Goal: Task Accomplishment & Management: Complete application form

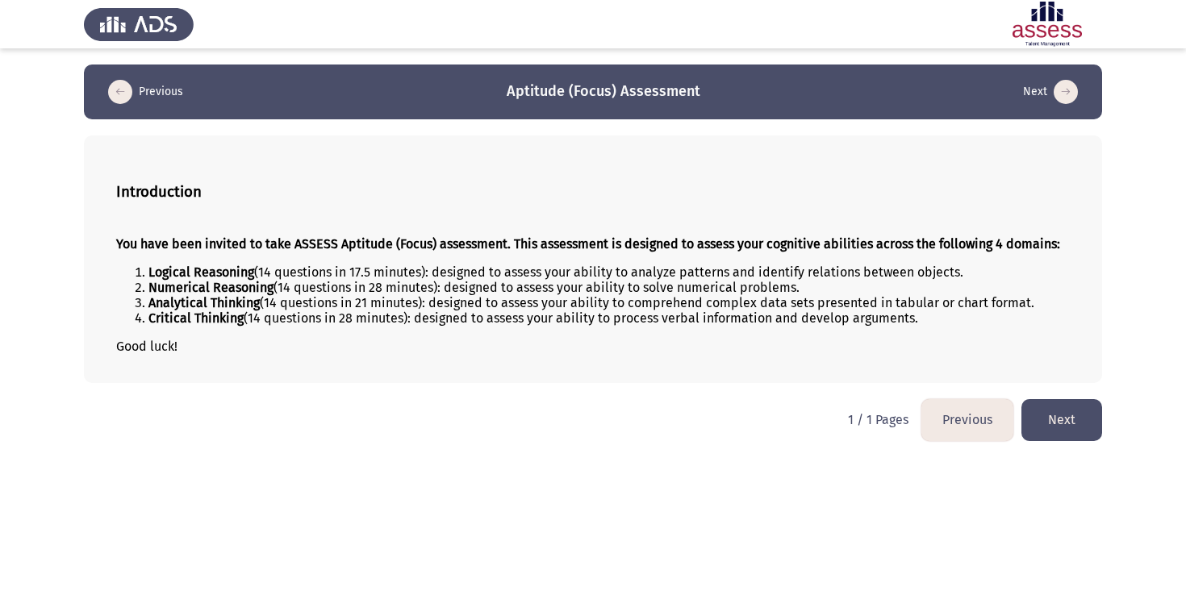
drag, startPoint x: 509, startPoint y: 84, endPoint x: 706, endPoint y: 150, distance: 207.7
click at [706, 150] on div "Previous Aptitude (Focus) Assessment Next Introduction You have been invited to…" at bounding box center [593, 224] width 1018 height 319
drag, startPoint x: 502, startPoint y: 88, endPoint x: 803, endPoint y: 148, distance: 306.8
click at [803, 148] on div "Previous Aptitude (Focus) Assessment Next Introduction You have been invited to…" at bounding box center [593, 224] width 1018 height 319
click at [558, 90] on h3 "Aptitude (Focus) Assessment" at bounding box center [604, 91] width 194 height 20
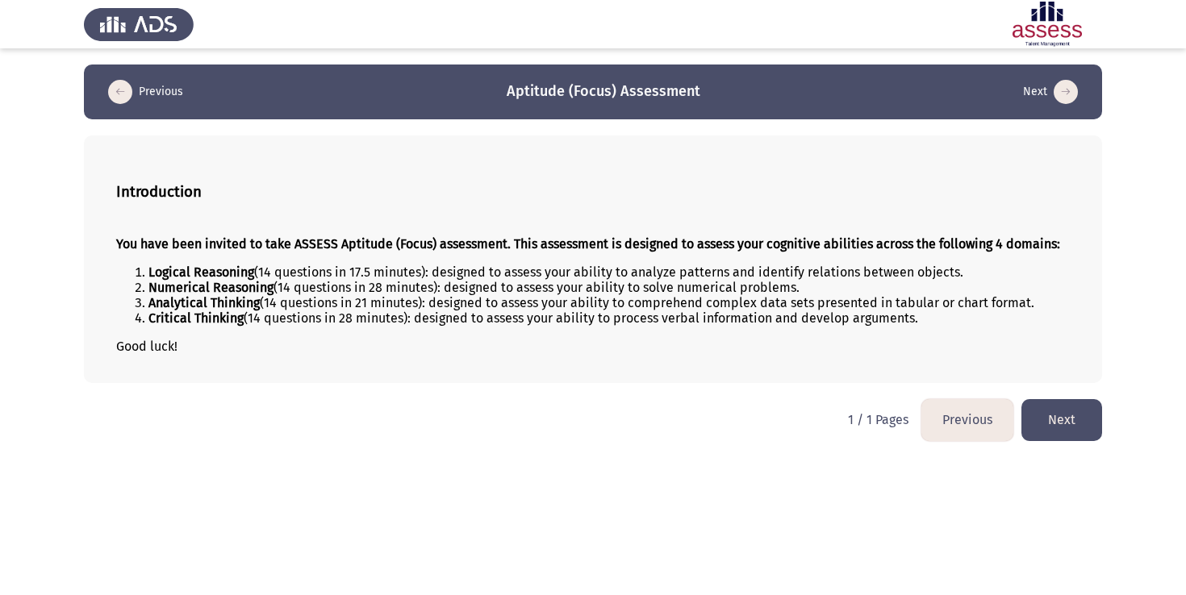
click at [558, 90] on h3 "Aptitude (Focus) Assessment" at bounding box center [604, 91] width 194 height 20
click at [582, 90] on h3 "Aptitude (Focus) Assessment" at bounding box center [604, 91] width 194 height 20
click at [1029, 423] on button "Next" at bounding box center [1061, 419] width 81 height 41
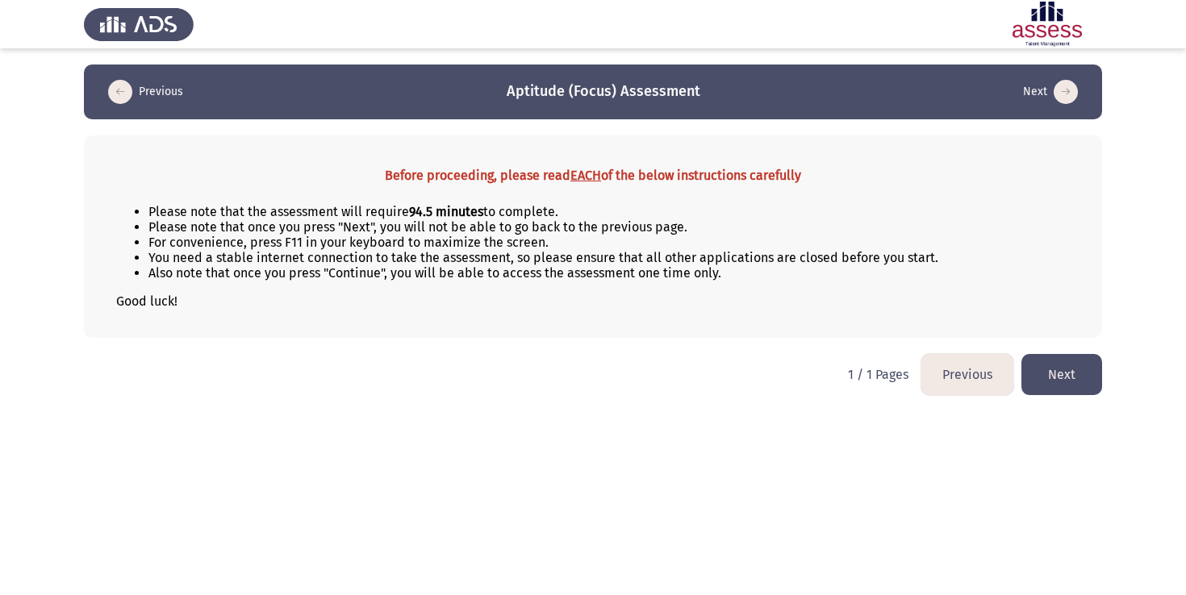
click at [1040, 365] on button "Next" at bounding box center [1061, 374] width 81 height 41
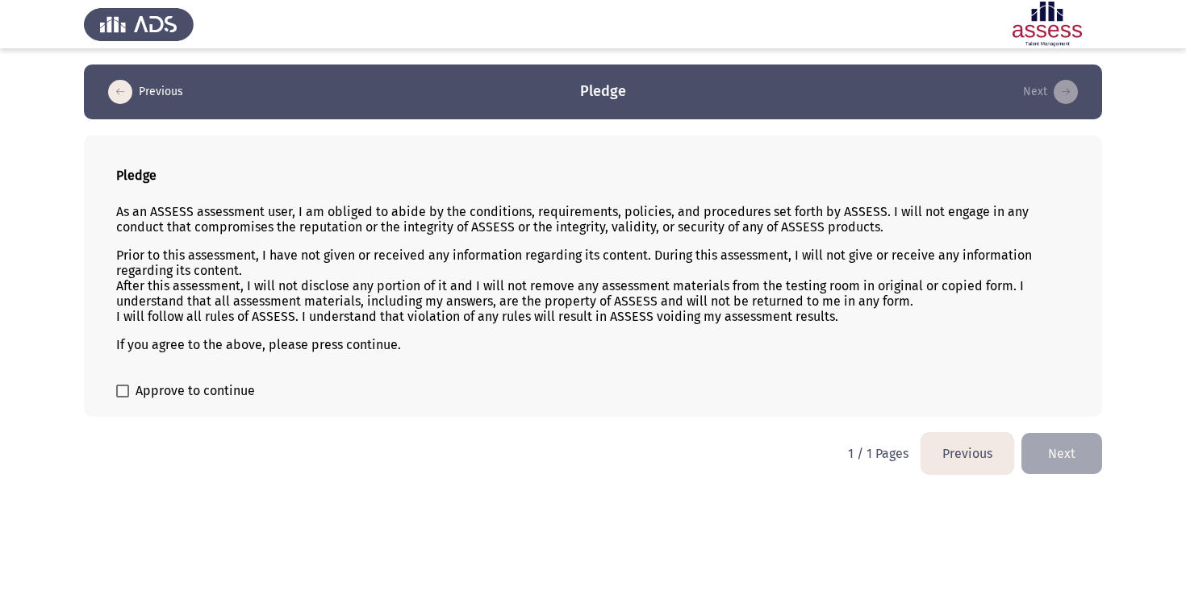
click at [137, 394] on span "Approve to continue" at bounding box center [195, 391] width 119 height 19
click at [123, 398] on input "Approve to continue" at bounding box center [122, 398] width 1 height 1
click at [137, 394] on span "Approve to continue" at bounding box center [195, 391] width 119 height 19
click at [123, 398] on input "Approve to continue" at bounding box center [122, 398] width 1 height 1
click at [137, 394] on span "Approve to continue" at bounding box center [195, 391] width 119 height 19
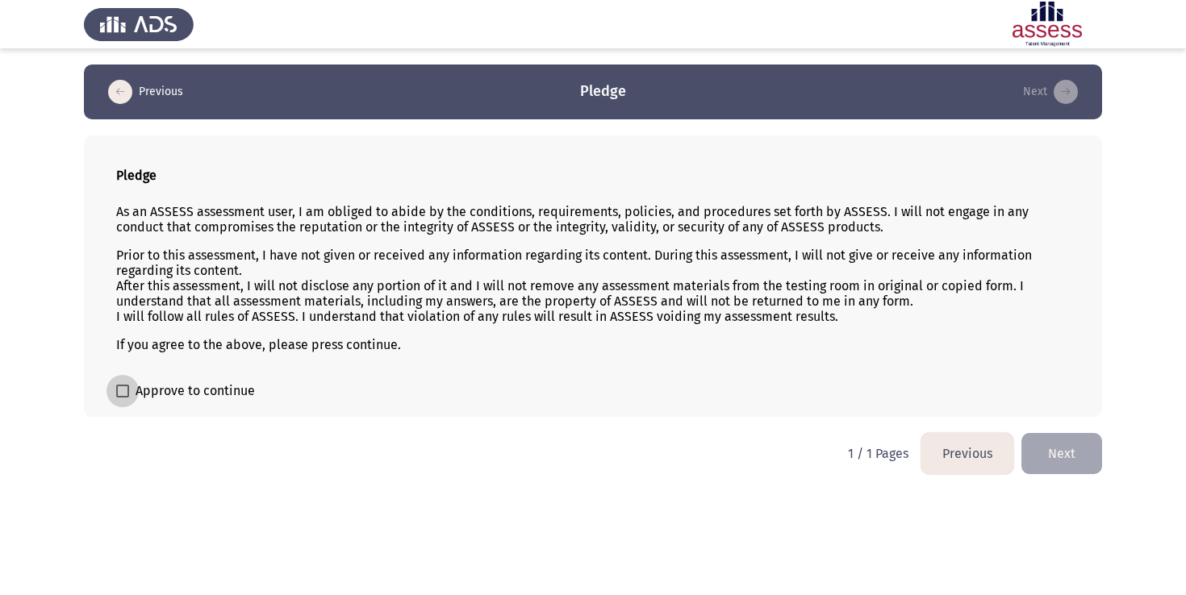
click at [123, 398] on input "Approve to continue" at bounding box center [122, 398] width 1 height 1
checkbox input "true"
click at [1062, 456] on button "Next" at bounding box center [1061, 453] width 81 height 41
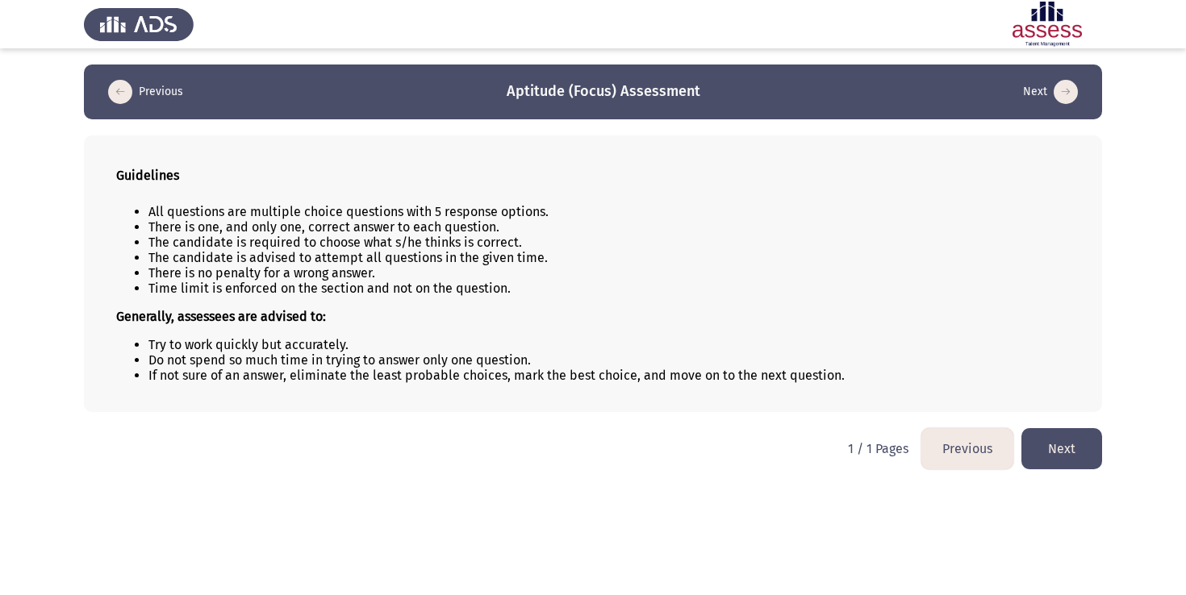
click at [1047, 428] on html "Previous Aptitude (Focus) Assessment Next Guidelines All questions are multiple…" at bounding box center [593, 243] width 1186 height 486
click at [1050, 440] on button "Next" at bounding box center [1061, 448] width 81 height 41
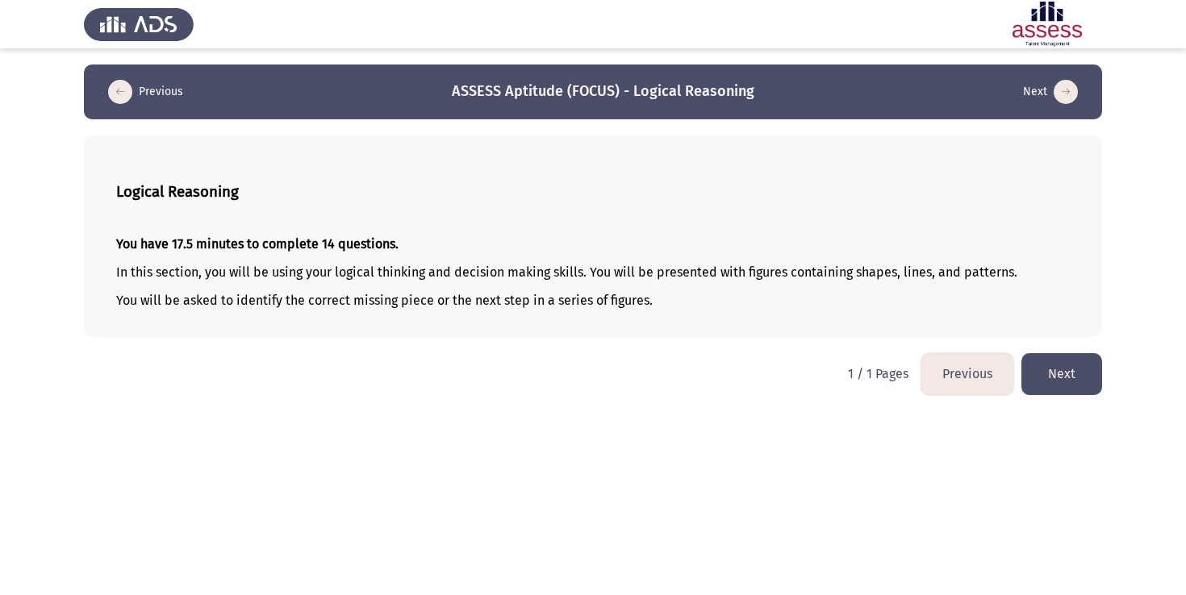
click at [1043, 366] on button "Next" at bounding box center [1061, 373] width 81 height 41
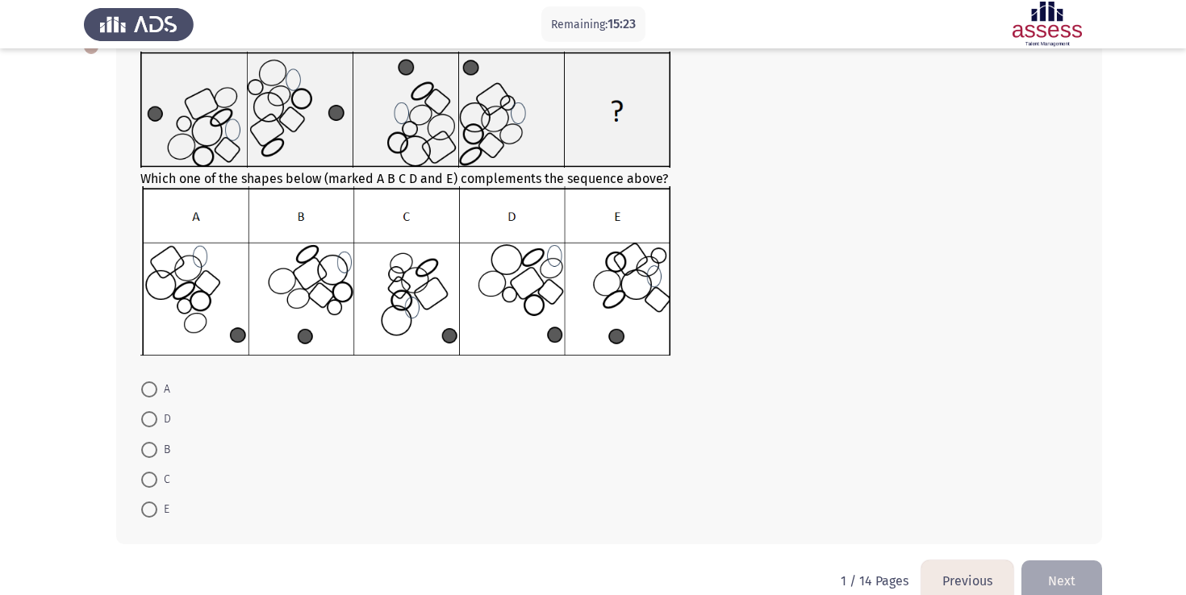
scroll to position [102, 0]
click at [154, 478] on span at bounding box center [149, 482] width 16 height 16
click at [154, 478] on input "C" at bounding box center [149, 482] width 16 height 16
radio input "true"
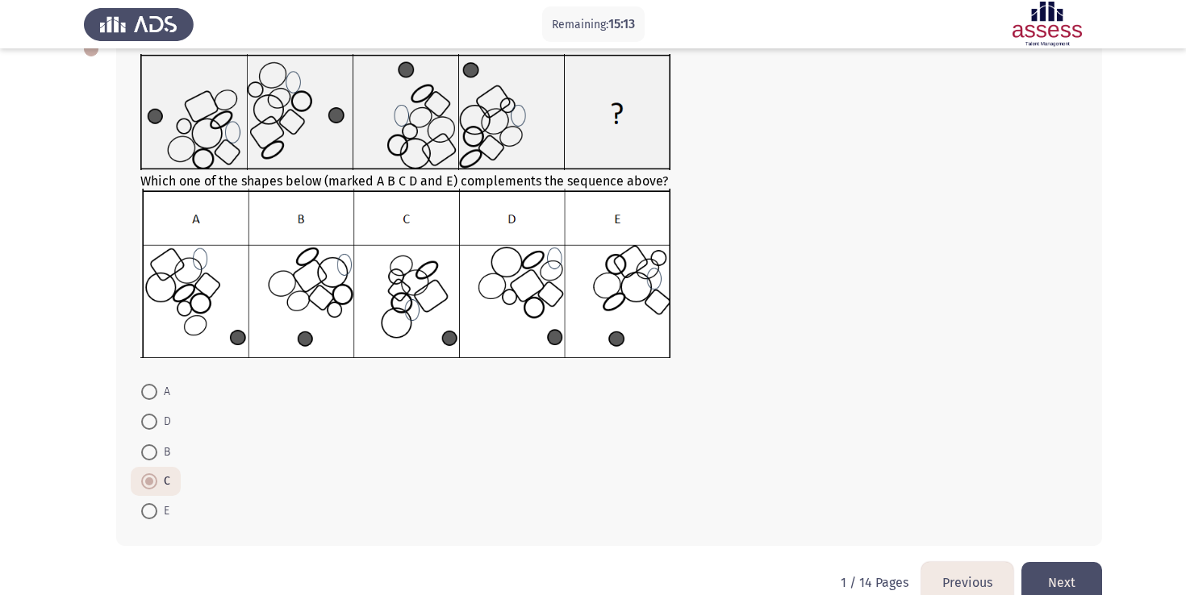
click at [1069, 570] on button "Next" at bounding box center [1061, 582] width 81 height 41
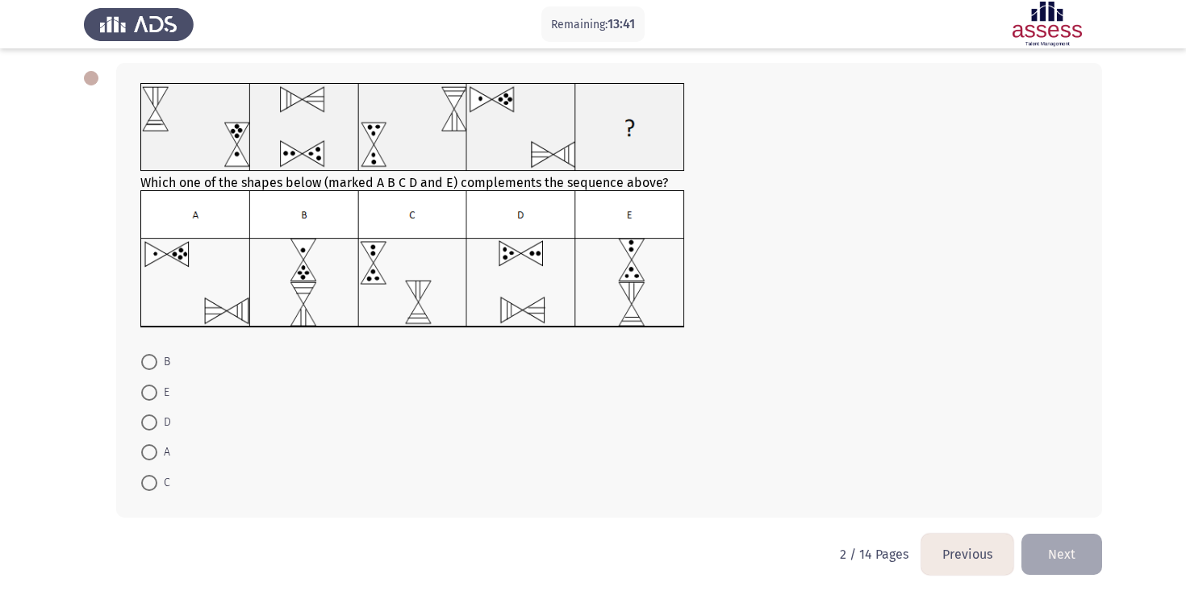
scroll to position [75, 0]
click at [148, 398] on label "E" at bounding box center [155, 390] width 28 height 19
click at [148, 398] on input "E" at bounding box center [149, 390] width 16 height 16
radio input "true"
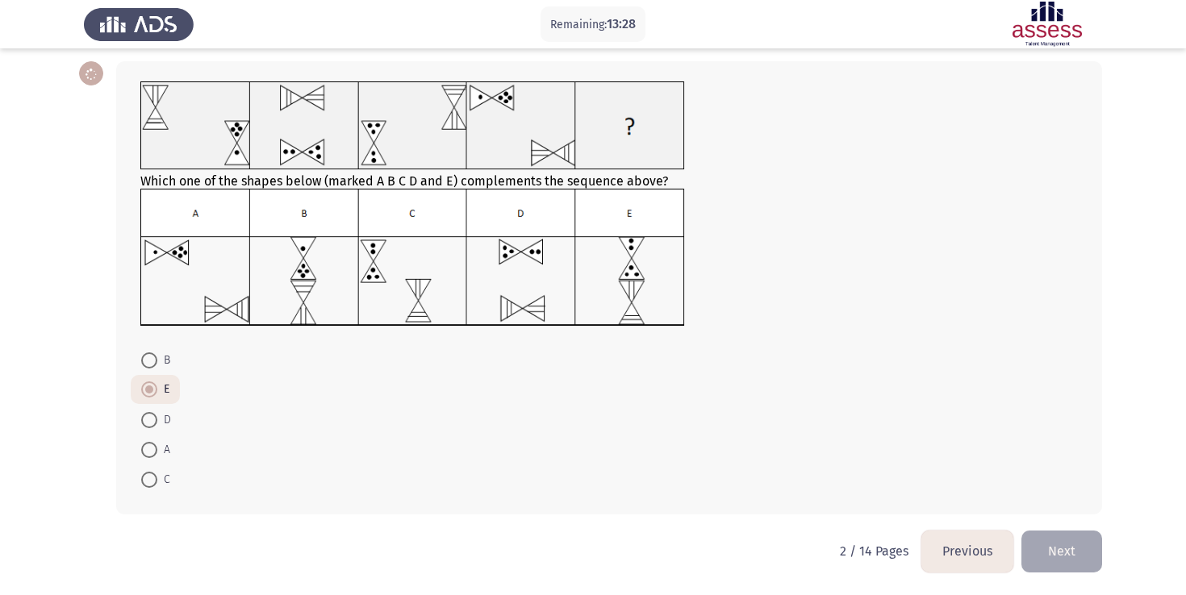
click at [145, 390] on span at bounding box center [149, 390] width 8 height 8
click at [145, 390] on input "E" at bounding box center [149, 390] width 16 height 16
click at [1075, 567] on button "Next" at bounding box center [1061, 551] width 81 height 41
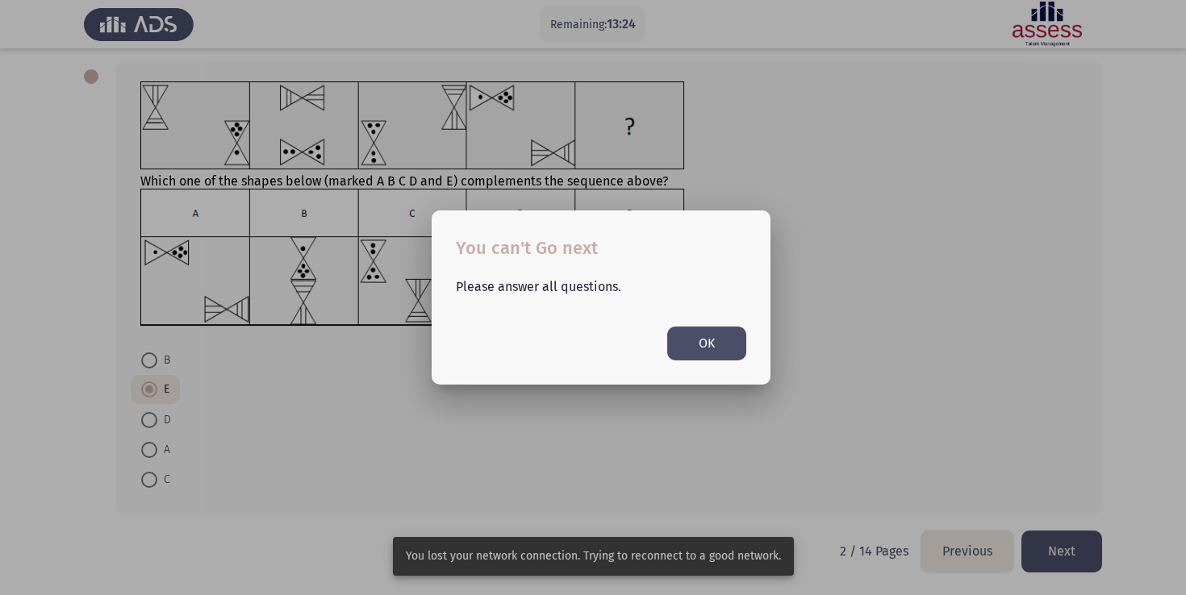
click at [732, 350] on button "OK" at bounding box center [706, 343] width 79 height 33
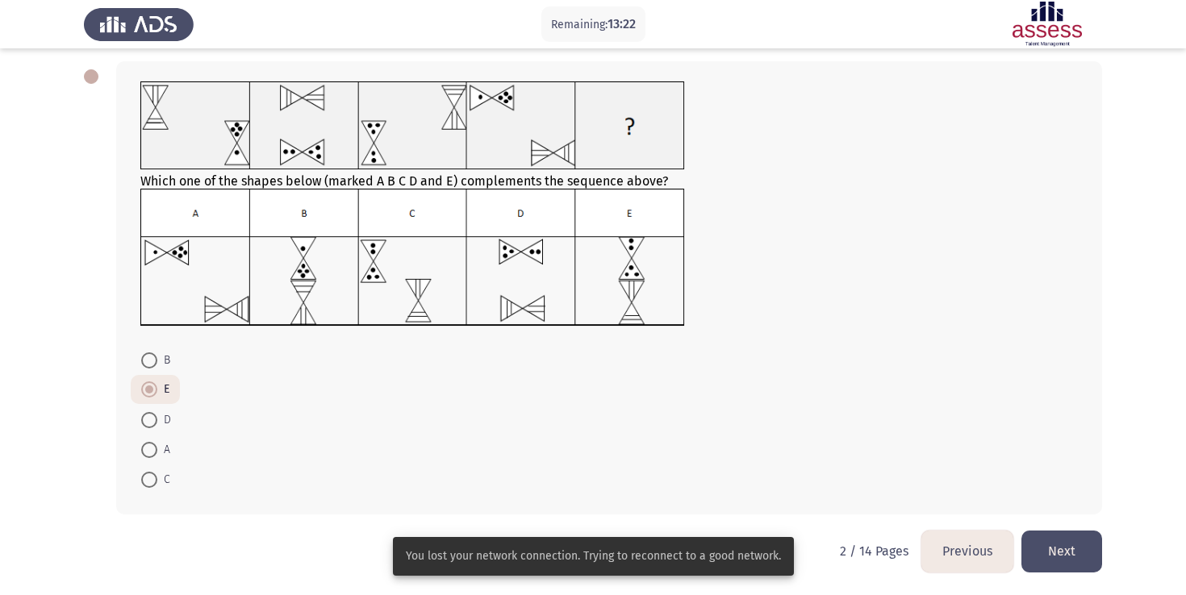
click at [137, 424] on mat-radio-button "D" at bounding box center [156, 419] width 51 height 30
click at [1066, 553] on button "Next" at bounding box center [1061, 551] width 81 height 41
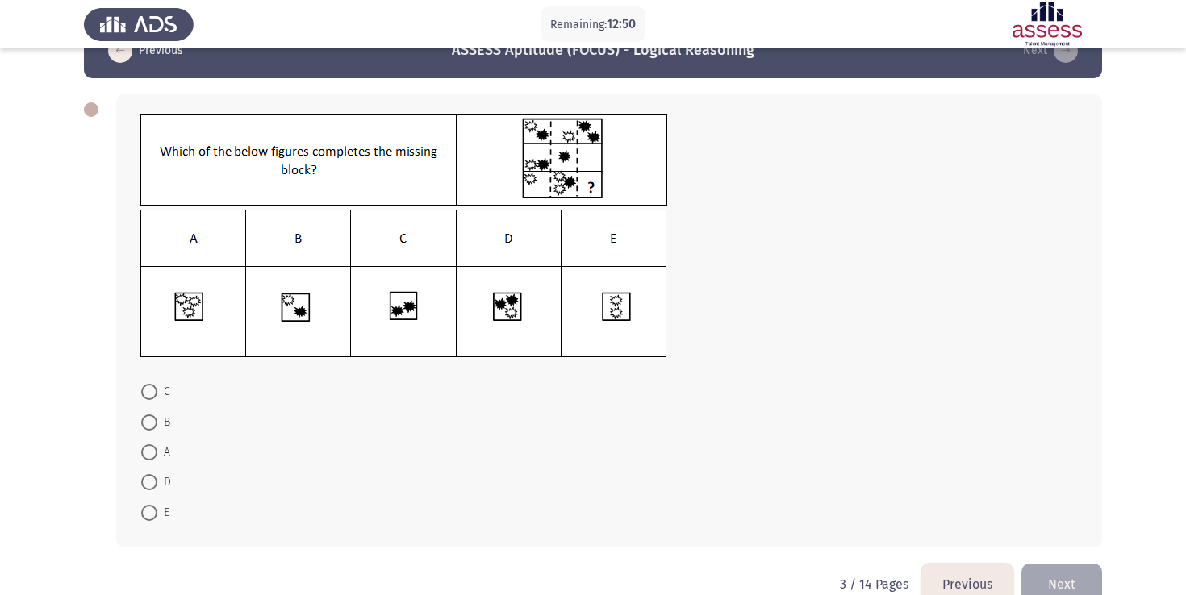
scroll to position [73, 0]
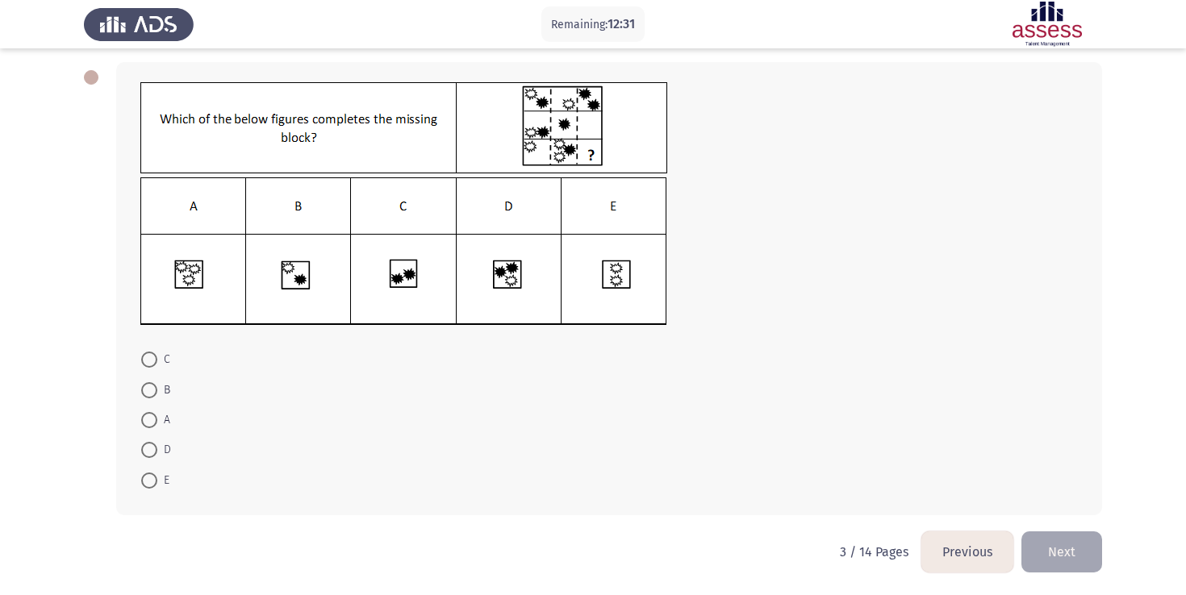
click at [150, 452] on span at bounding box center [149, 450] width 16 height 16
click at [150, 452] on input "D" at bounding box center [149, 450] width 16 height 16
radio input "true"
click at [1041, 547] on button "Next" at bounding box center [1061, 551] width 81 height 41
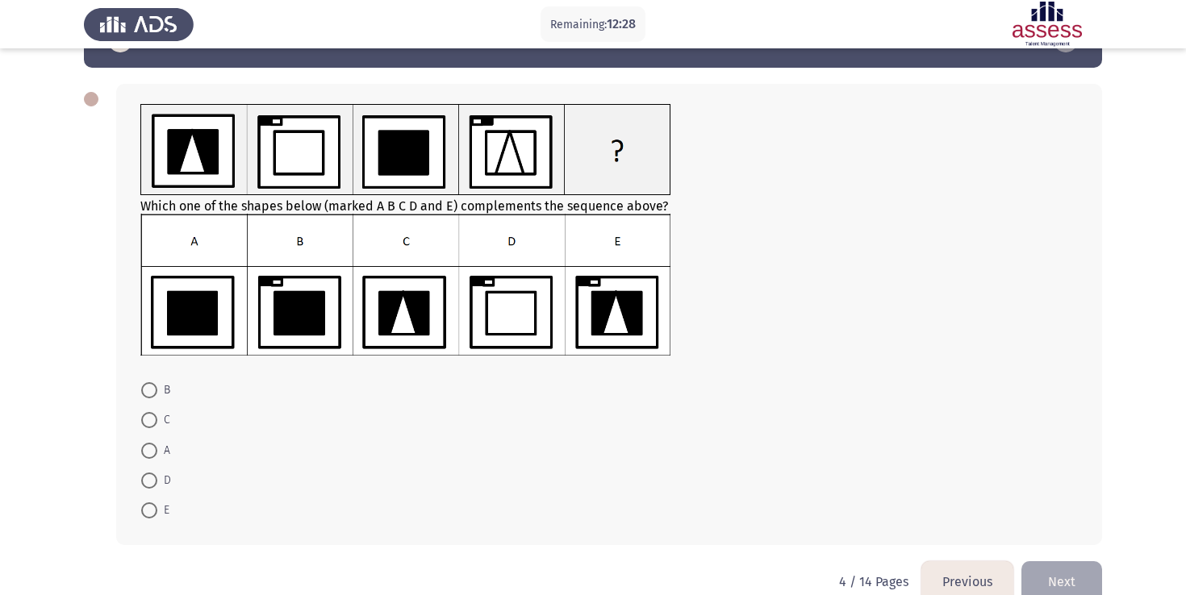
scroll to position [82, 0]
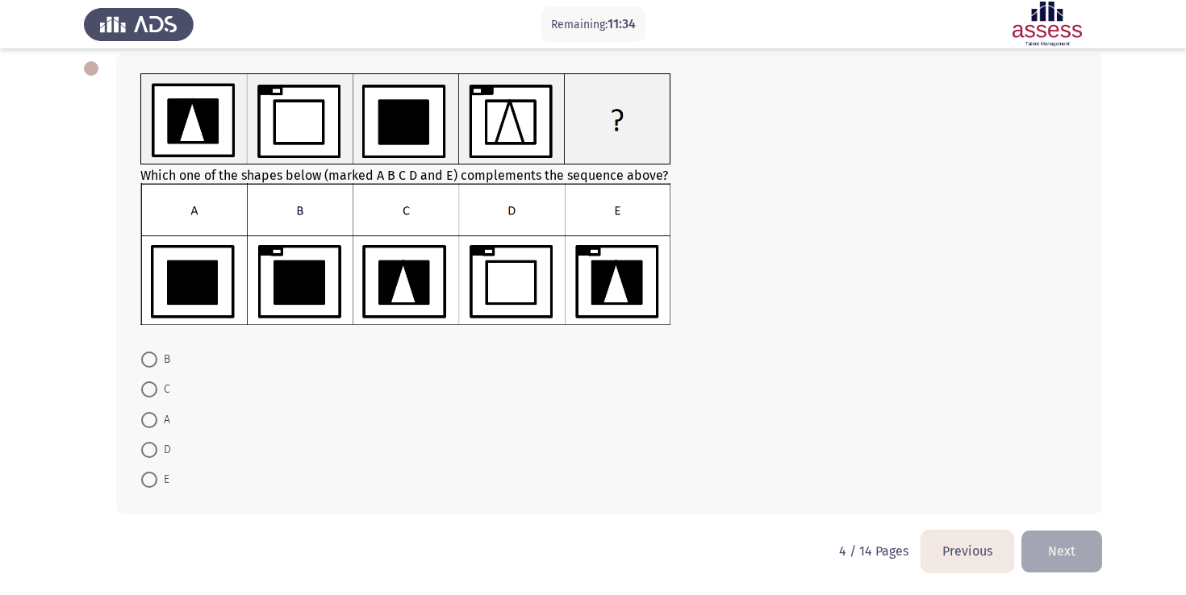
click at [153, 419] on span at bounding box center [149, 420] width 16 height 16
click at [153, 419] on input "A" at bounding box center [149, 420] width 16 height 16
radio input "true"
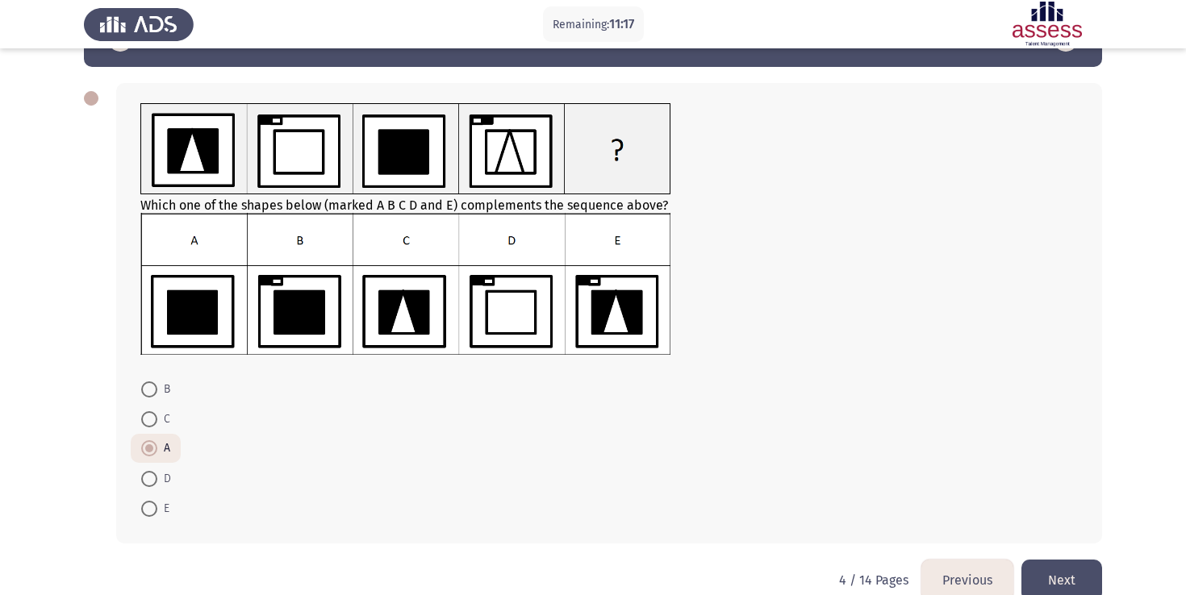
scroll to position [67, 0]
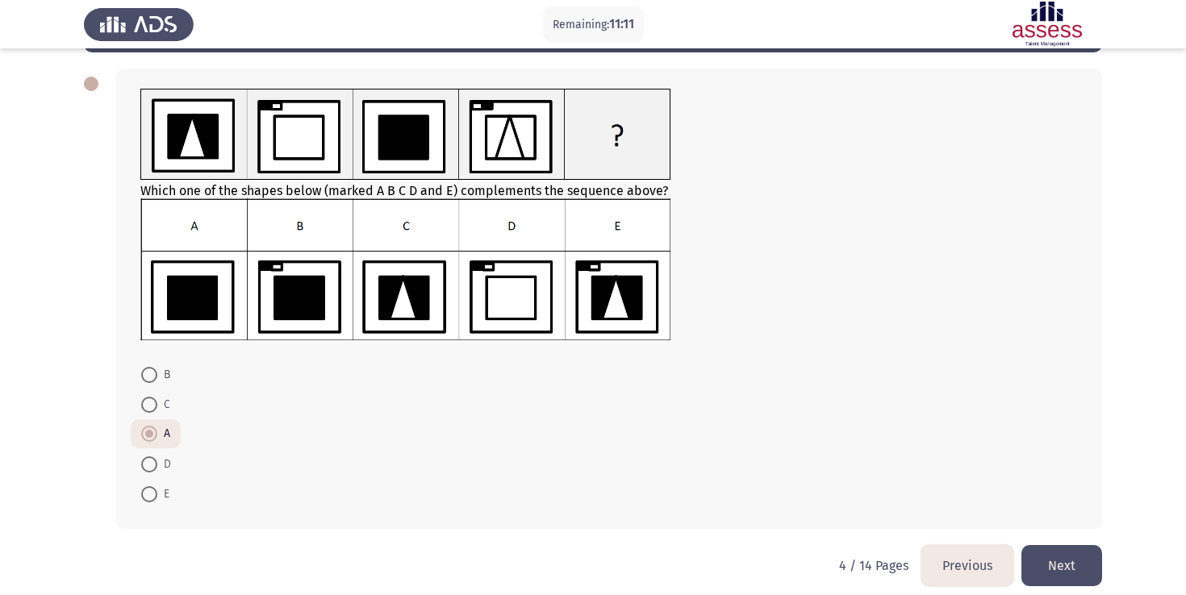
click at [154, 403] on span at bounding box center [149, 405] width 16 height 16
click at [154, 403] on input "C" at bounding box center [149, 405] width 16 height 16
radio input "true"
click at [1054, 559] on button "Next" at bounding box center [1061, 565] width 81 height 41
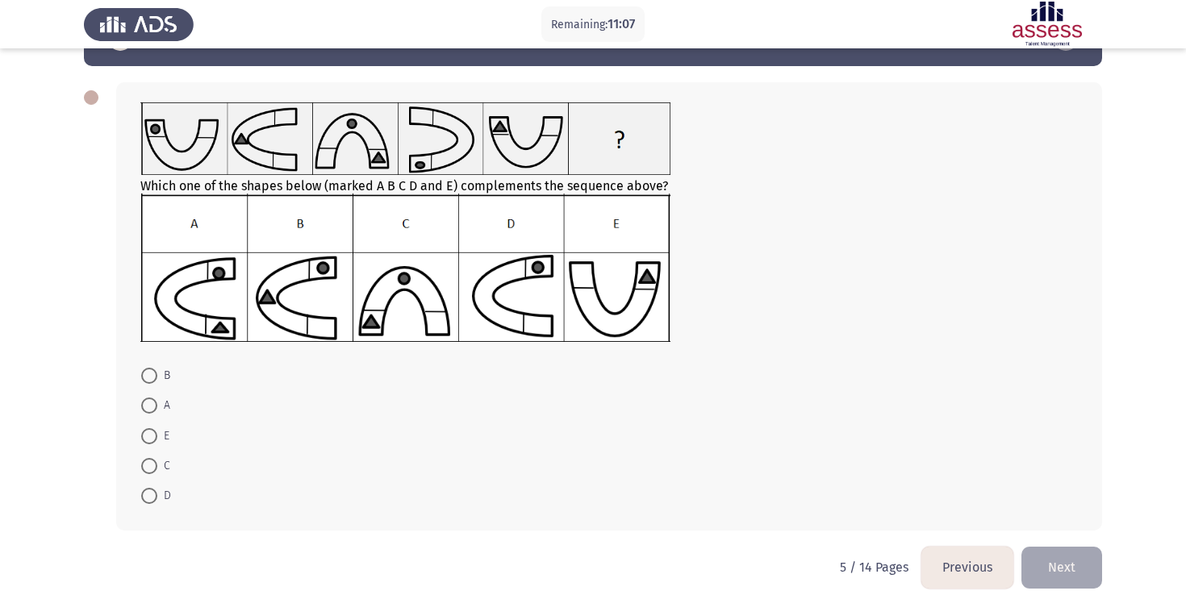
scroll to position [69, 0]
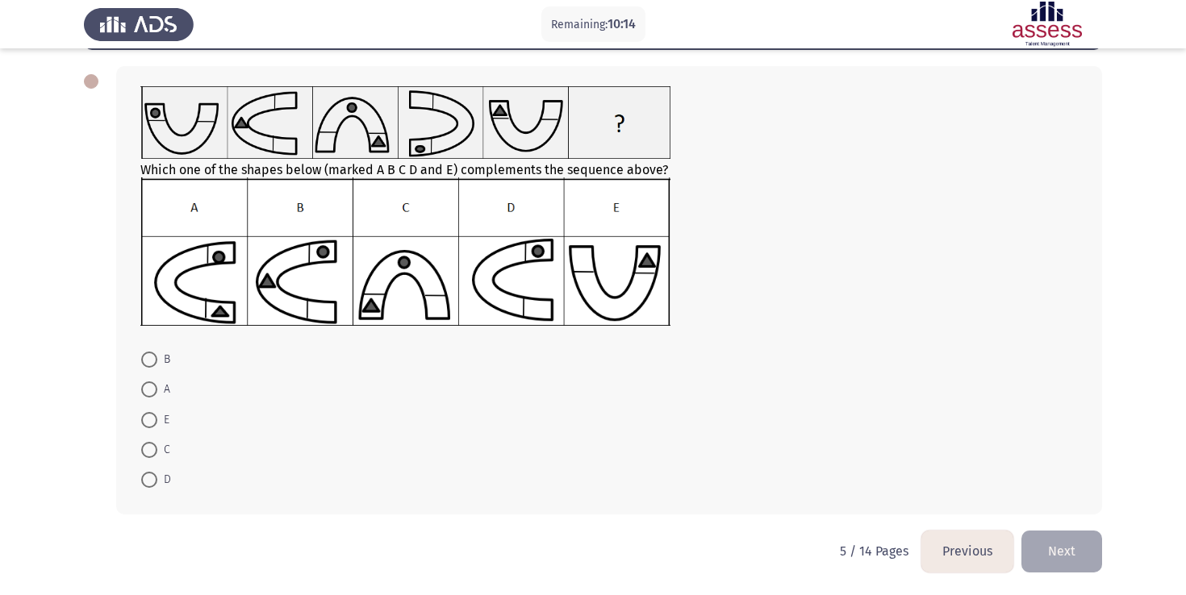
click at [153, 443] on span at bounding box center [149, 450] width 16 height 16
click at [153, 443] on input "C" at bounding box center [149, 450] width 16 height 16
radio input "true"
click at [1050, 544] on button "Next" at bounding box center [1061, 551] width 81 height 41
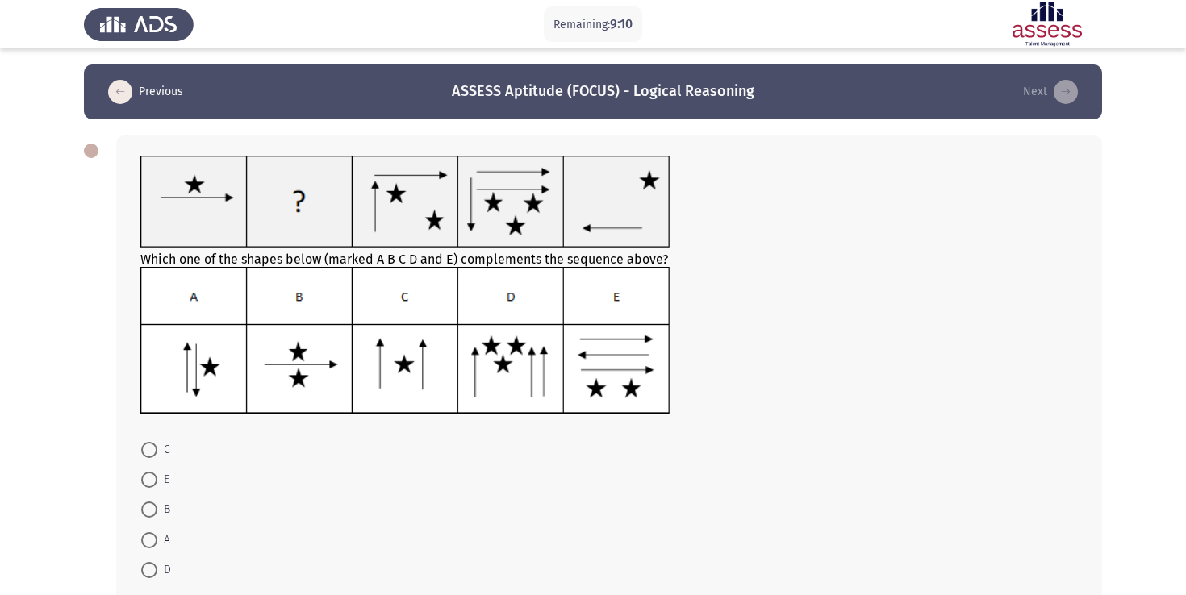
scroll to position [90, 0]
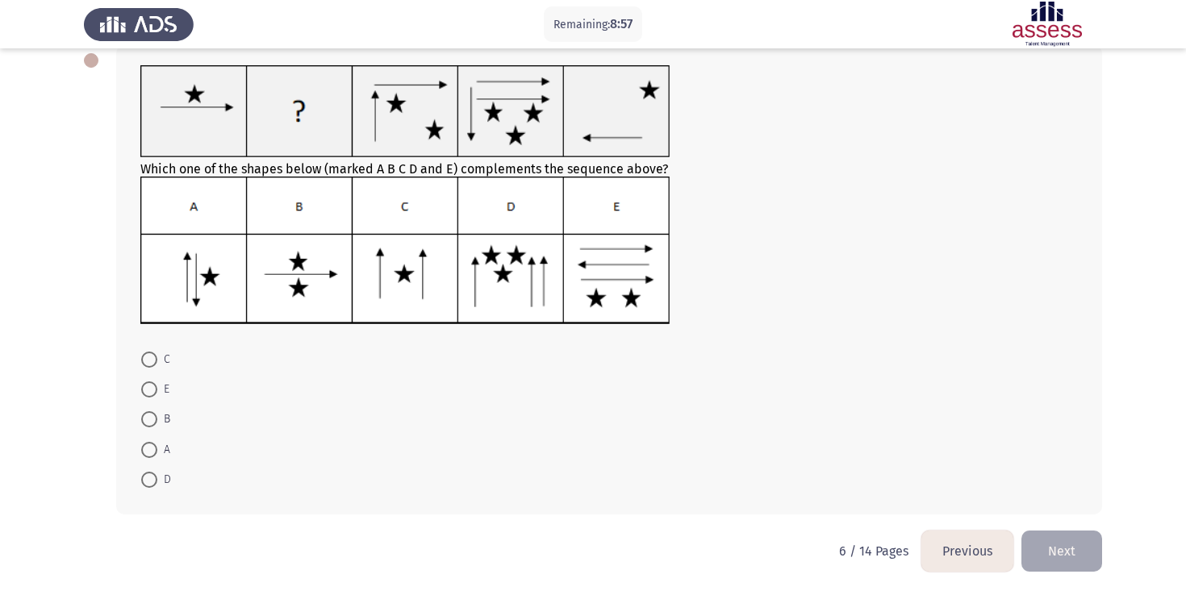
click at [148, 449] on span at bounding box center [149, 450] width 16 height 16
click at [148, 449] on input "A" at bounding box center [149, 450] width 16 height 16
radio input "true"
click at [1059, 571] on button "Next" at bounding box center [1061, 552] width 81 height 41
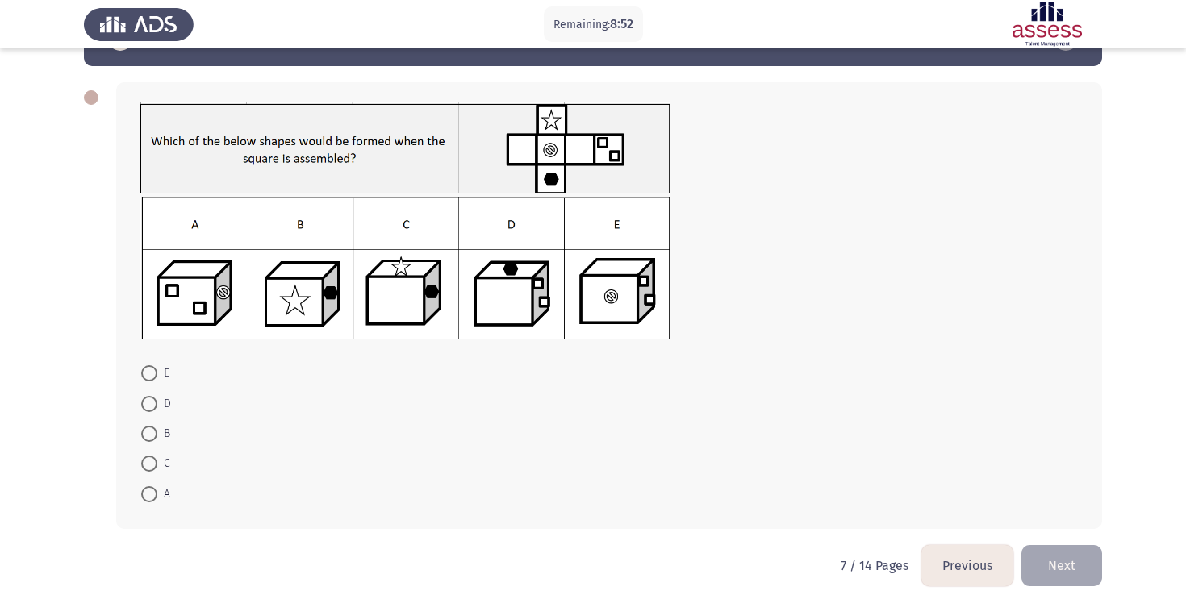
scroll to position [61, 0]
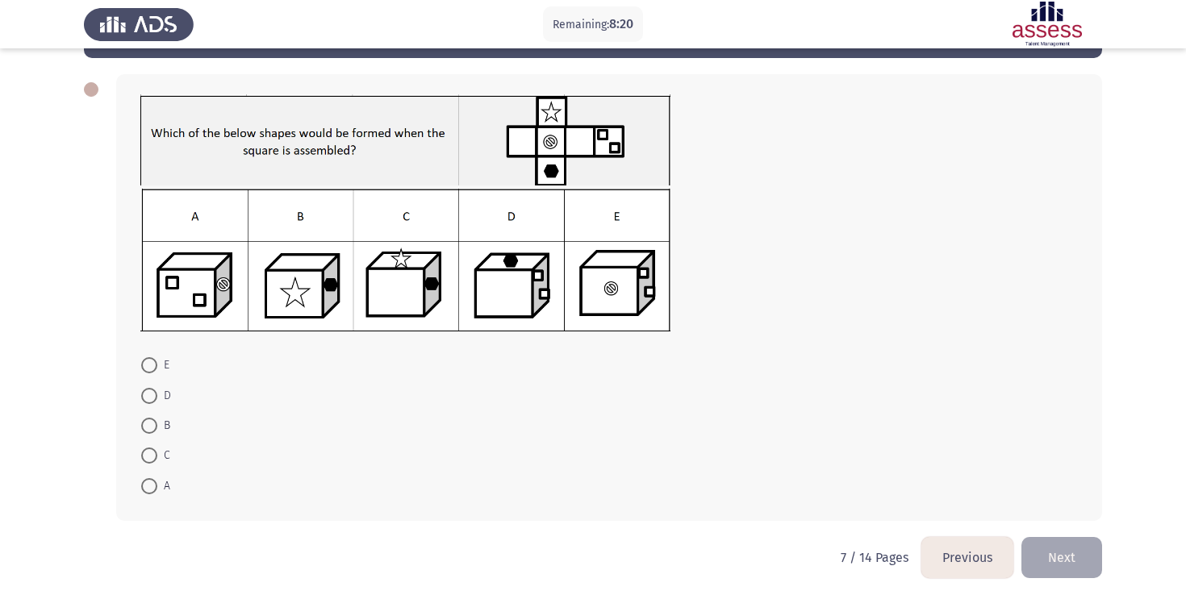
click at [448, 221] on img at bounding box center [405, 260] width 530 height 143
click at [148, 489] on span at bounding box center [149, 486] width 16 height 16
click at [148, 489] on input "A" at bounding box center [149, 486] width 16 height 16
radio input "true"
click at [1055, 565] on button "Next" at bounding box center [1061, 556] width 81 height 41
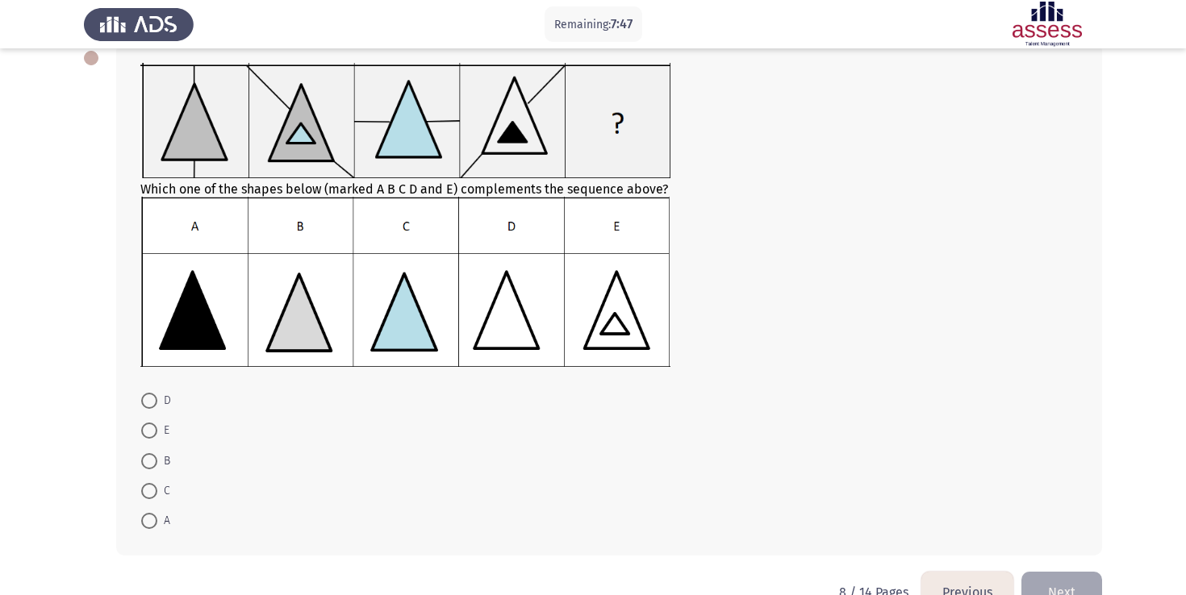
scroll to position [91, 0]
click at [150, 526] on span at bounding box center [149, 523] width 16 height 16
click at [150, 526] on input "A" at bounding box center [149, 523] width 16 height 16
radio input "true"
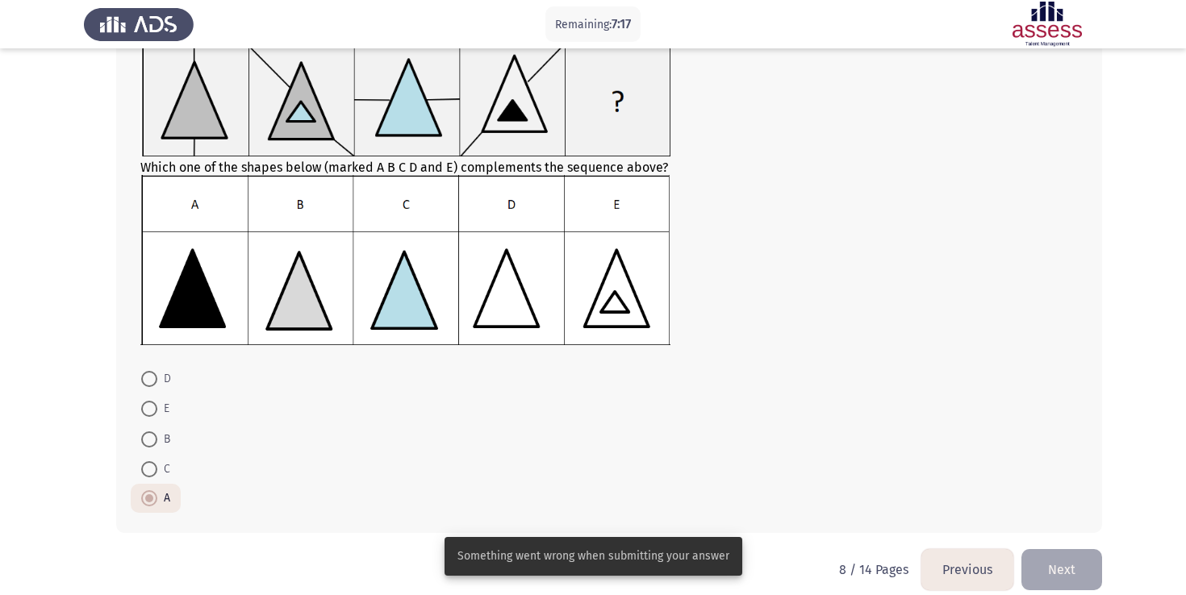
scroll to position [133, 0]
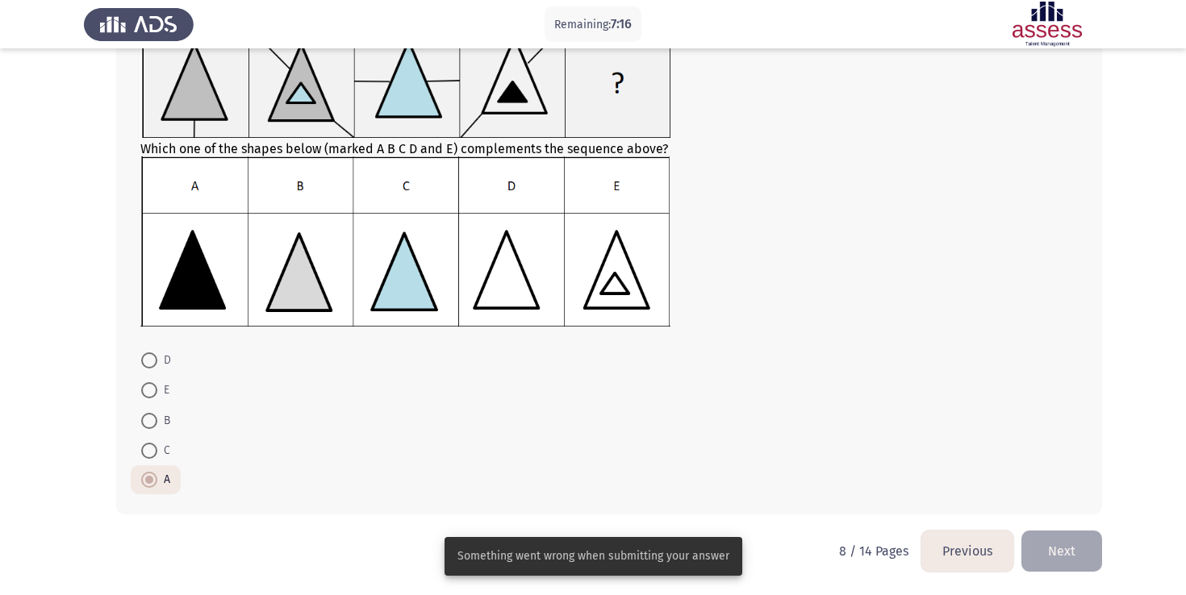
click at [145, 486] on span at bounding box center [149, 480] width 16 height 16
click at [145, 486] on input "A" at bounding box center [149, 480] width 16 height 16
click at [157, 449] on span "C" at bounding box center [163, 450] width 13 height 19
click at [157, 449] on input "C" at bounding box center [149, 451] width 16 height 16
radio input "true"
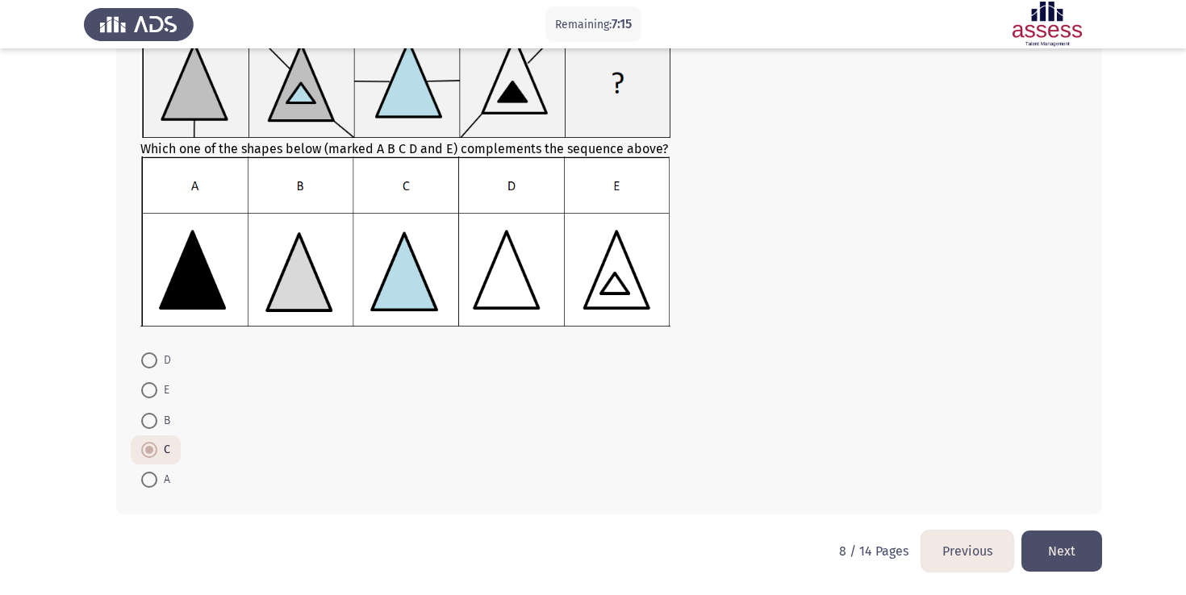
click at [148, 482] on span at bounding box center [149, 480] width 16 height 16
click at [148, 482] on input "A" at bounding box center [149, 480] width 16 height 16
radio input "true"
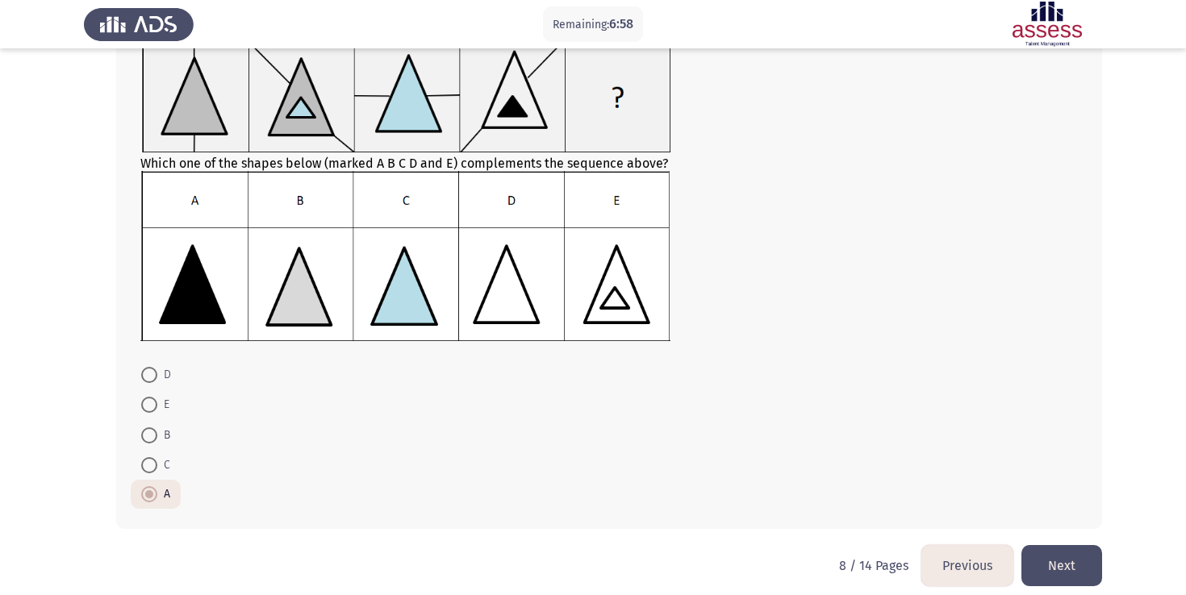
scroll to position [121, 0]
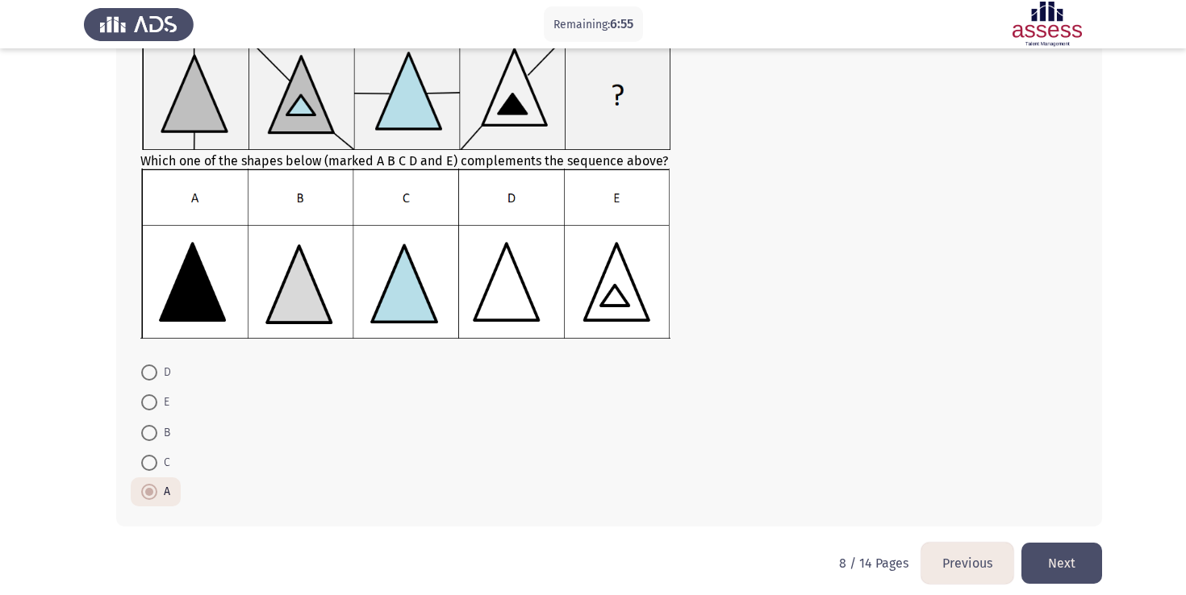
click at [141, 369] on span at bounding box center [149, 373] width 16 height 16
click at [141, 369] on input "D" at bounding box center [149, 373] width 16 height 16
radio input "true"
click at [1072, 570] on button "Next" at bounding box center [1061, 563] width 81 height 41
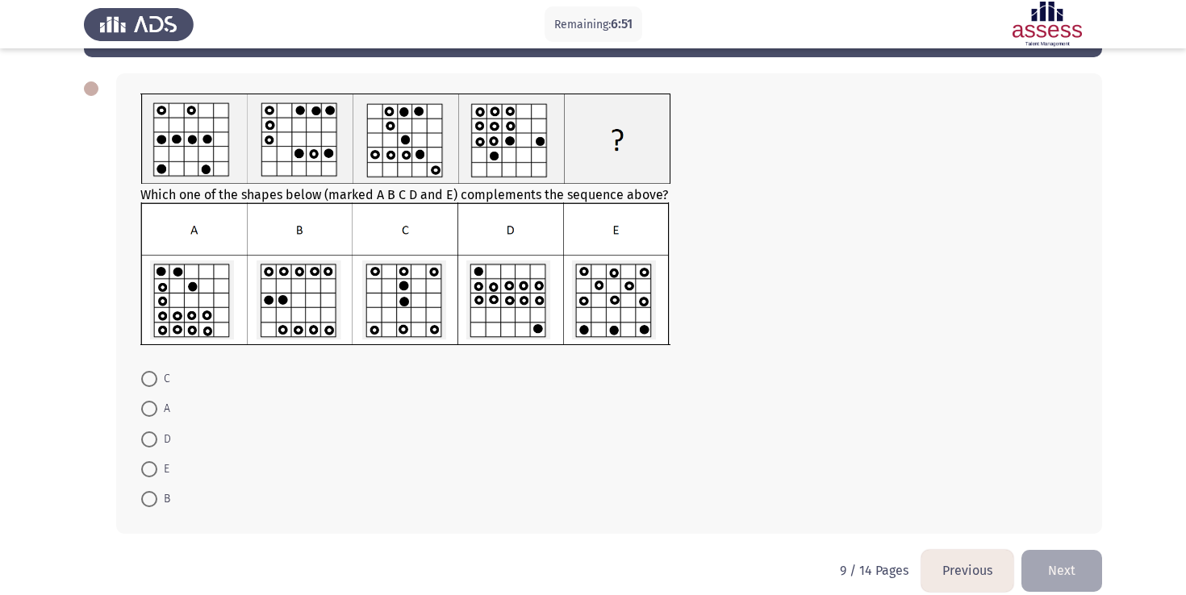
scroll to position [59, 0]
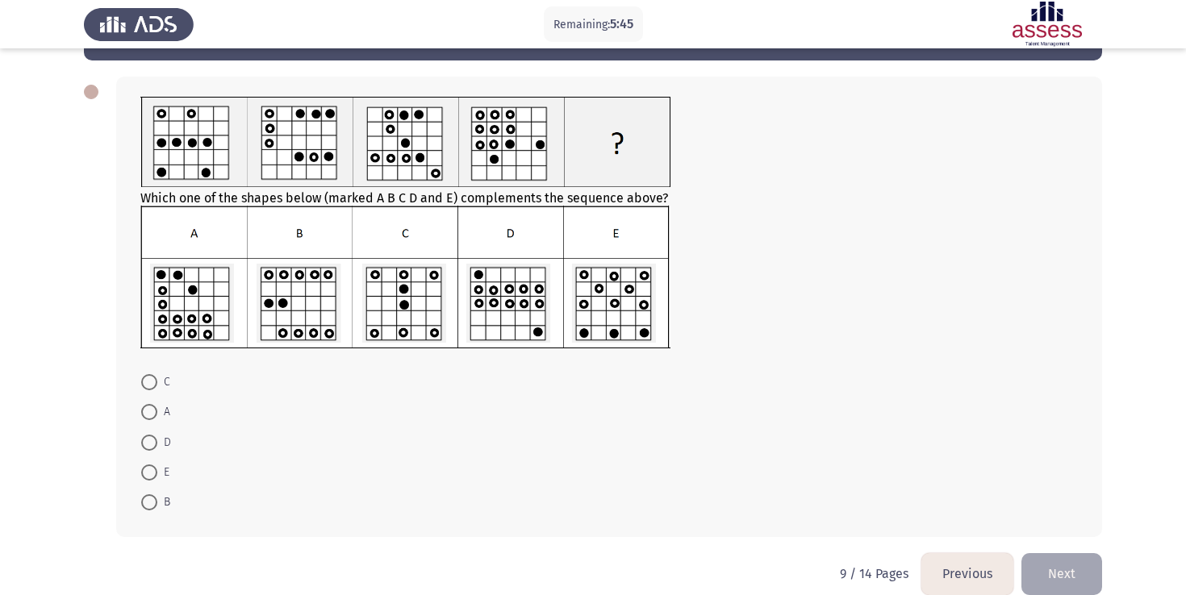
click at [152, 437] on span at bounding box center [149, 443] width 16 height 16
click at [152, 437] on input "D" at bounding box center [149, 443] width 16 height 16
radio input "true"
click at [1043, 567] on button "Next" at bounding box center [1061, 573] width 81 height 41
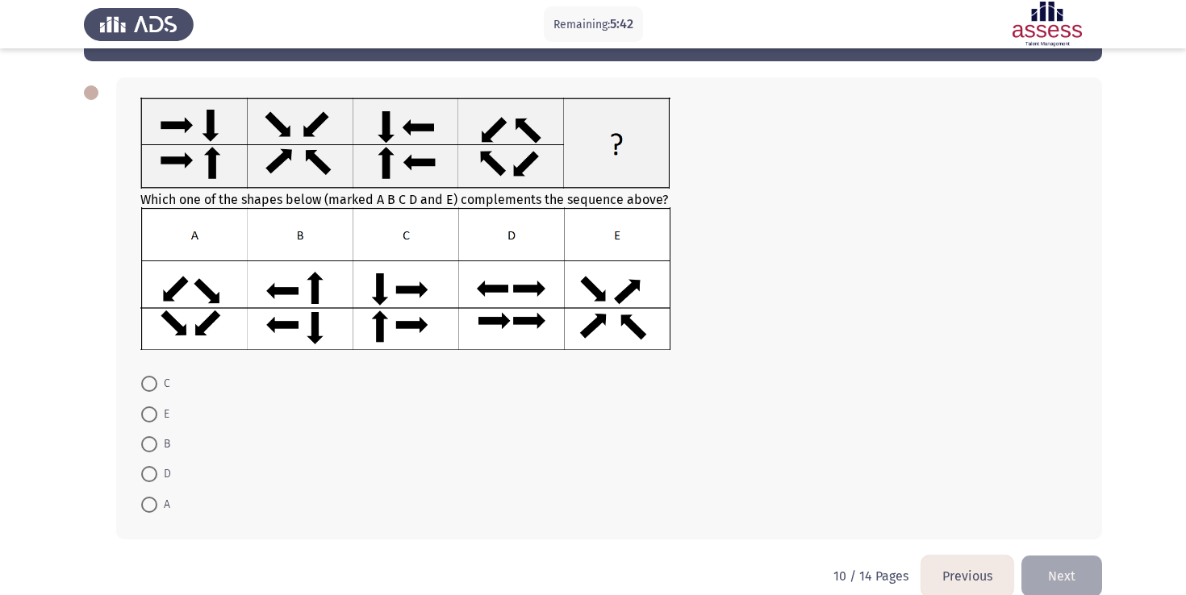
scroll to position [82, 0]
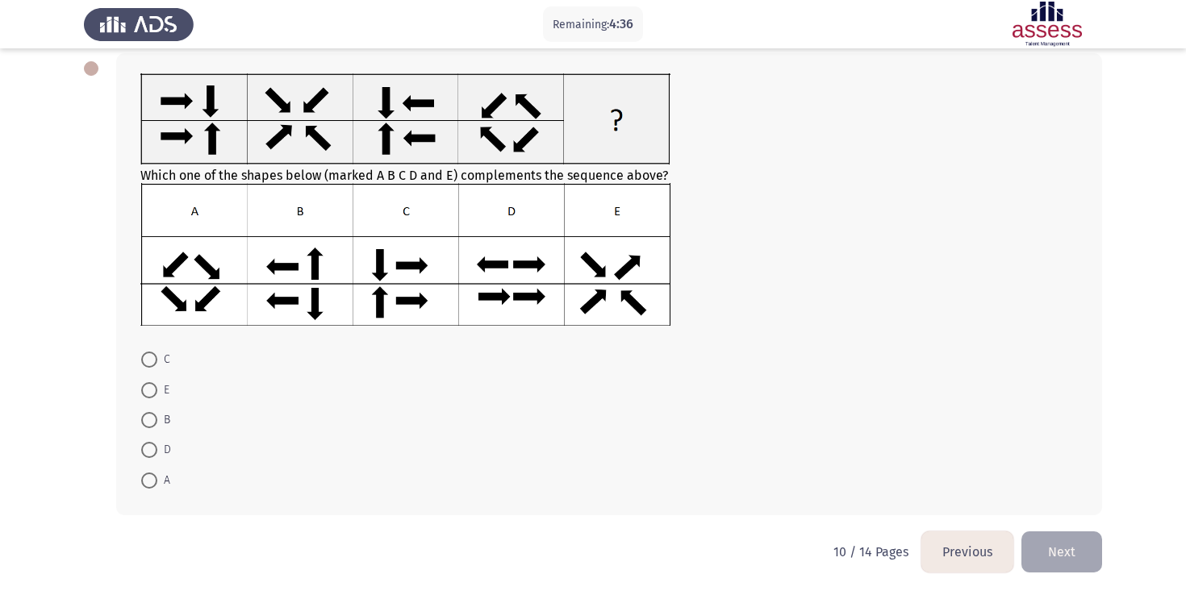
click at [148, 357] on span at bounding box center [149, 360] width 16 height 16
click at [148, 357] on input "C" at bounding box center [149, 360] width 16 height 16
radio input "true"
click at [156, 415] on span at bounding box center [149, 420] width 16 height 16
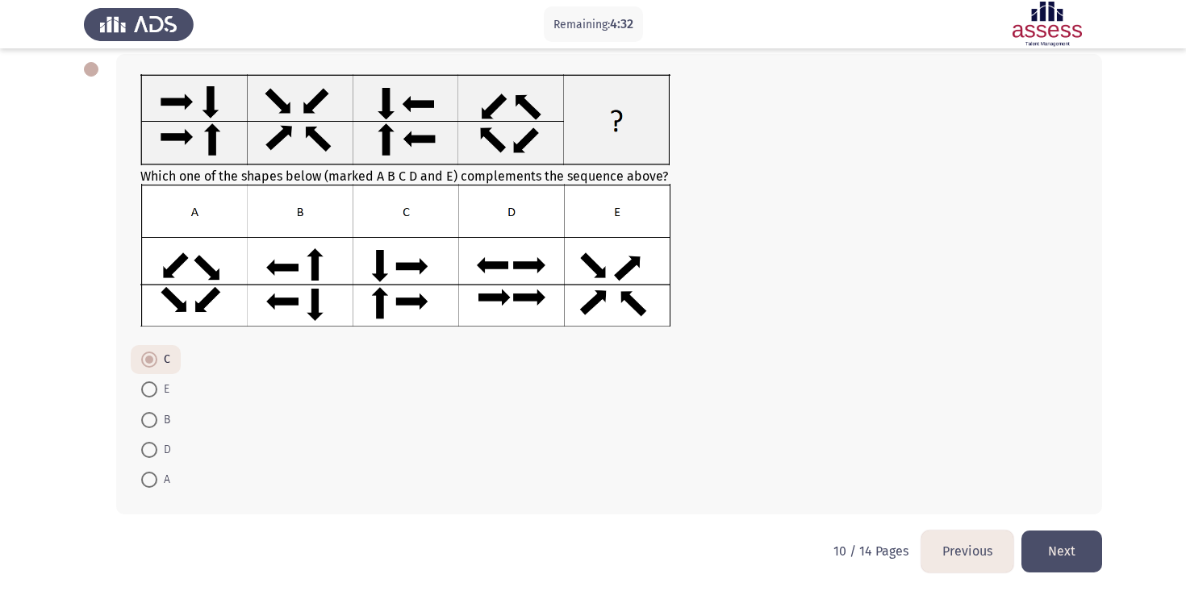
click at [156, 415] on input "B" at bounding box center [149, 420] width 16 height 16
radio input "true"
click at [155, 392] on span at bounding box center [149, 391] width 16 height 16
click at [155, 392] on input "E" at bounding box center [149, 391] width 16 height 16
radio input "true"
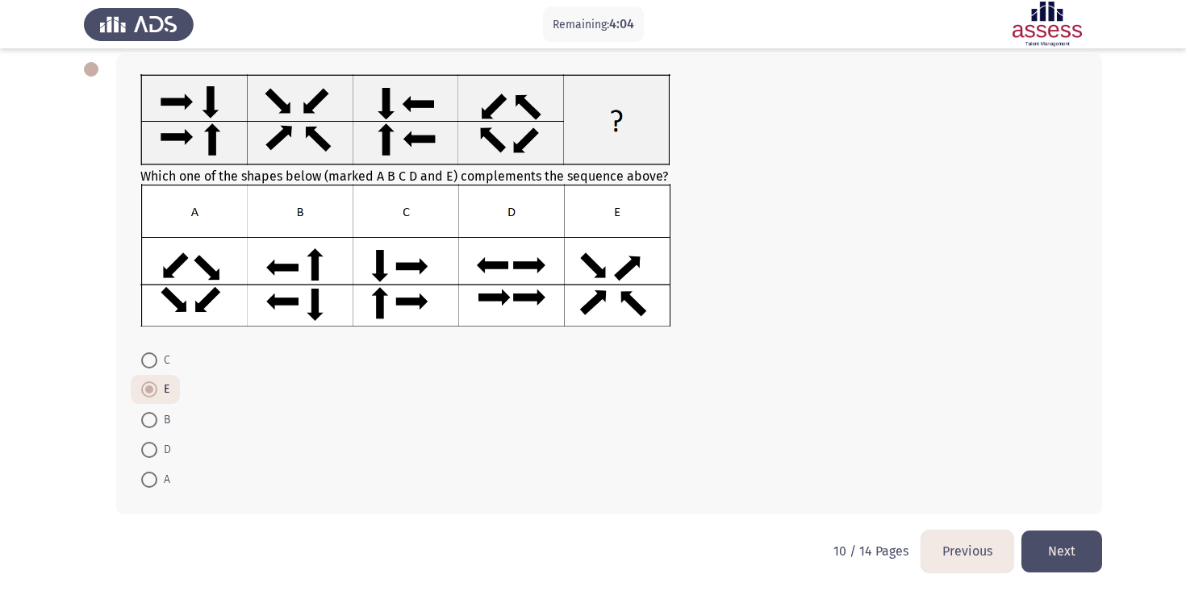
click at [1050, 549] on button "Next" at bounding box center [1061, 551] width 81 height 41
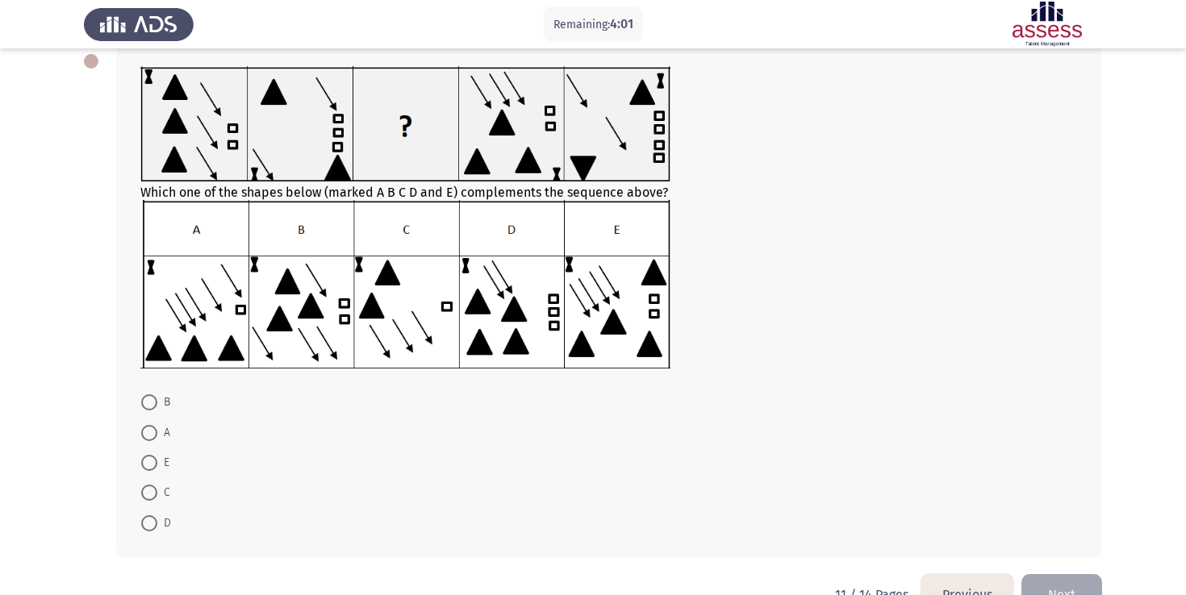
scroll to position [76, 0]
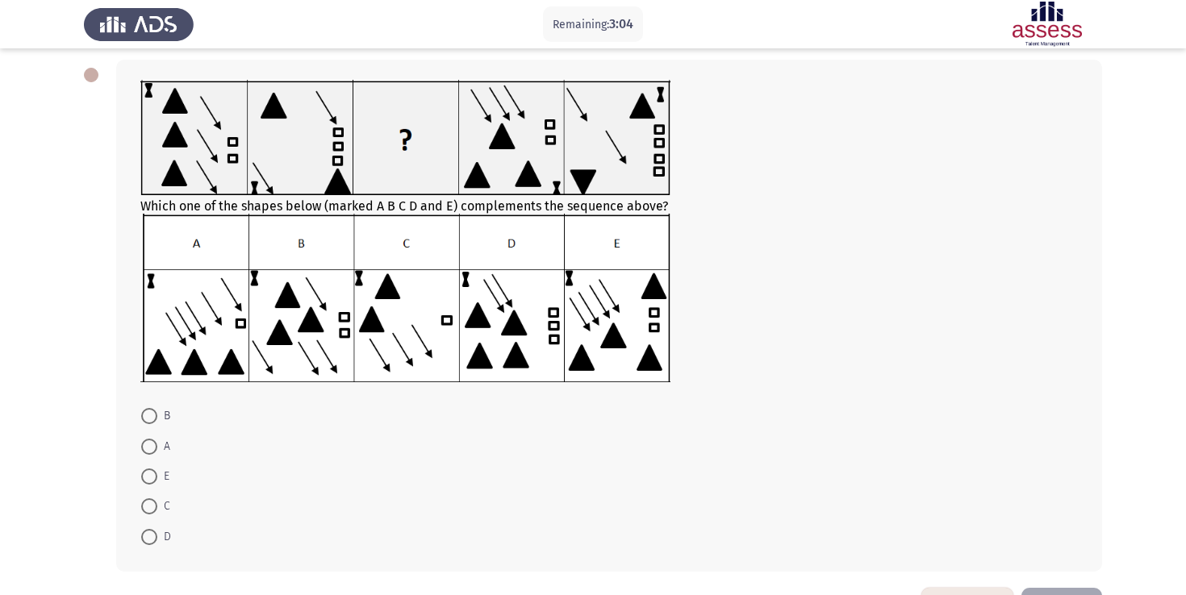
click at [155, 422] on span at bounding box center [149, 416] width 16 height 16
click at [155, 422] on input "B" at bounding box center [149, 416] width 16 height 16
radio input "true"
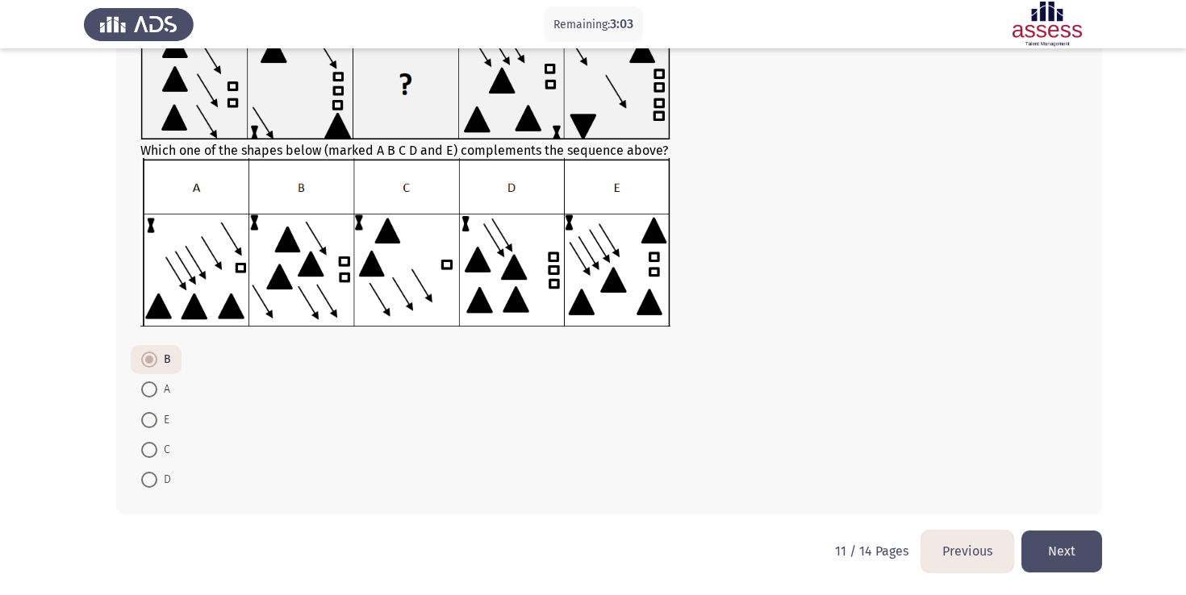
click at [1056, 542] on button "Next" at bounding box center [1061, 551] width 81 height 41
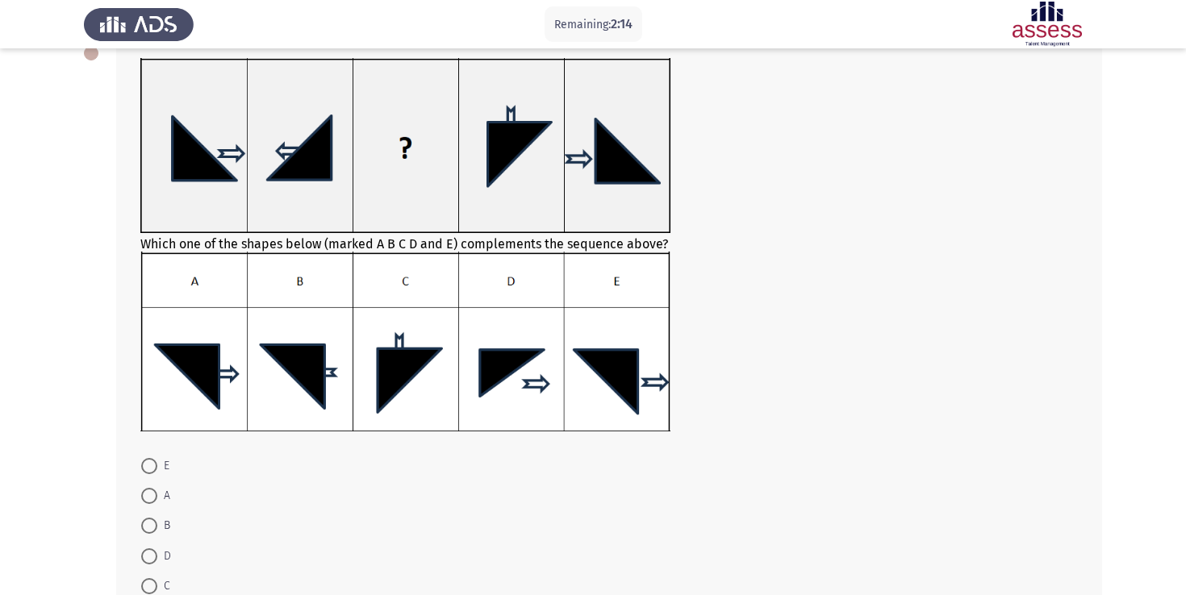
scroll to position [204, 0]
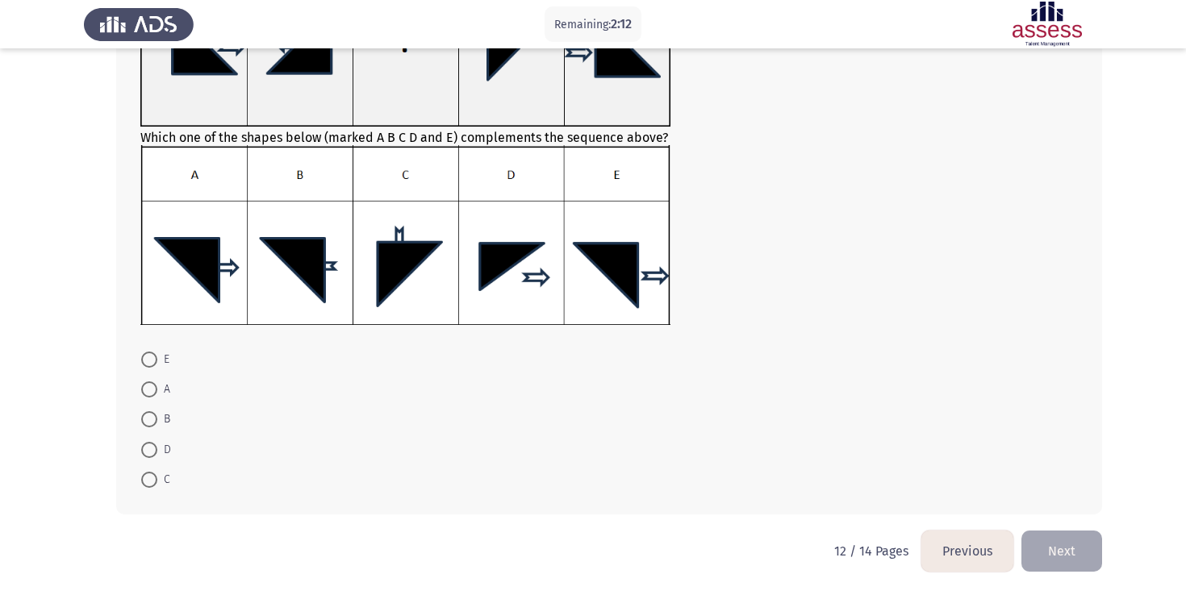
click at [151, 475] on span at bounding box center [149, 480] width 16 height 16
click at [151, 475] on input "C" at bounding box center [149, 480] width 16 height 16
radio input "true"
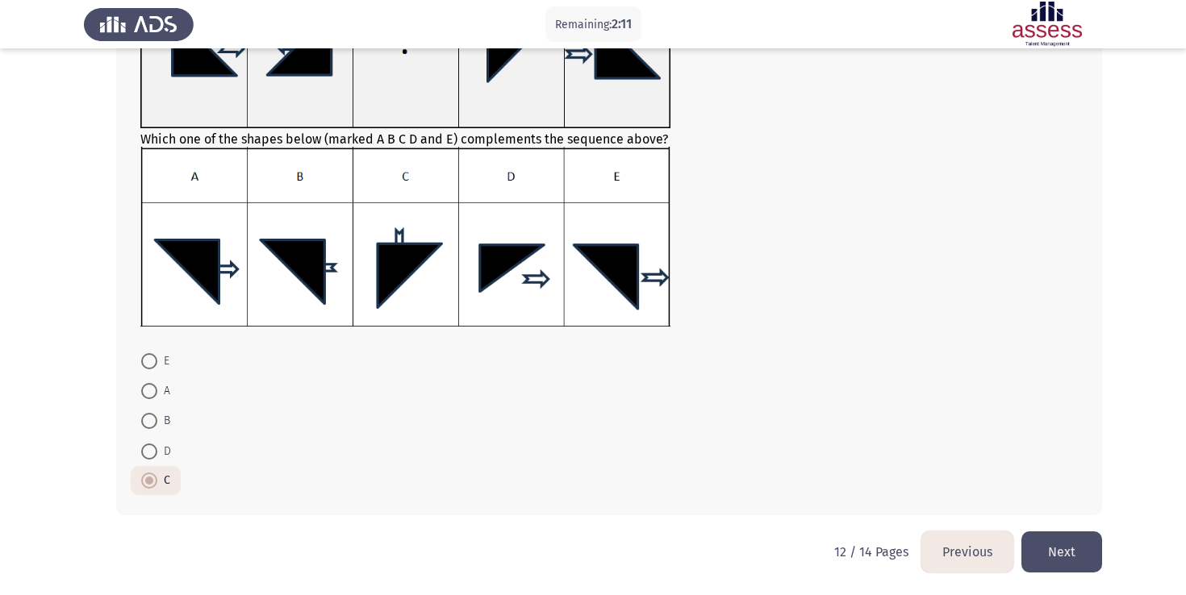
click at [1063, 535] on button "Next" at bounding box center [1061, 552] width 81 height 41
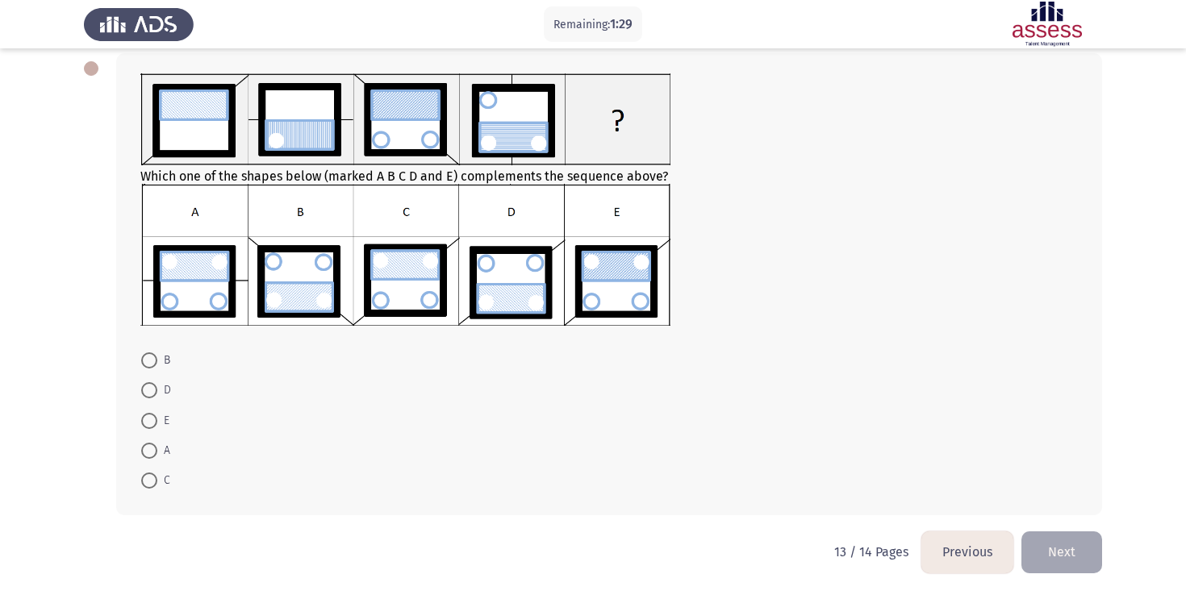
scroll to position [83, 0]
click at [152, 450] on span at bounding box center [149, 450] width 16 height 16
click at [152, 450] on input "A" at bounding box center [149, 450] width 16 height 16
radio input "true"
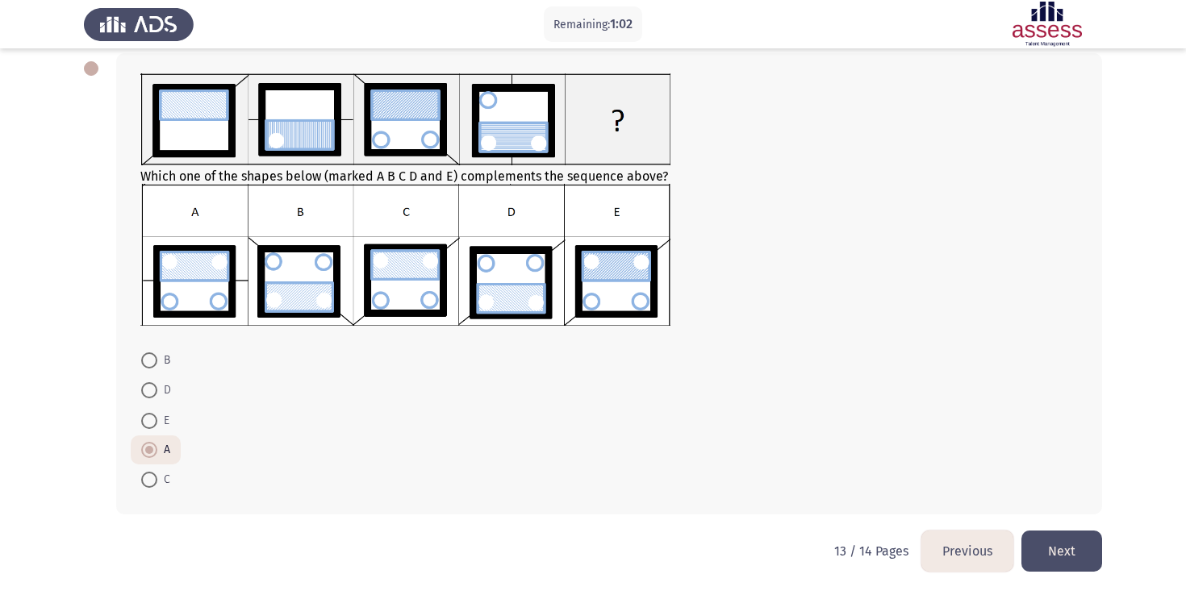
click at [1057, 556] on button "Next" at bounding box center [1061, 551] width 81 height 41
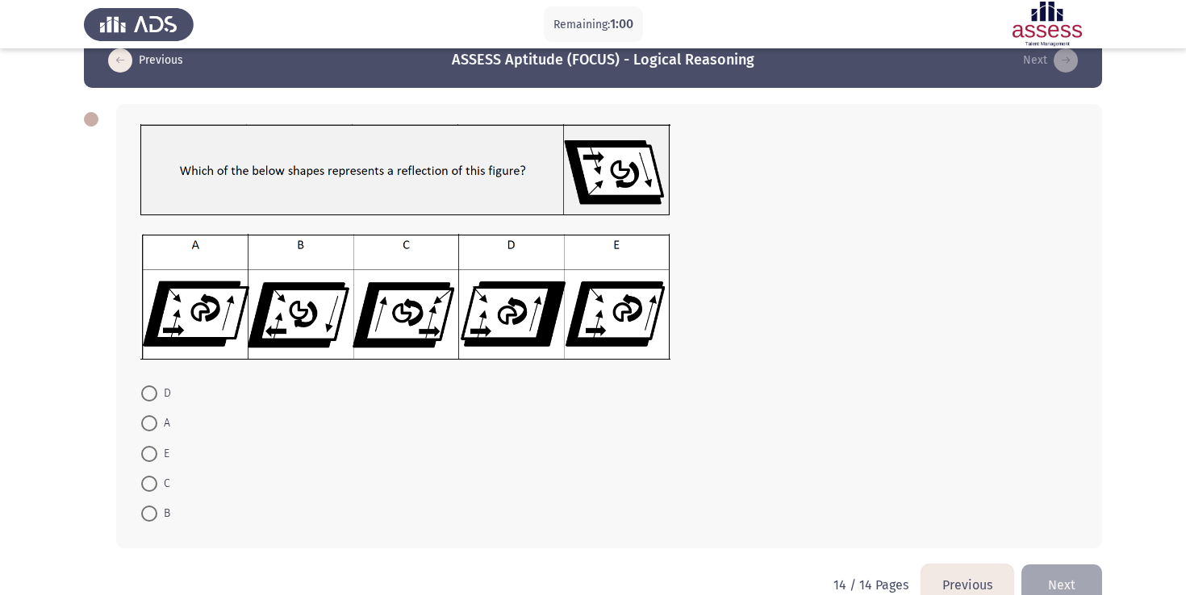
scroll to position [65, 0]
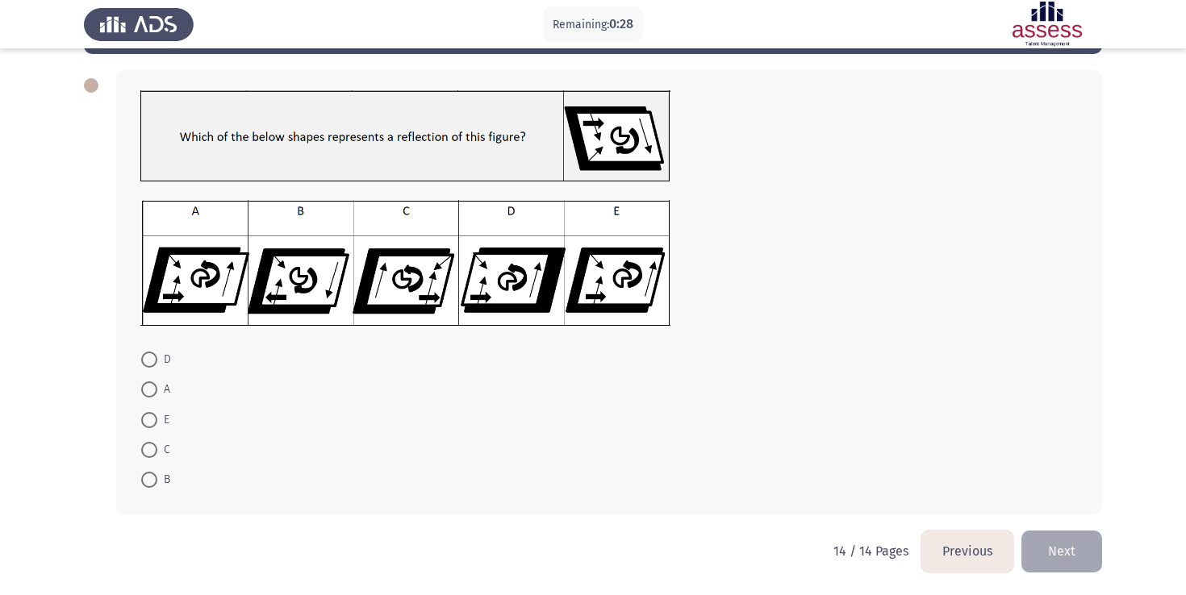
click at [149, 487] on span at bounding box center [149, 480] width 16 height 16
click at [149, 487] on input "B" at bounding box center [149, 480] width 16 height 16
radio input "true"
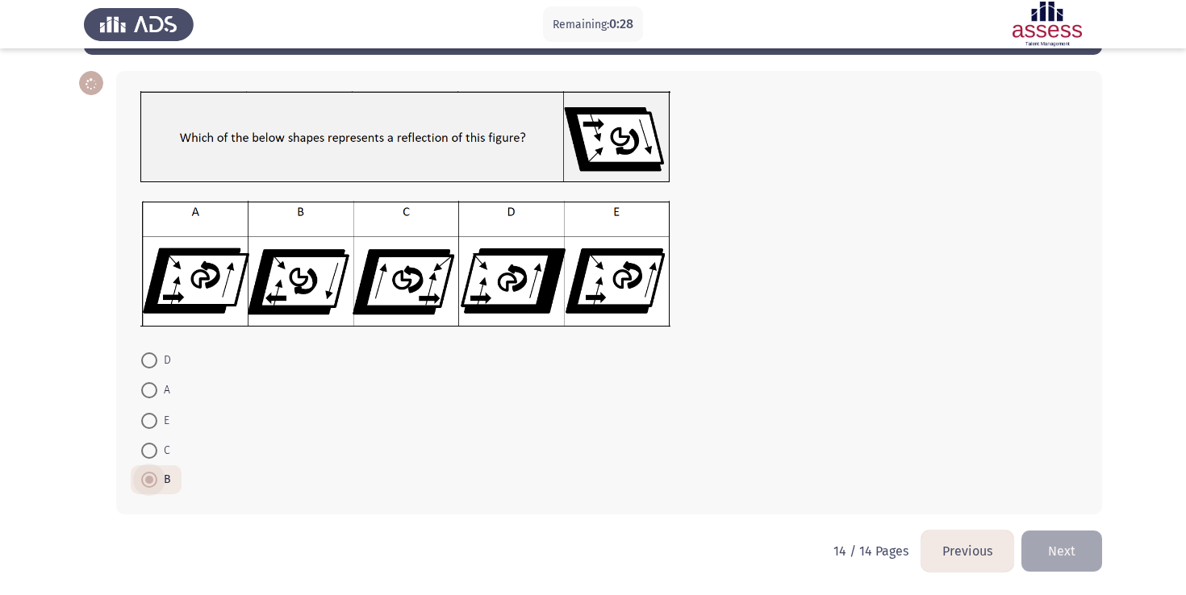
scroll to position [65, 0]
click at [1050, 538] on button "Next" at bounding box center [1061, 551] width 81 height 41
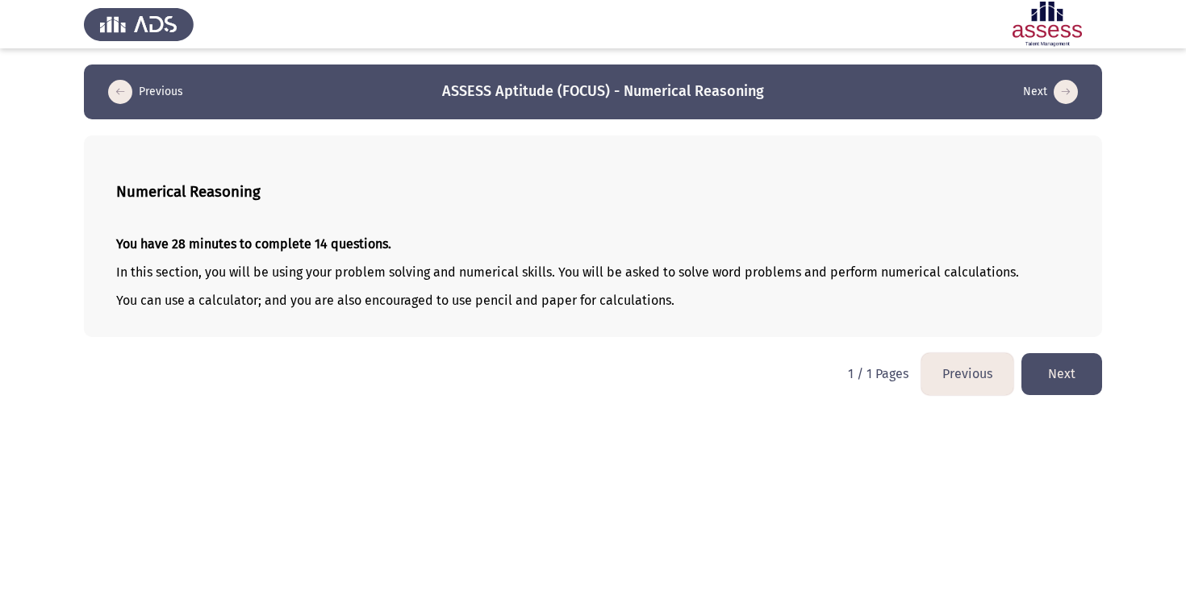
click at [1054, 376] on button "Next" at bounding box center [1061, 373] width 81 height 41
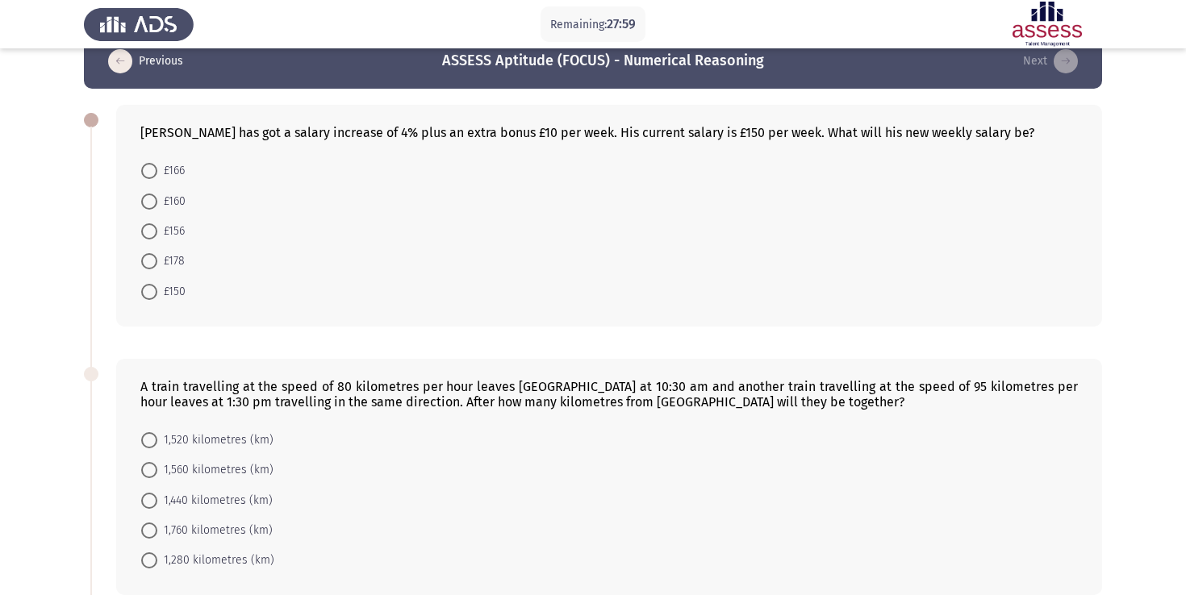
scroll to position [9, 0]
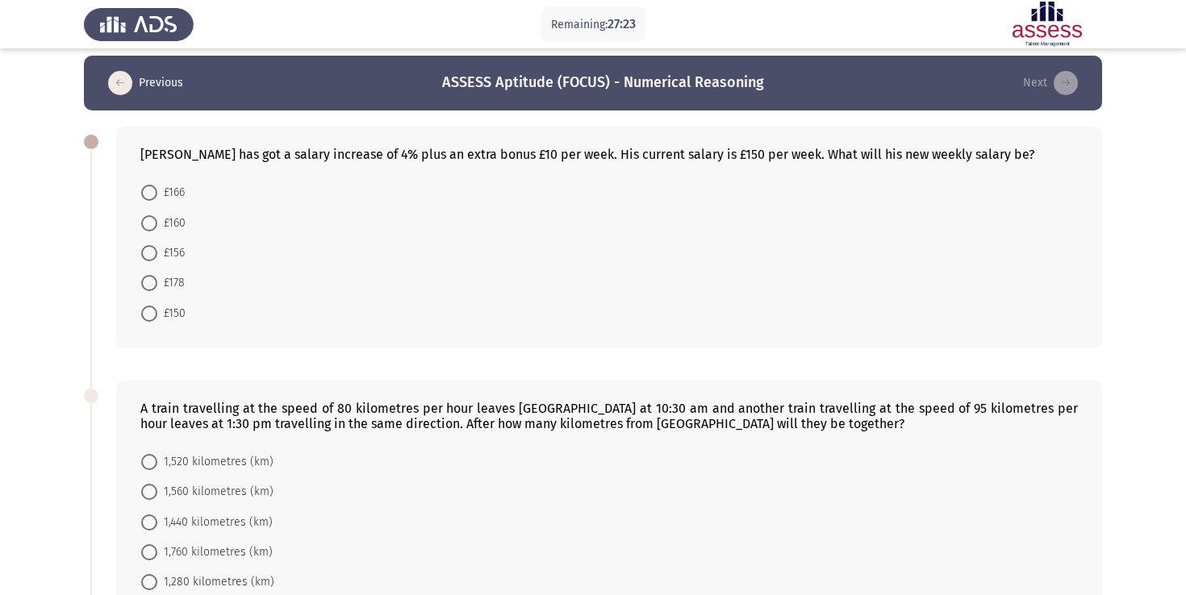
click at [148, 197] on span at bounding box center [149, 193] width 16 height 16
click at [148, 197] on input "£166" at bounding box center [149, 193] width 16 height 16
radio input "true"
click at [718, 168] on div "[PERSON_NAME] has got a salary increase of 4% plus an extra bonus £10 per week.…" at bounding box center [609, 237] width 986 height 220
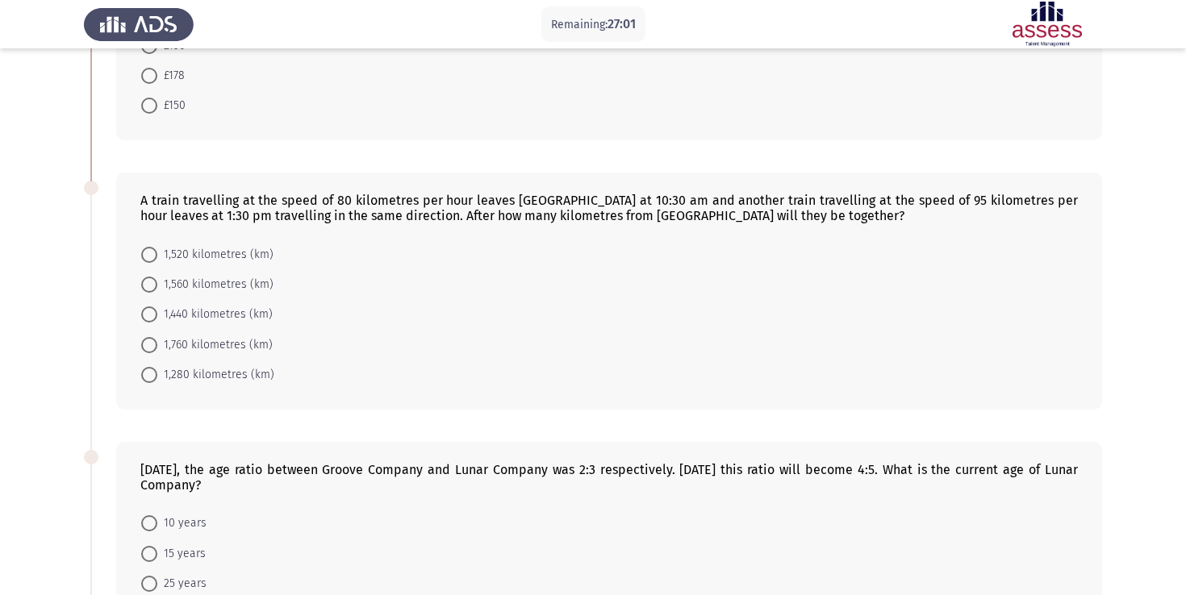
scroll to position [218, 0]
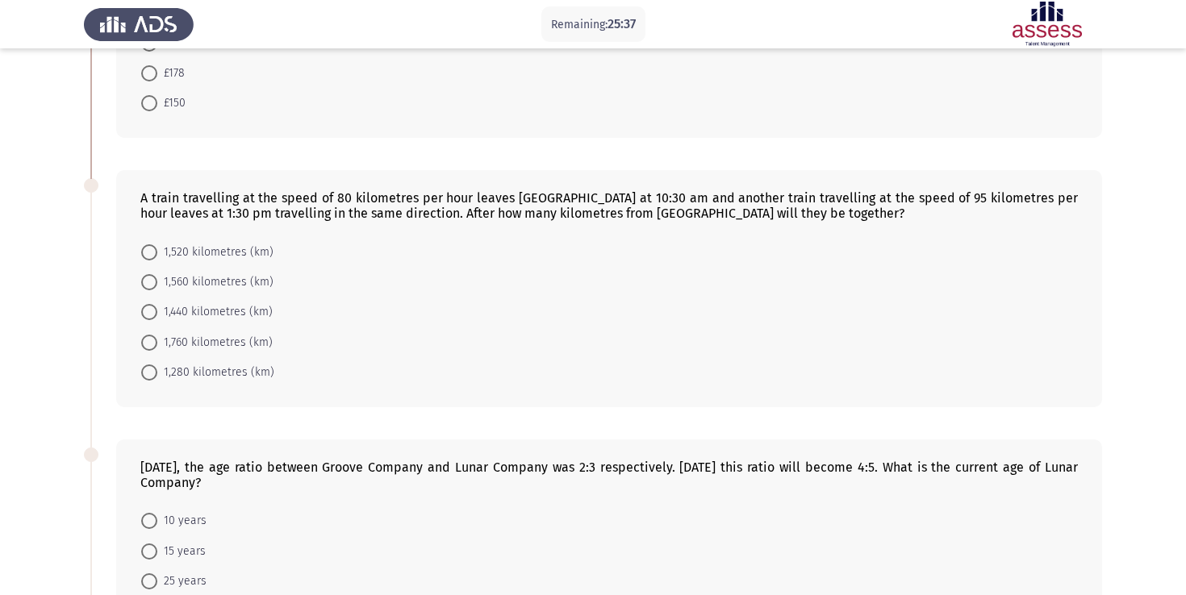
click at [154, 260] on span at bounding box center [149, 252] width 16 height 16
click at [154, 260] on input "1,520 kilometres (km)" at bounding box center [149, 252] width 16 height 16
radio input "true"
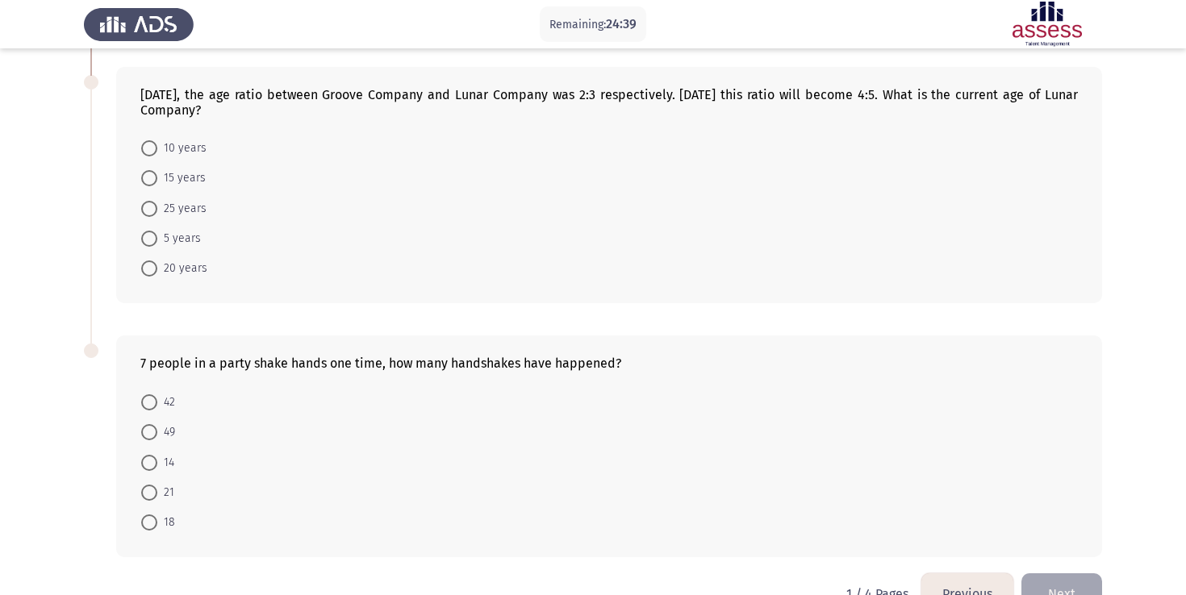
scroll to position [632, 0]
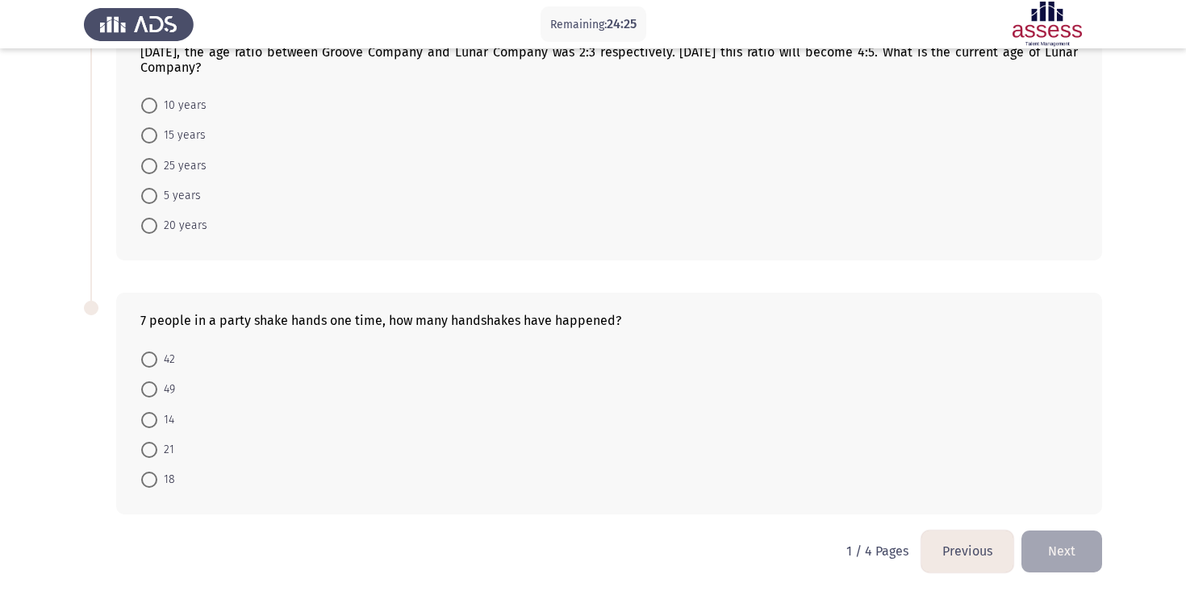
click at [150, 370] on mat-radio-button "42" at bounding box center [158, 359] width 55 height 30
click at [151, 363] on span at bounding box center [149, 360] width 16 height 16
click at [151, 363] on input "42" at bounding box center [149, 360] width 16 height 16
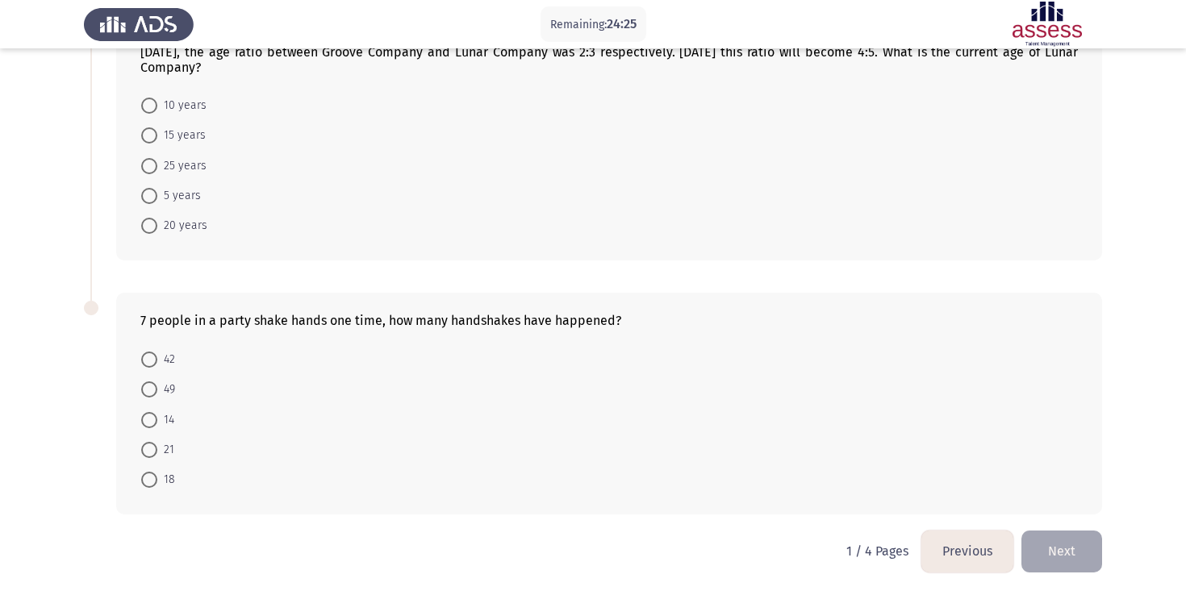
radio input "true"
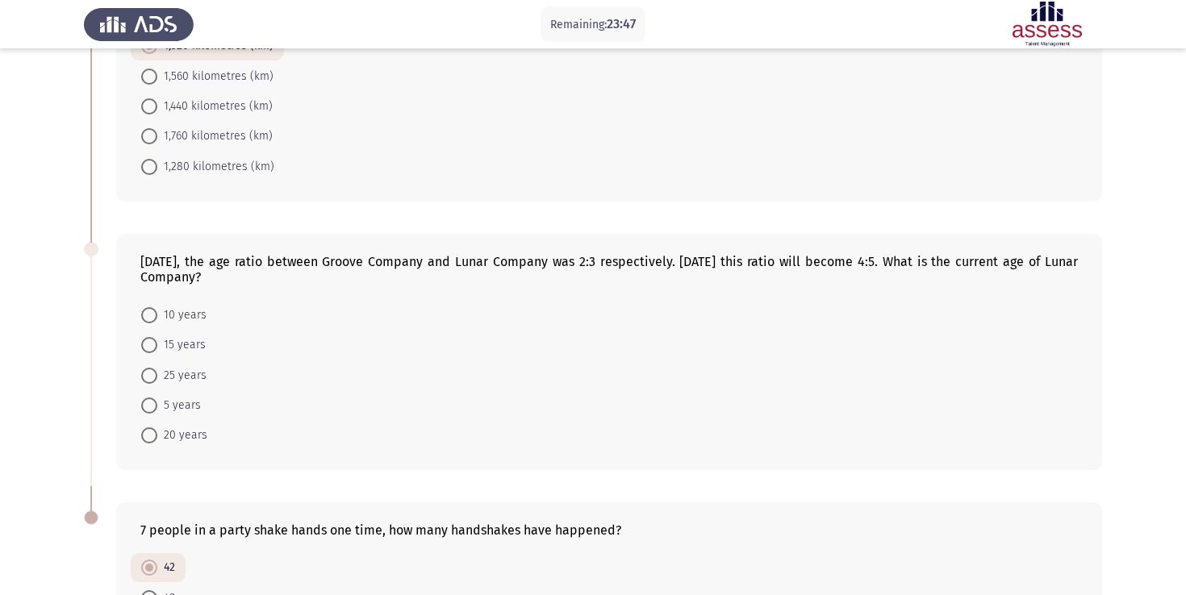
scroll to position [439, 0]
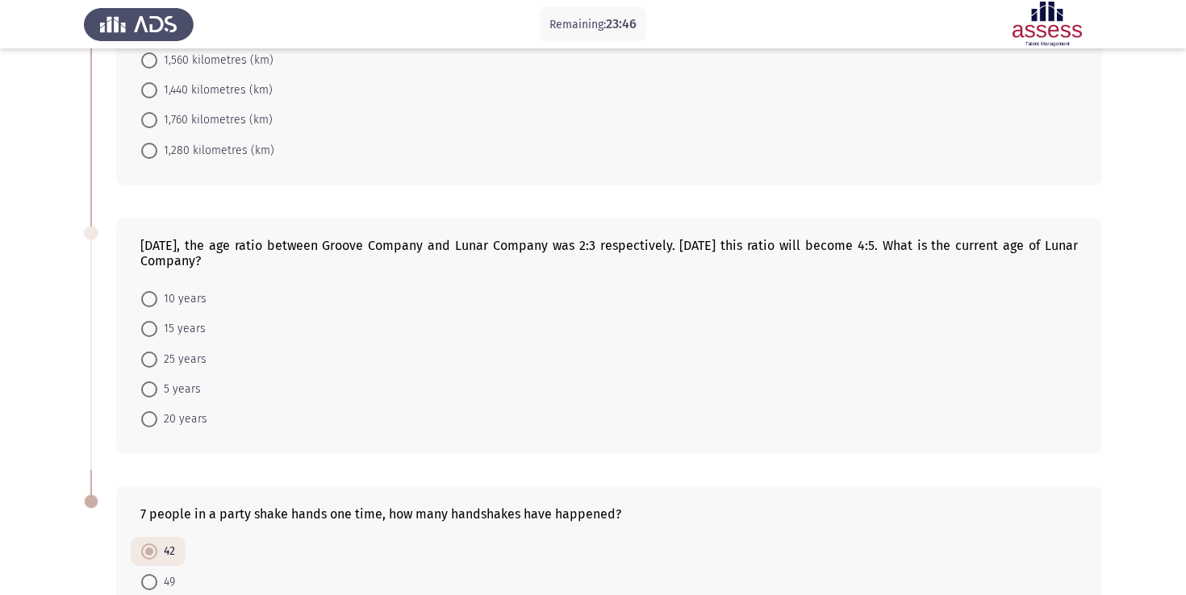
click at [159, 297] on span "10 years" at bounding box center [181, 299] width 49 height 19
click at [157, 297] on input "10 years" at bounding box center [149, 299] width 16 height 16
radio input "true"
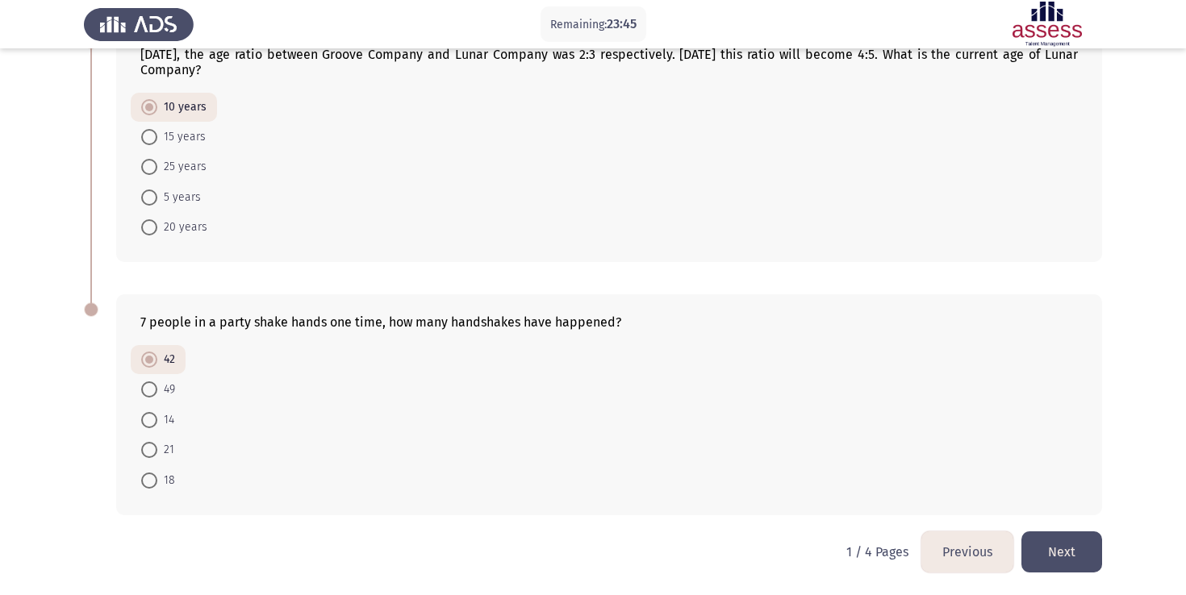
click at [1057, 543] on button "Next" at bounding box center [1061, 552] width 81 height 41
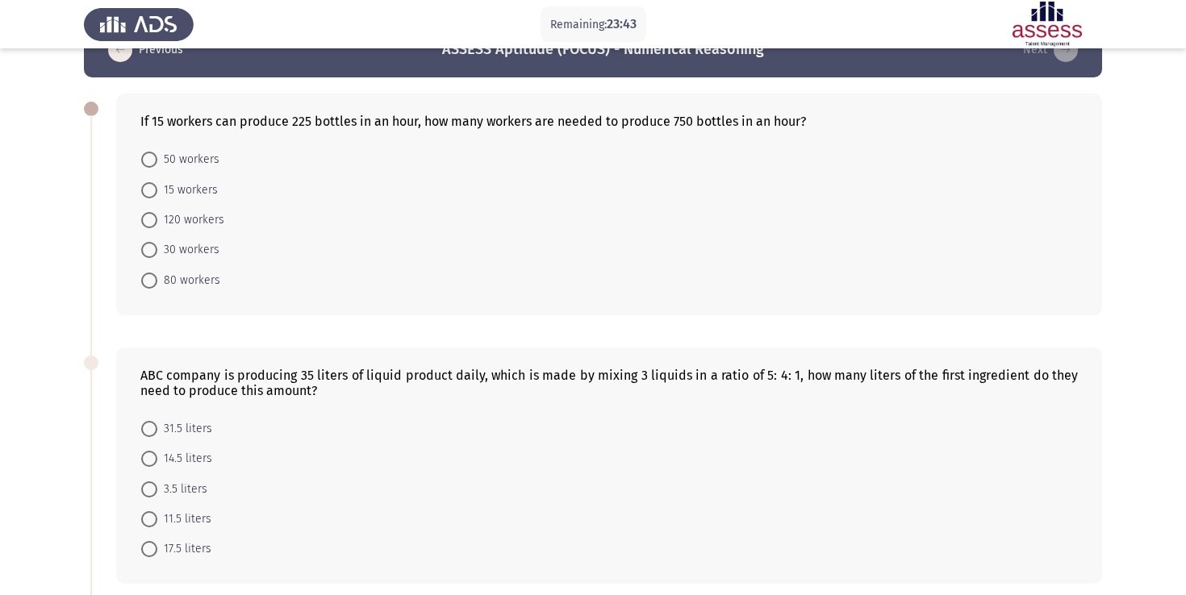
scroll to position [47, 0]
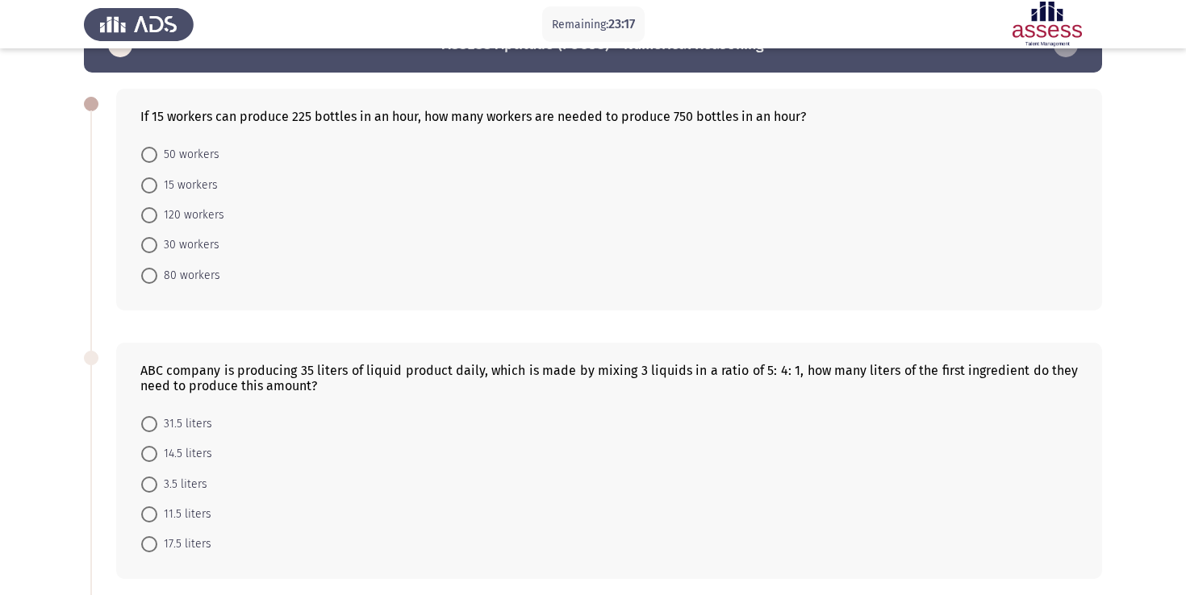
click at [149, 160] on span at bounding box center [149, 155] width 16 height 16
click at [149, 160] on input "50 workers" at bounding box center [149, 155] width 16 height 16
radio input "true"
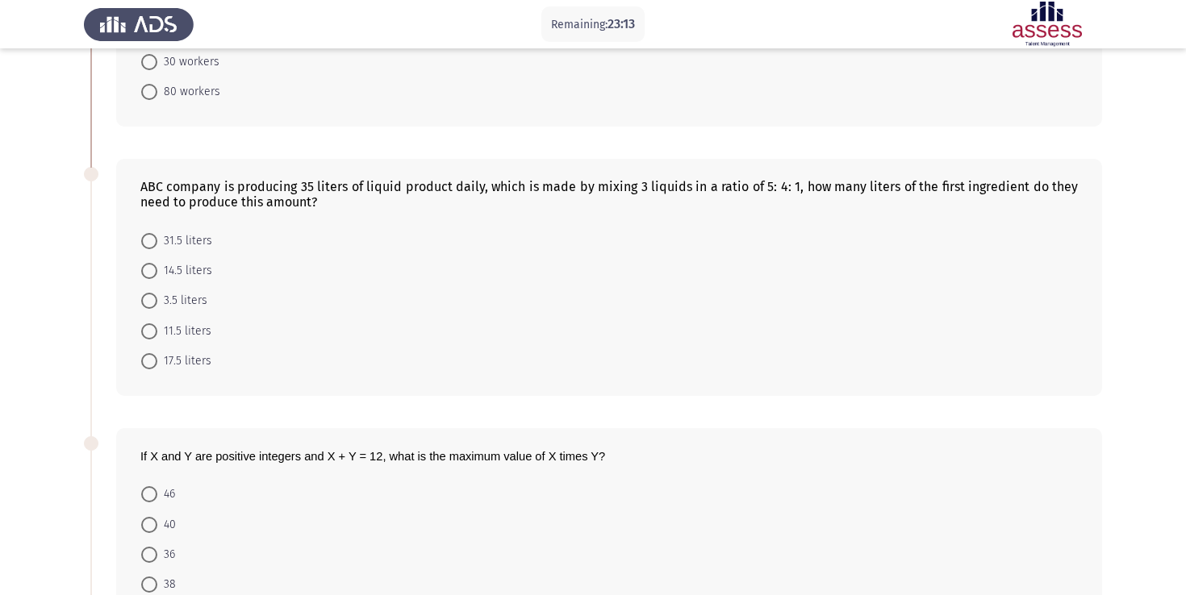
scroll to position [230, 0]
drag, startPoint x: 403, startPoint y: 194, endPoint x: 433, endPoint y: 194, distance: 29.8
click at [433, 194] on div "ABC company is producing 35 liters of liquid product daily, which is made by mi…" at bounding box center [608, 193] width 937 height 31
click at [371, 182] on div "ABC company is producing 35 liters of liquid product daily, which is made by mi…" at bounding box center [608, 193] width 937 height 31
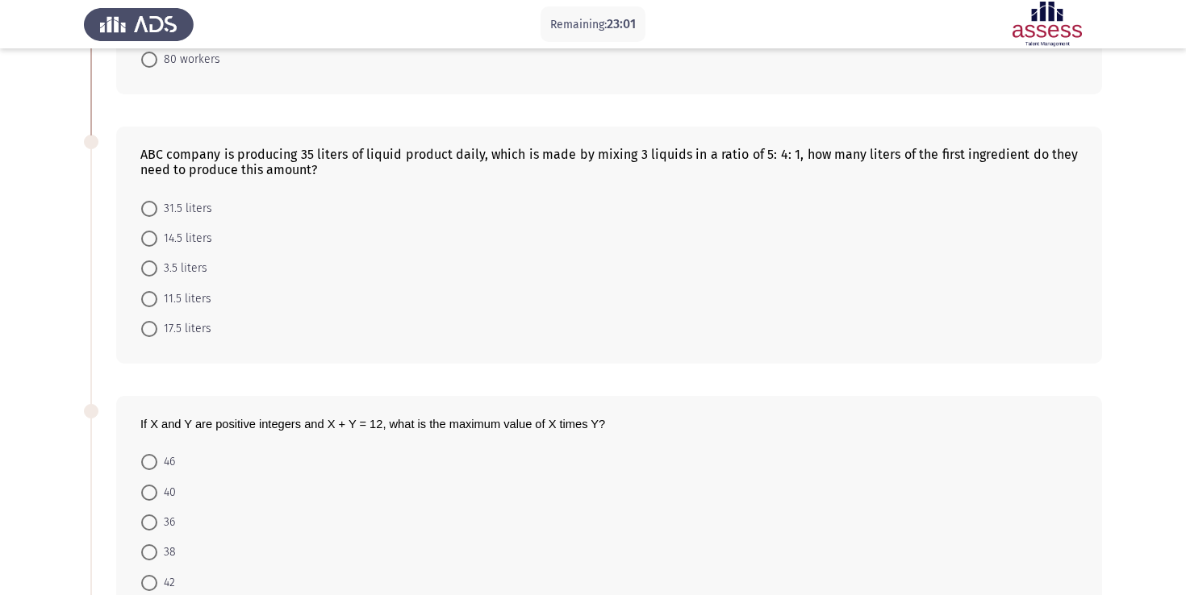
scroll to position [262, 0]
click at [145, 332] on span at bounding box center [149, 328] width 16 height 16
click at [145, 332] on input "17.5 liters" at bounding box center [149, 328] width 16 height 16
radio input "true"
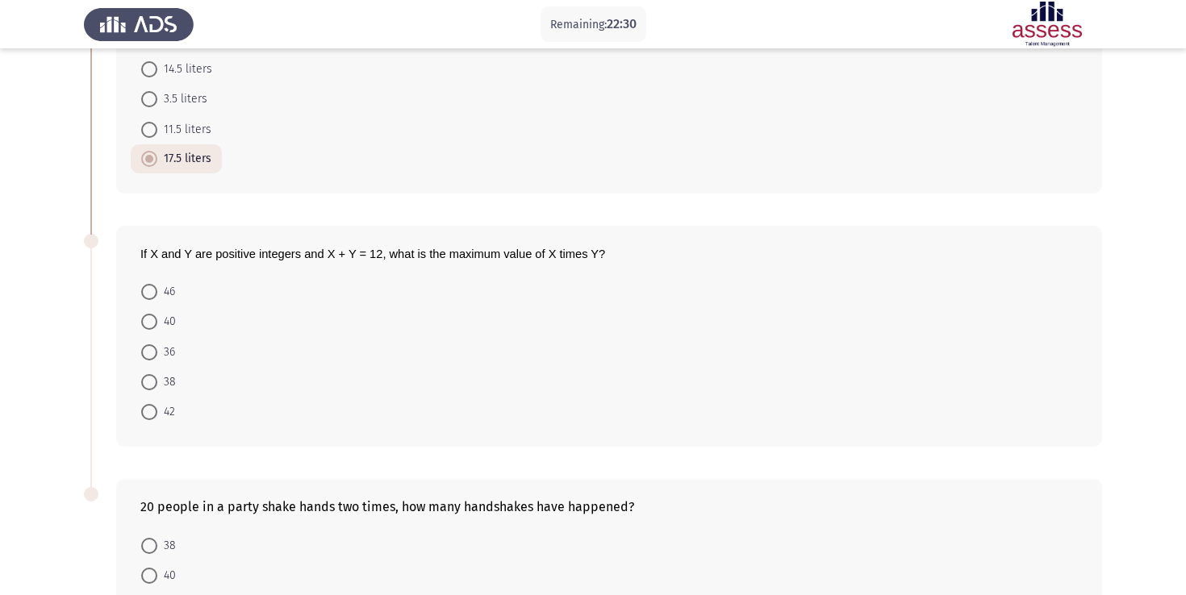
scroll to position [454, 0]
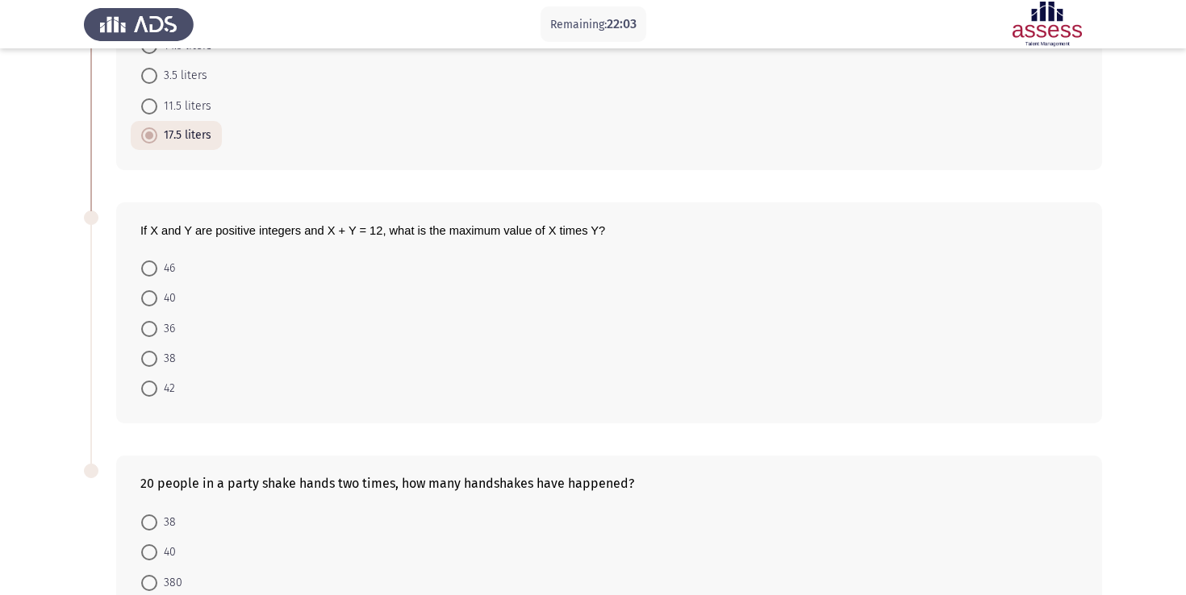
click at [358, 232] on span "If X and Y are positive integers and X + Y = 12, what is the maximum value of X…" at bounding box center [372, 230] width 465 height 13
click at [144, 323] on span at bounding box center [149, 329] width 16 height 16
click at [144, 323] on input "36" at bounding box center [149, 329] width 16 height 16
radio input "true"
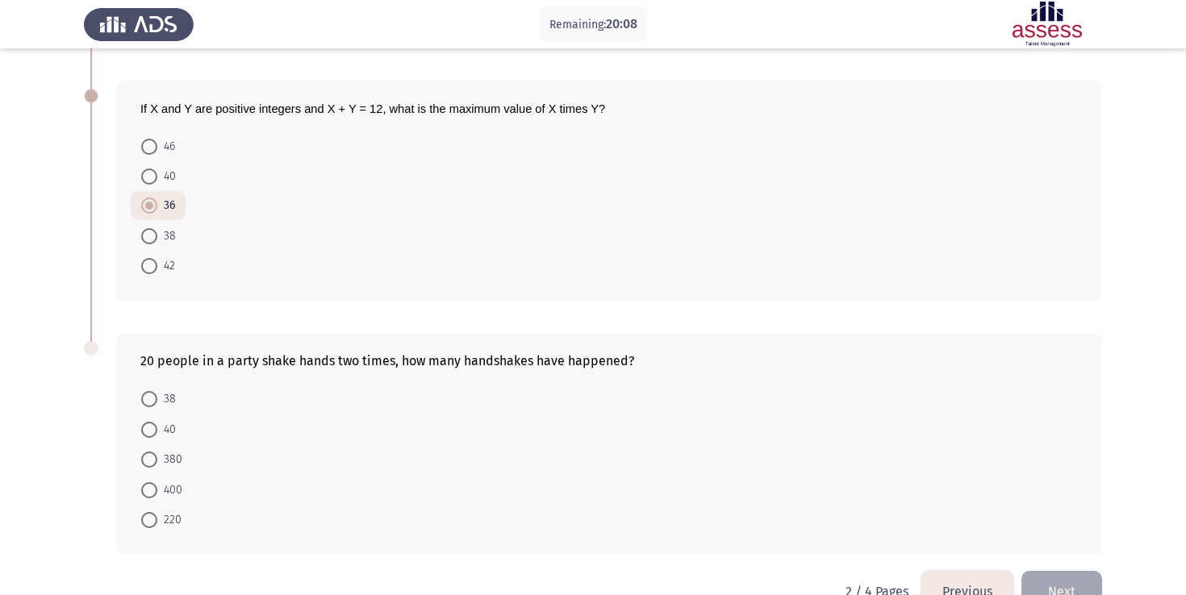
scroll to position [616, 0]
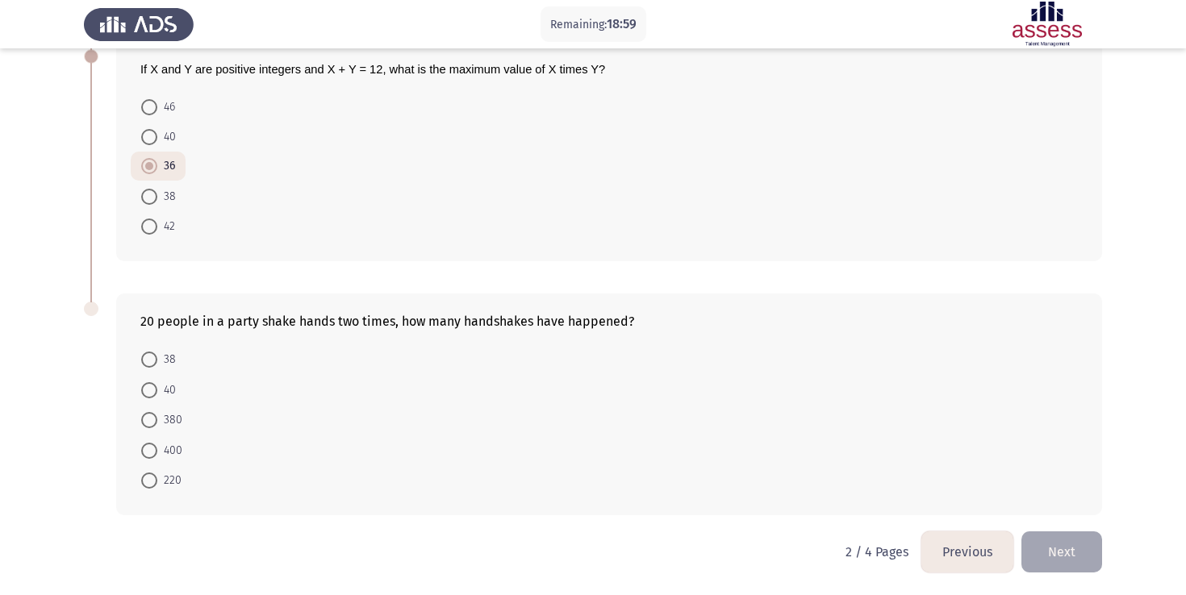
click at [150, 421] on span at bounding box center [149, 420] width 16 height 16
click at [150, 421] on input "380" at bounding box center [149, 420] width 16 height 16
radio input "true"
click at [1045, 538] on button "Next" at bounding box center [1061, 552] width 81 height 41
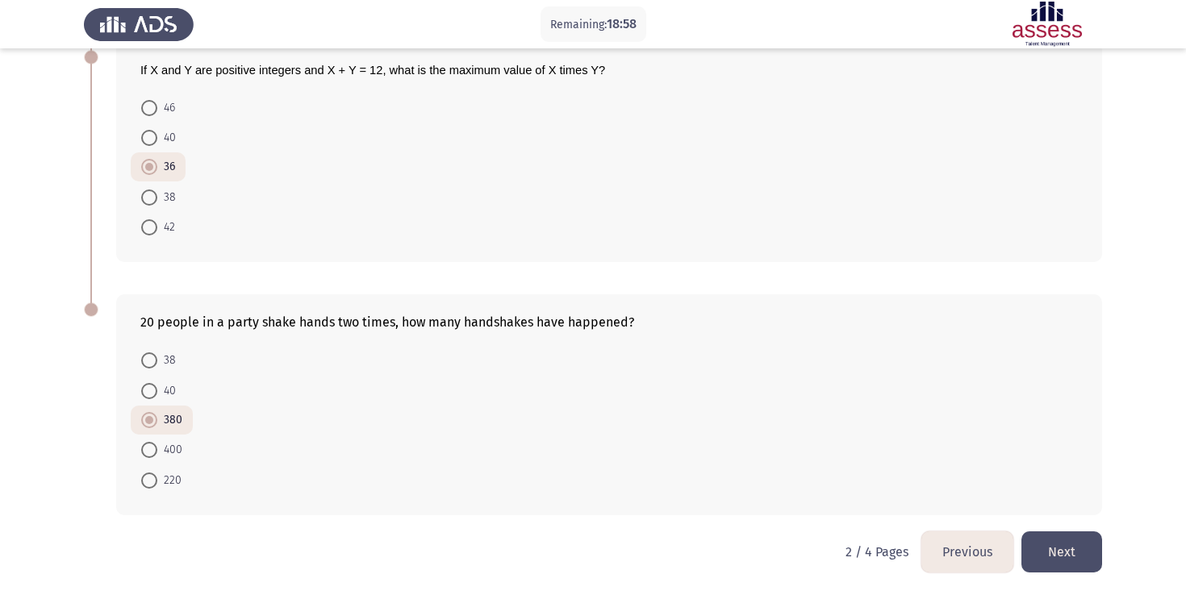
scroll to position [0, 0]
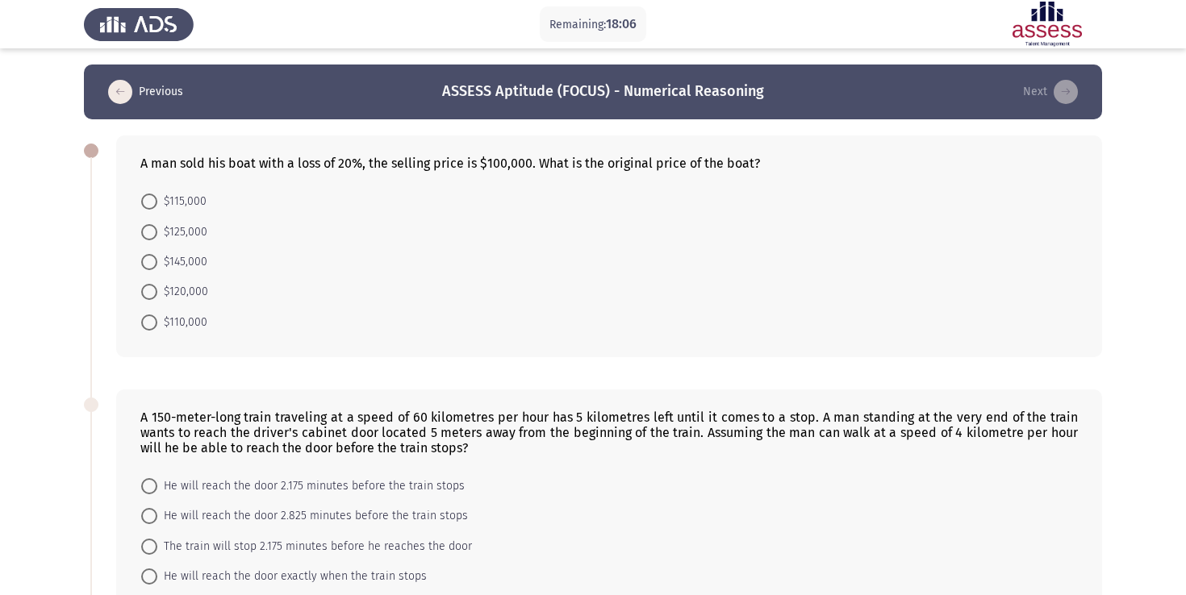
click at [148, 234] on span at bounding box center [149, 232] width 16 height 16
click at [148, 234] on input "$125,000" at bounding box center [149, 232] width 16 height 16
radio input "true"
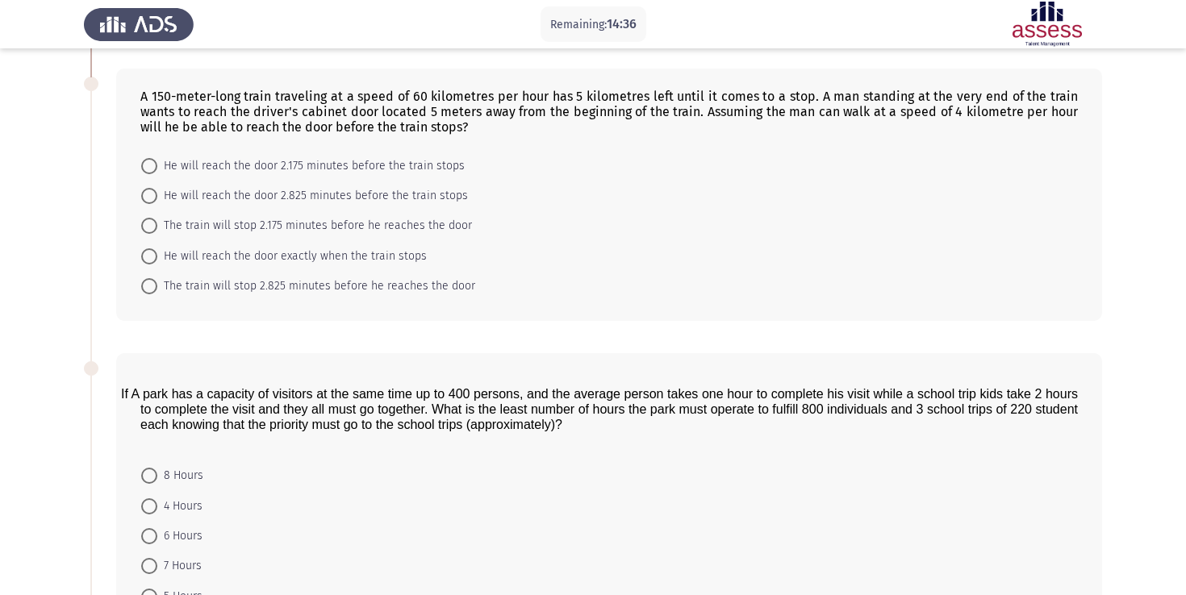
scroll to position [315, 0]
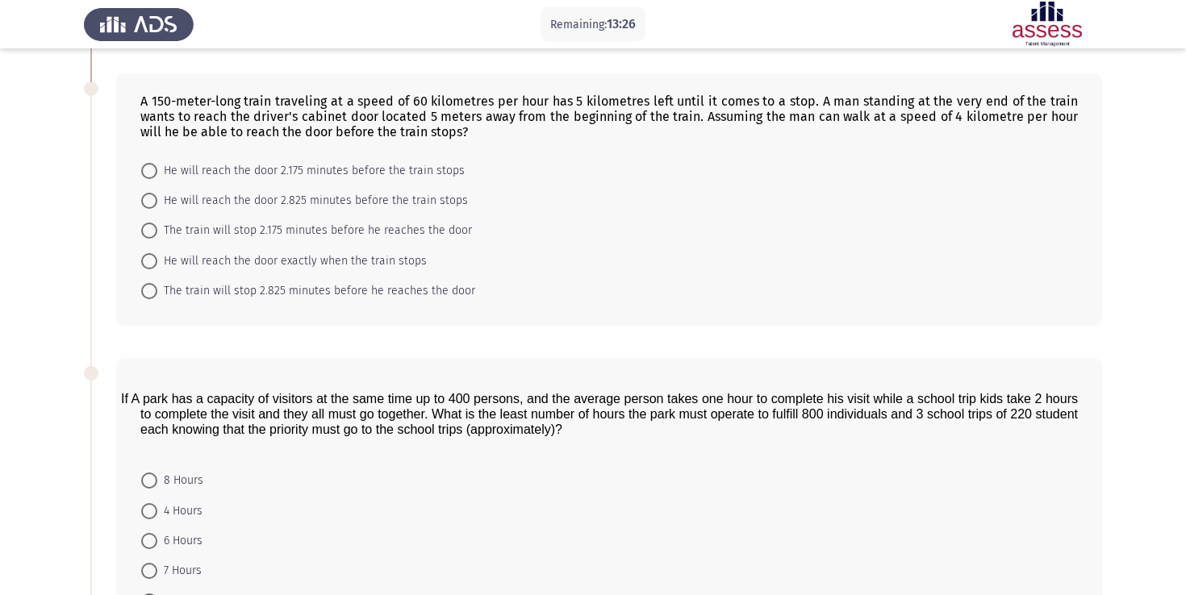
click at [247, 214] on mat-radio-button "He will reach the door 2.825 minutes before the train stops" at bounding box center [305, 201] width 348 height 30
click at [229, 211] on mat-radio-button "He will reach the door 2.825 minutes before the train stops" at bounding box center [305, 201] width 348 height 30
click at [235, 198] on span "He will reach the door 2.825 minutes before the train stops" at bounding box center [312, 200] width 311 height 19
click at [157, 198] on input "He will reach the door 2.825 minutes before the train stops" at bounding box center [149, 201] width 16 height 16
radio input "true"
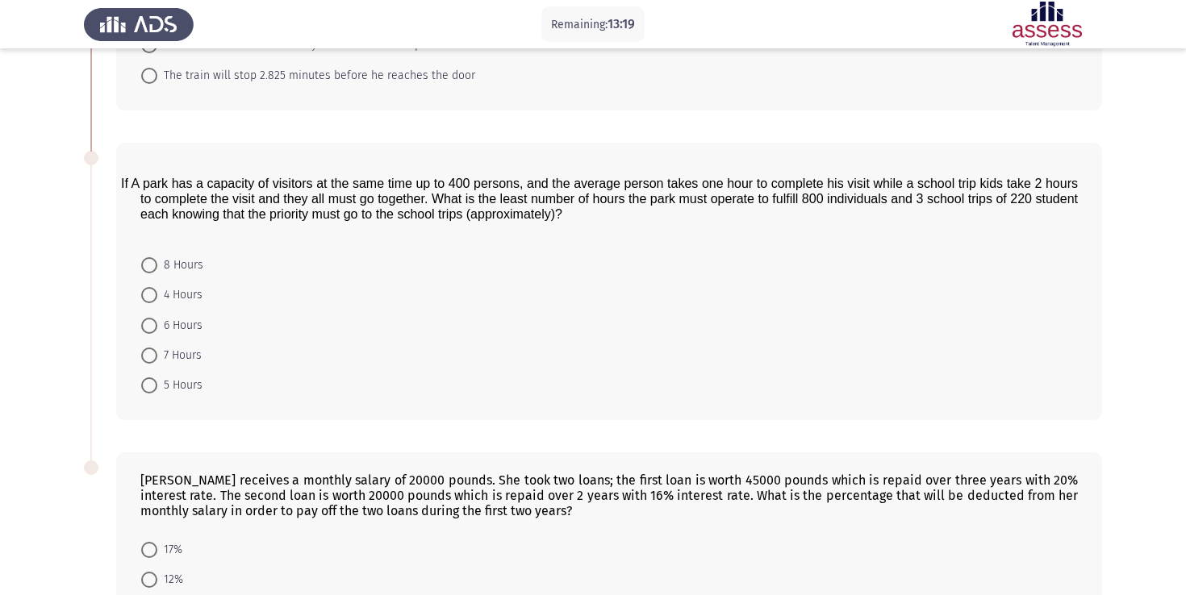
scroll to position [530, 0]
click at [138, 298] on mat-radio-button "4 Hours" at bounding box center [172, 294] width 82 height 30
click at [156, 298] on span at bounding box center [149, 294] width 16 height 16
click at [156, 298] on input "4 Hours" at bounding box center [149, 294] width 16 height 16
radio input "true"
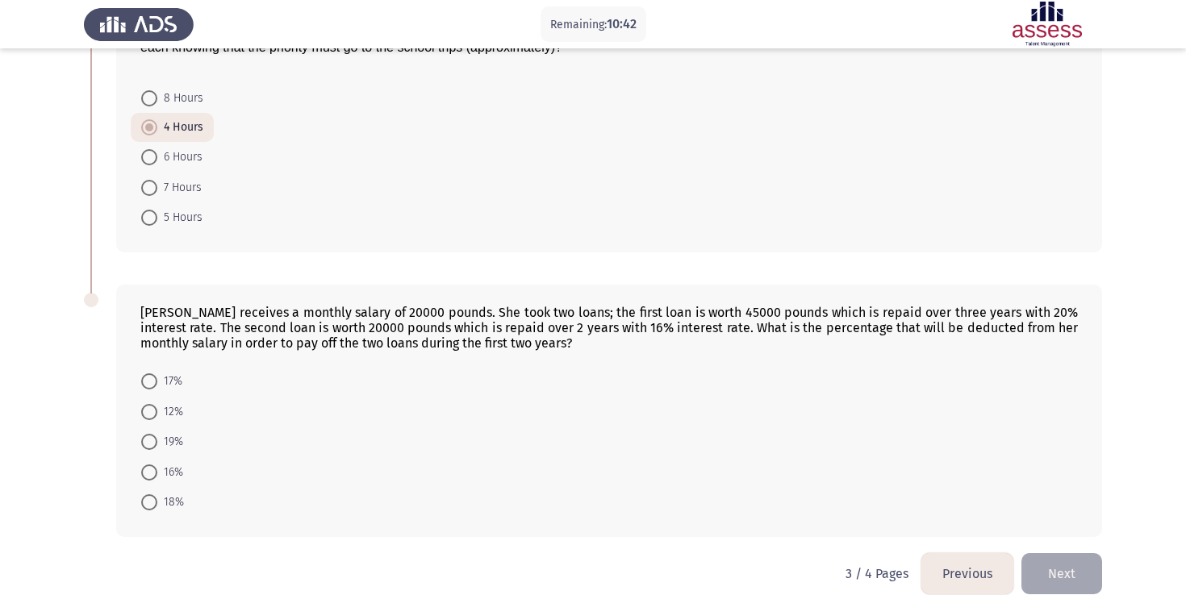
scroll to position [694, 0]
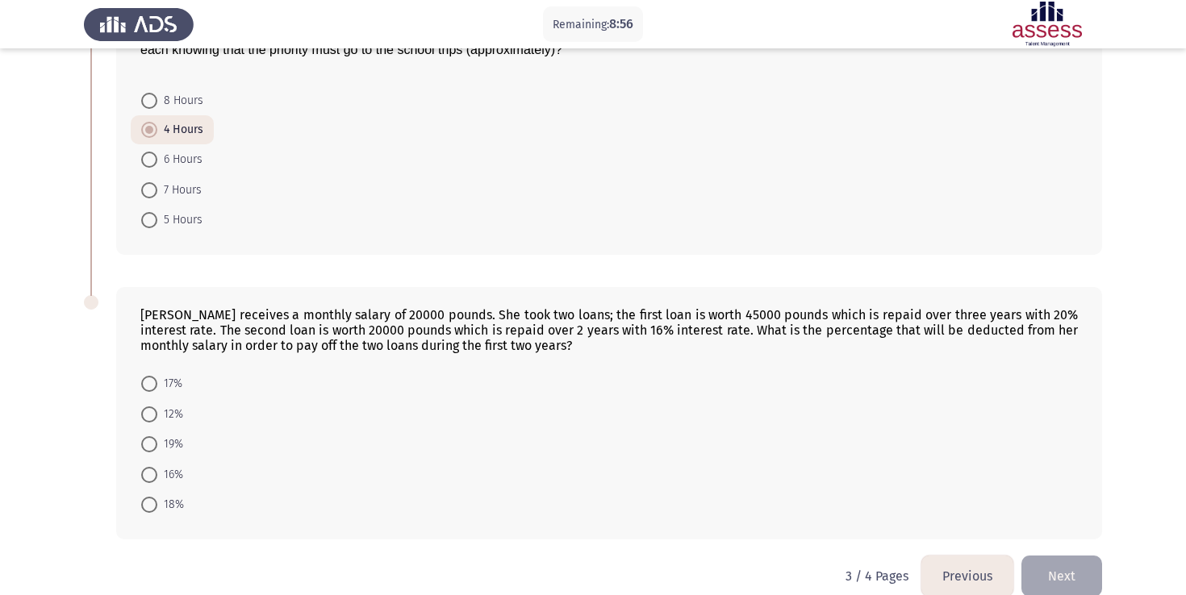
click at [158, 421] on span "12%" at bounding box center [170, 414] width 26 height 19
click at [157, 421] on input "12%" at bounding box center [149, 415] width 16 height 16
radio input "true"
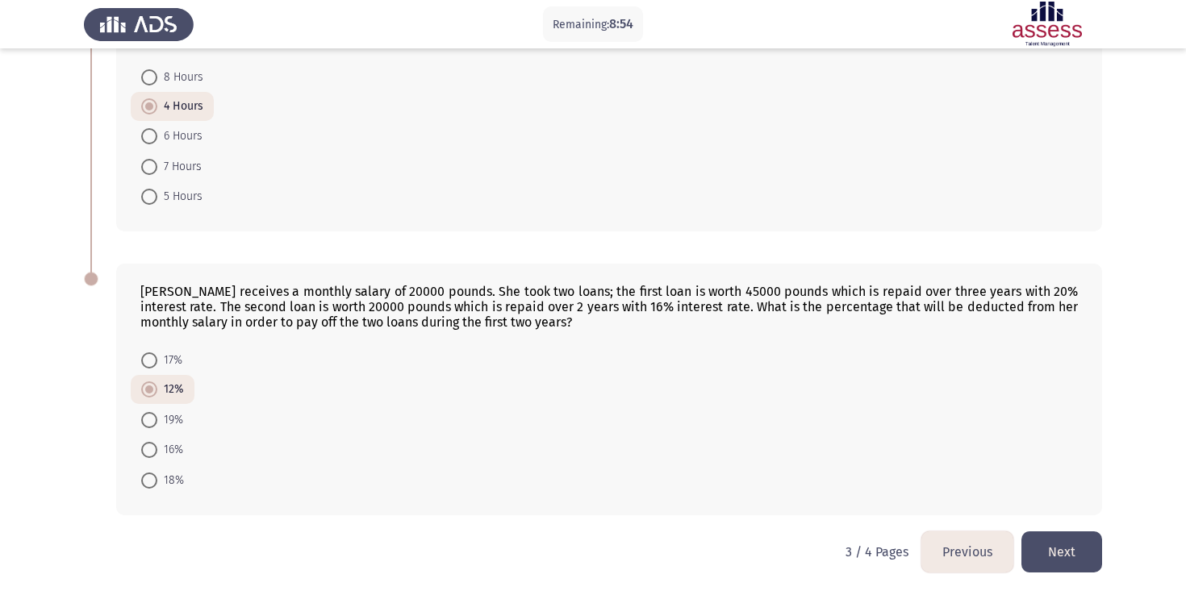
click at [1079, 562] on button "Next" at bounding box center [1061, 552] width 81 height 41
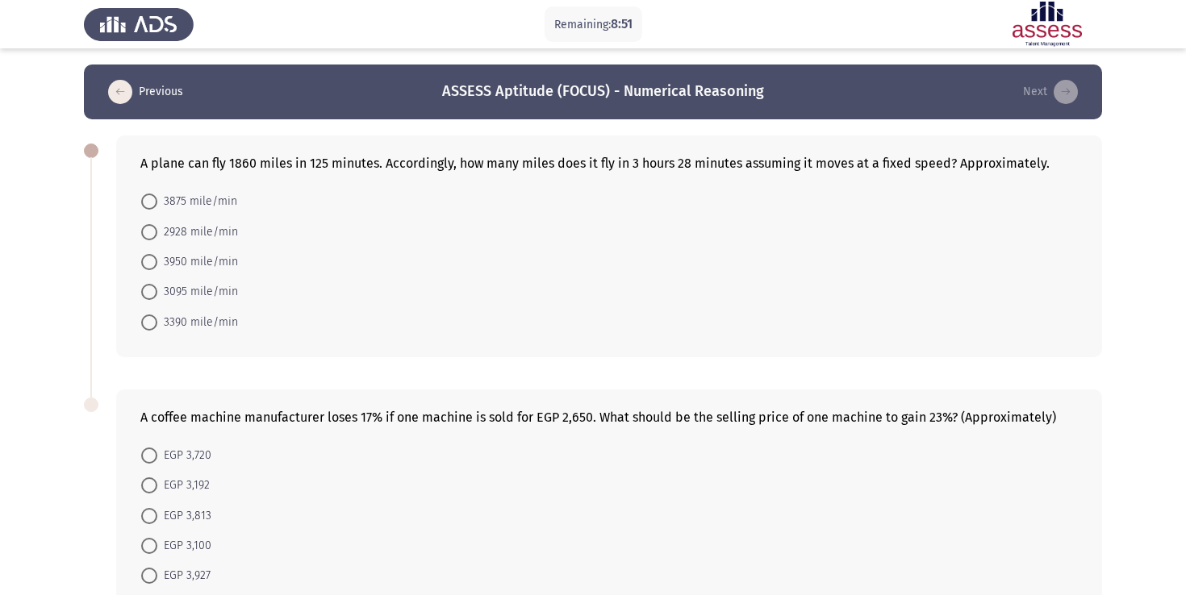
scroll to position [42, 0]
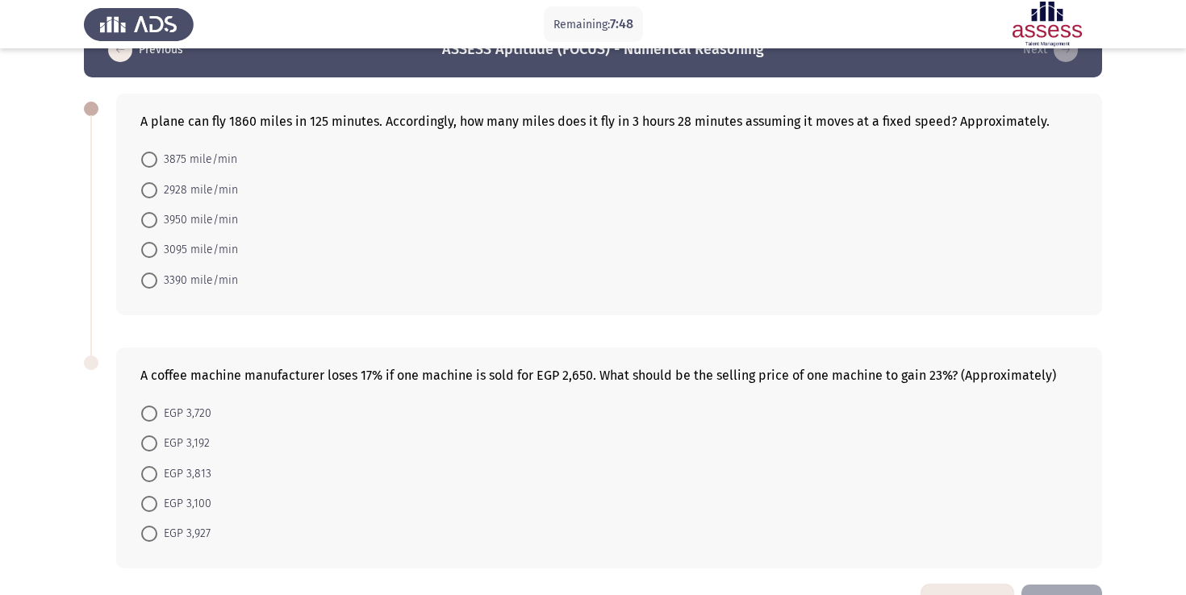
click at [162, 252] on span "3095 mile/min" at bounding box center [197, 249] width 81 height 19
click at [157, 252] on input "3095 mile/min" at bounding box center [149, 250] width 16 height 16
radio input "true"
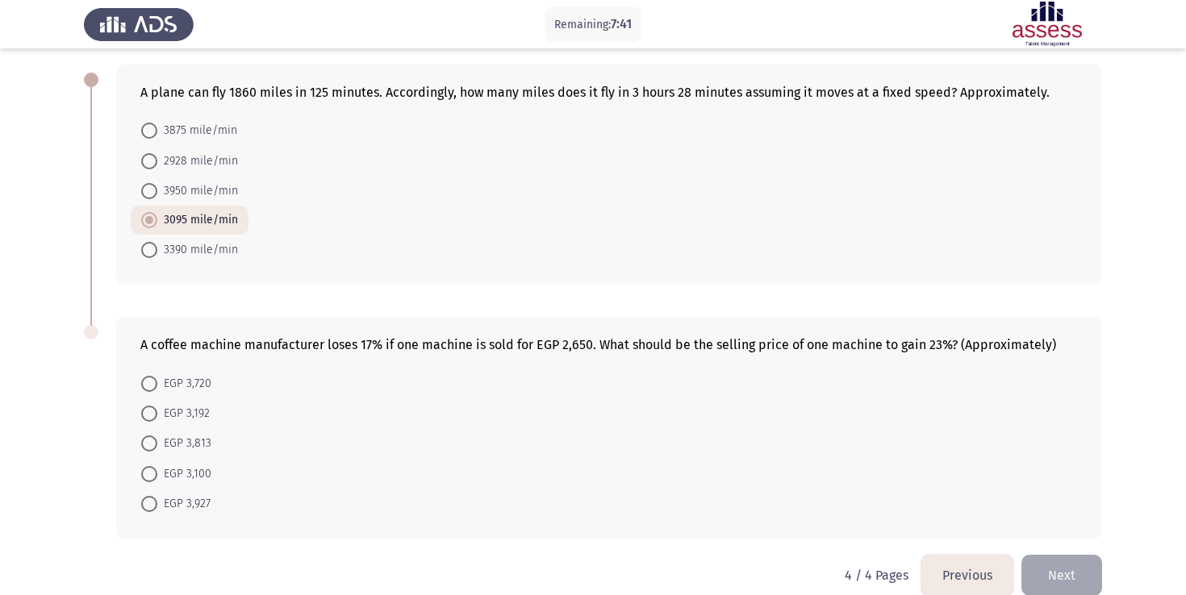
scroll to position [95, 0]
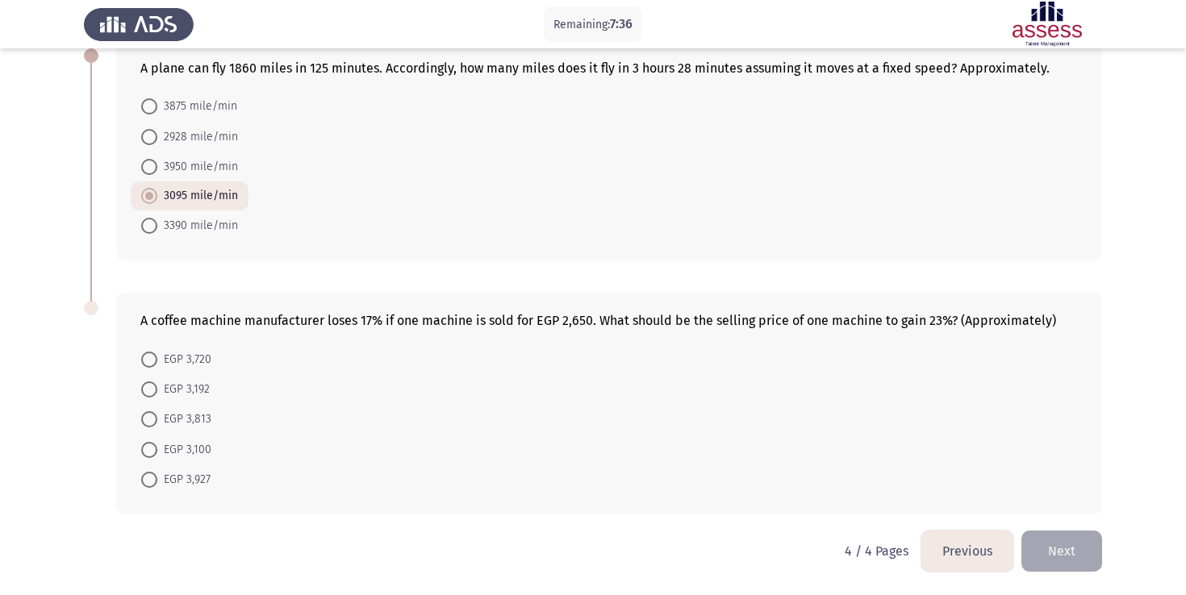
click at [478, 337] on div "A coffee machine manufacturer loses 17% if one machine is sold for EGP 2,650. W…" at bounding box center [609, 404] width 986 height 222
click at [500, 320] on div "A coffee machine manufacturer loses 17% if one machine is sold for EGP 2,650. W…" at bounding box center [608, 320] width 937 height 15
click at [526, 331] on div "A coffee machine manufacturer loses 17% if one machine is sold for EGP 2,650. W…" at bounding box center [609, 404] width 986 height 222
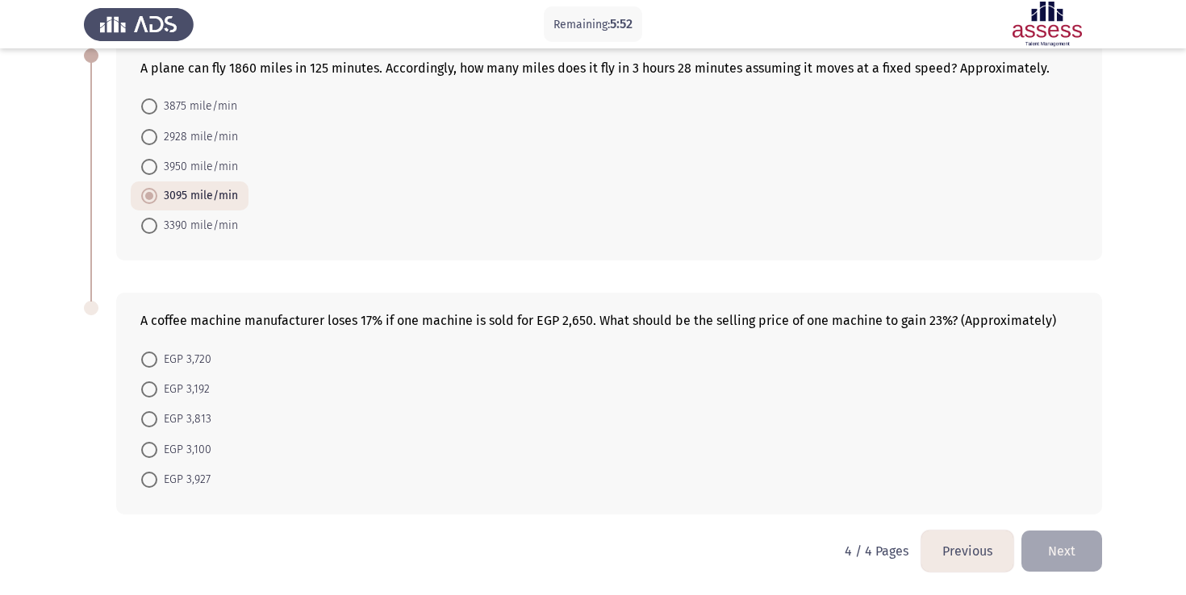
click at [177, 477] on span "EGP 3,927" at bounding box center [183, 479] width 53 height 19
click at [157, 477] on input "EGP 3,927" at bounding box center [149, 480] width 16 height 16
radio input "true"
click at [1068, 565] on button "Next" at bounding box center [1061, 552] width 81 height 41
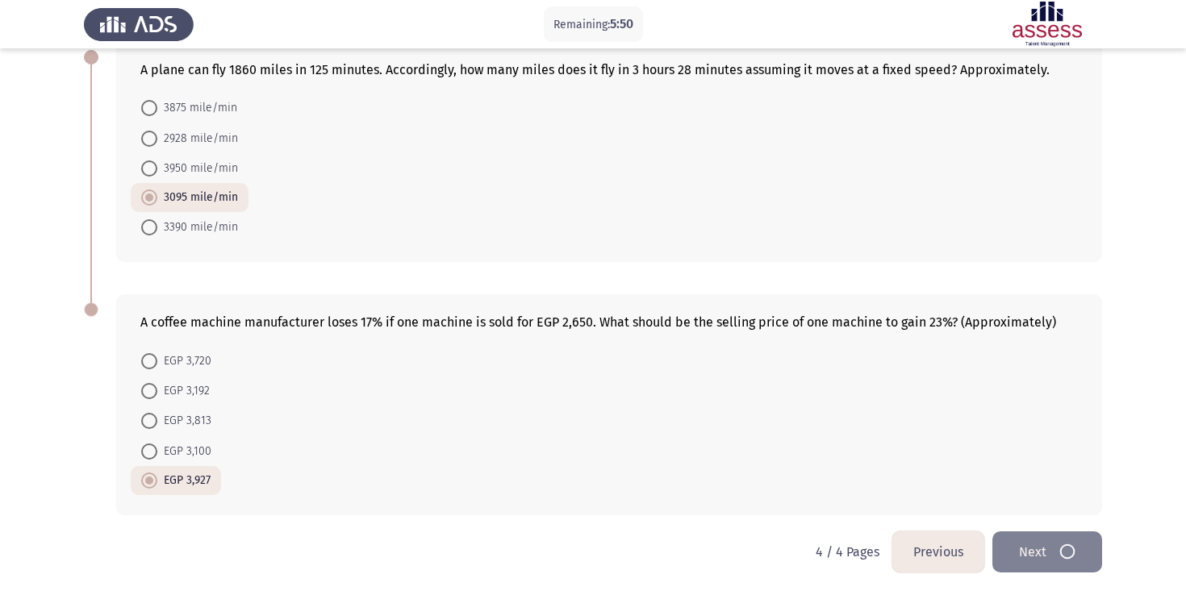
scroll to position [0, 0]
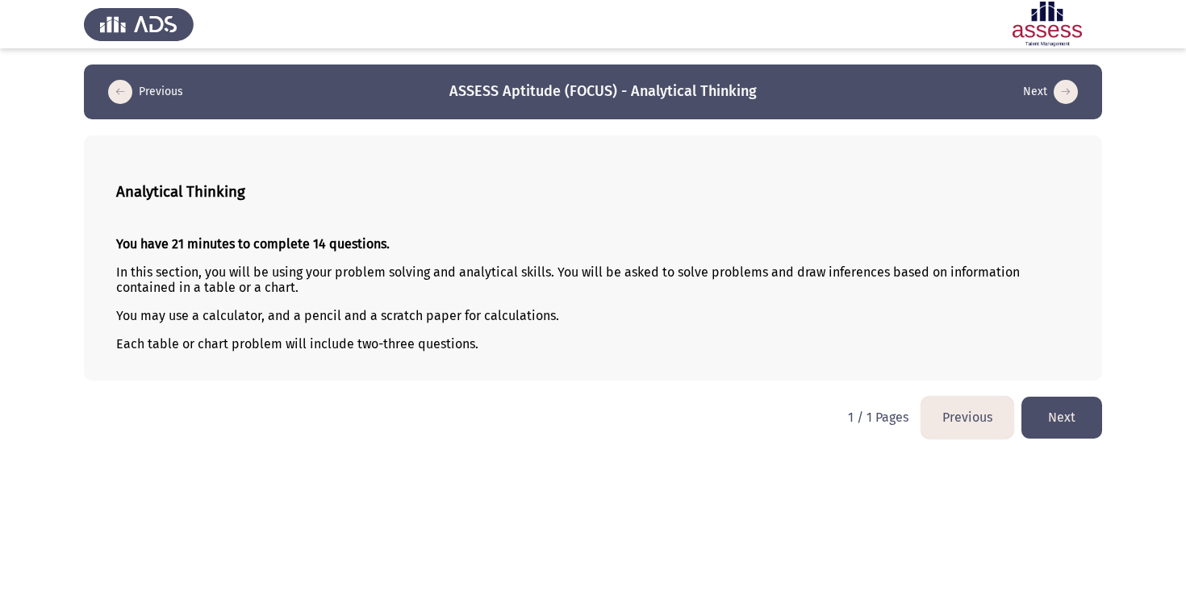
click at [1044, 419] on button "Next" at bounding box center [1061, 417] width 81 height 41
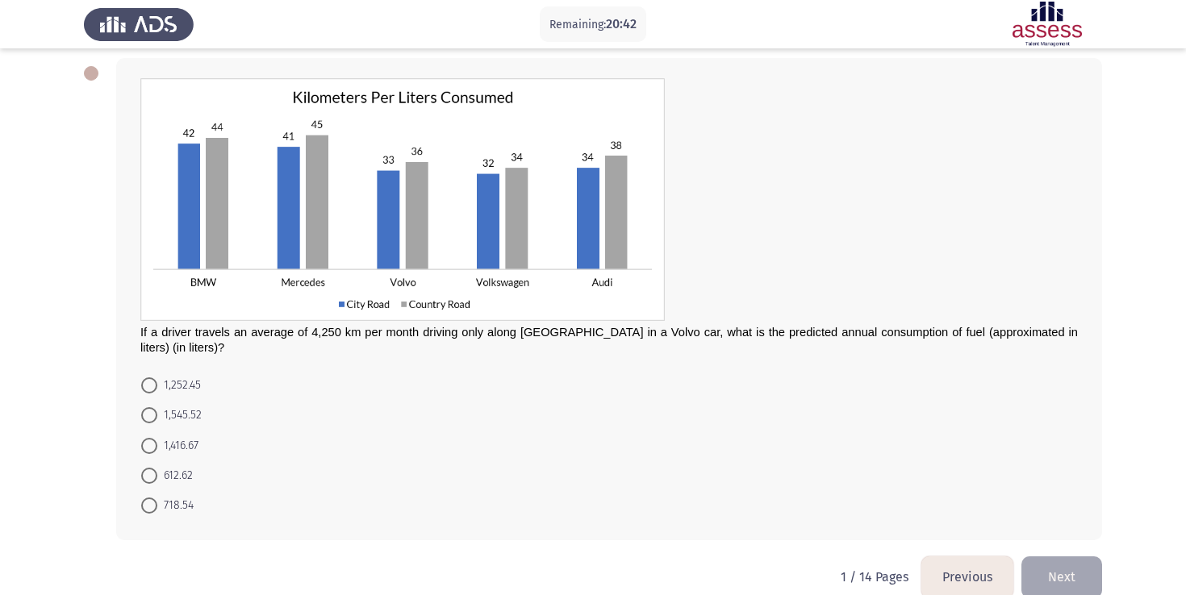
scroll to position [61, 0]
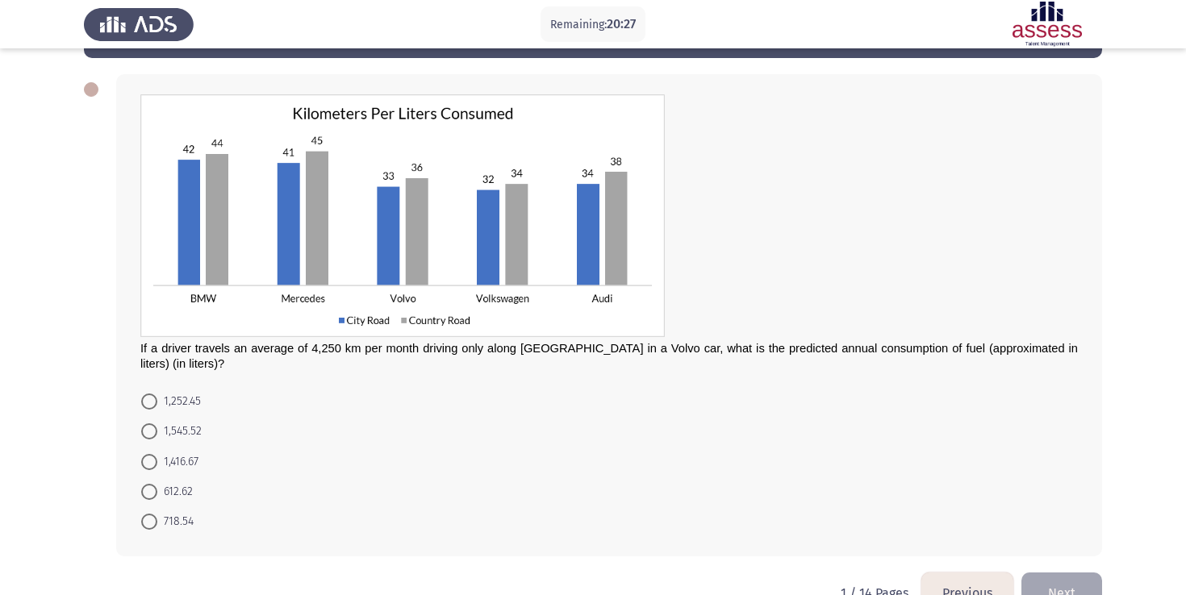
click at [424, 175] on img at bounding box center [402, 215] width 524 height 243
click at [432, 188] on img at bounding box center [402, 215] width 524 height 243
click at [152, 468] on span at bounding box center [149, 462] width 16 height 16
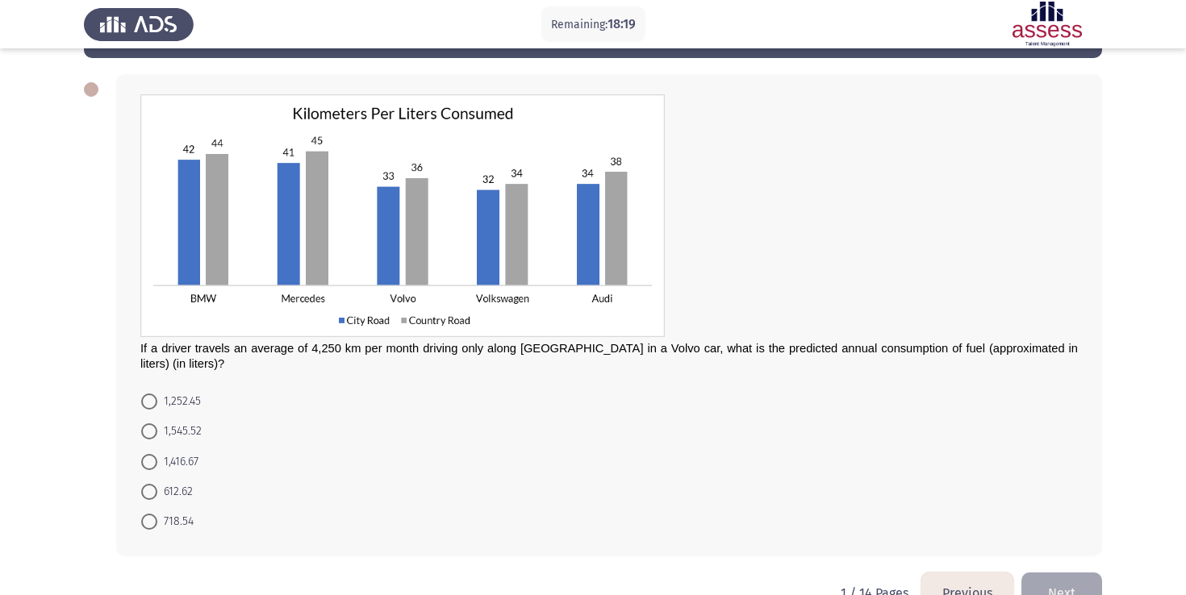
click at [152, 468] on input "1,416.67" at bounding box center [149, 462] width 16 height 16
radio input "true"
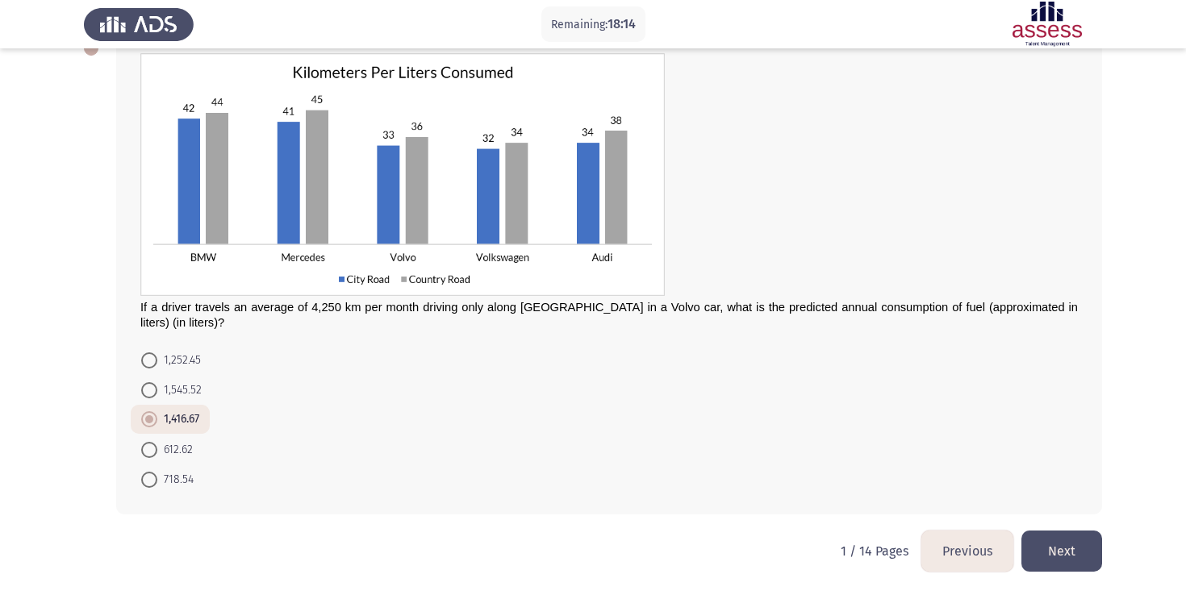
click at [1067, 537] on button "Next" at bounding box center [1061, 551] width 81 height 41
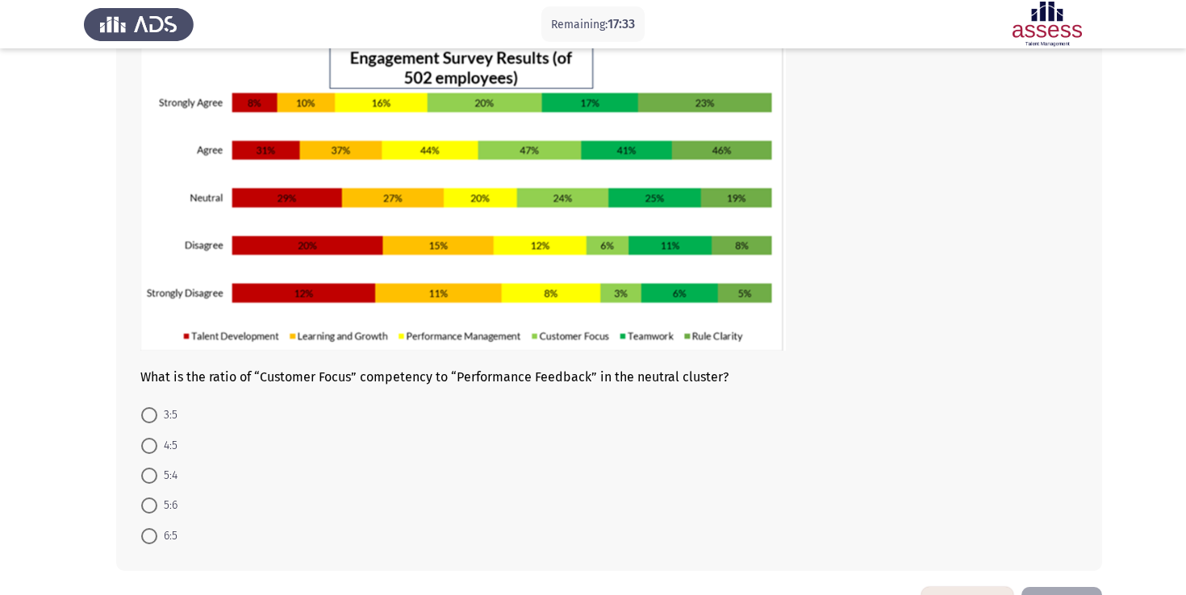
scroll to position [105, 0]
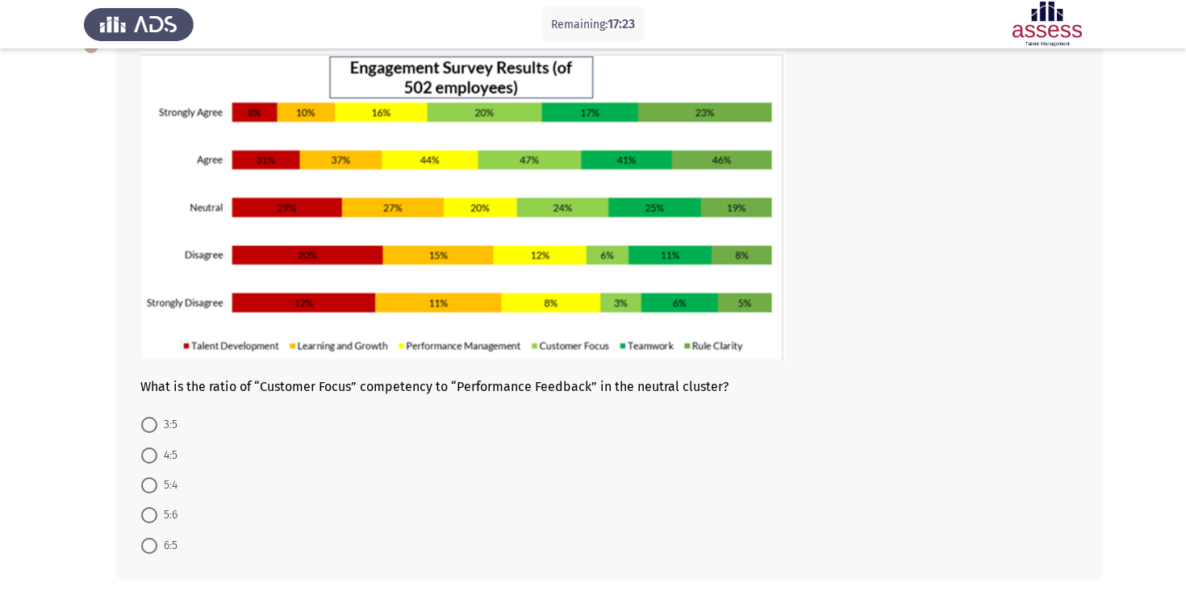
click at [153, 513] on span at bounding box center [149, 515] width 16 height 16
click at [153, 513] on input "5:6" at bounding box center [149, 515] width 16 height 16
radio input "true"
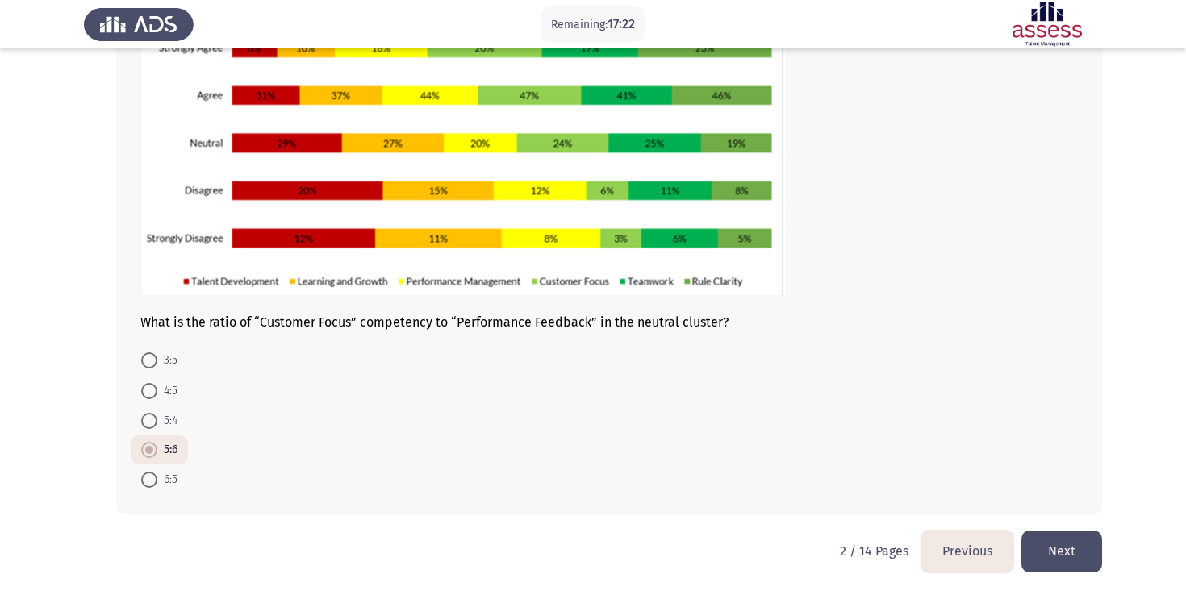
click at [1078, 541] on button "Next" at bounding box center [1061, 551] width 81 height 41
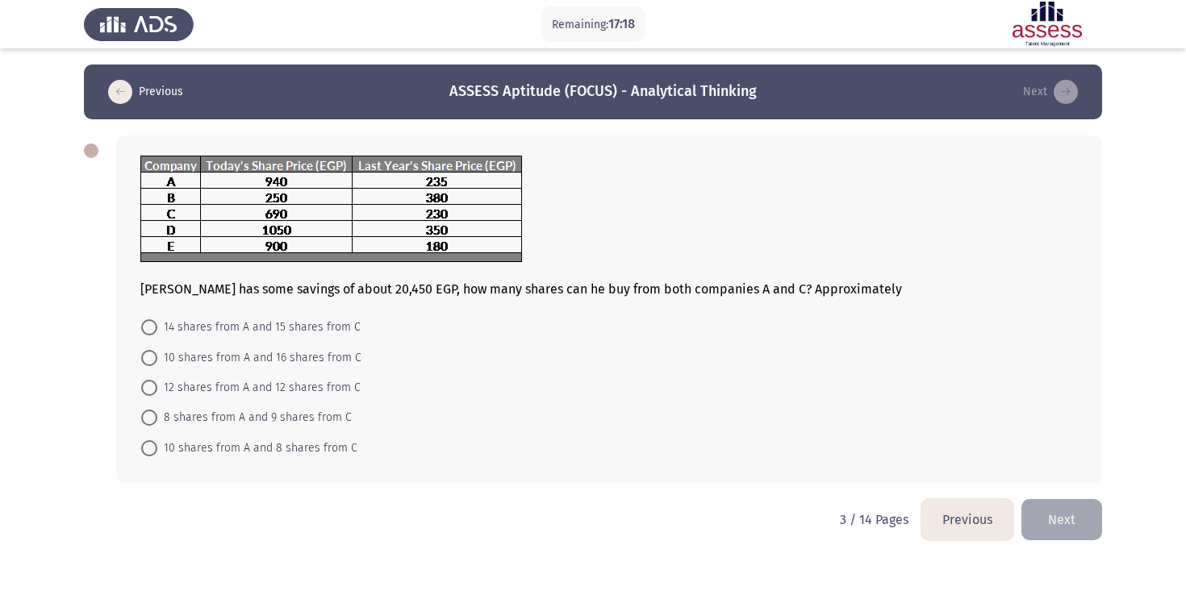
click at [374, 292] on div "[PERSON_NAME] has some savings of about 20,450 EGP, how many shares can he buy …" at bounding box center [608, 226] width 937 height 141
click at [152, 359] on span at bounding box center [149, 358] width 16 height 16
click at [152, 359] on input "10 shares from A and 16 shares from C" at bounding box center [149, 358] width 16 height 16
radio input "true"
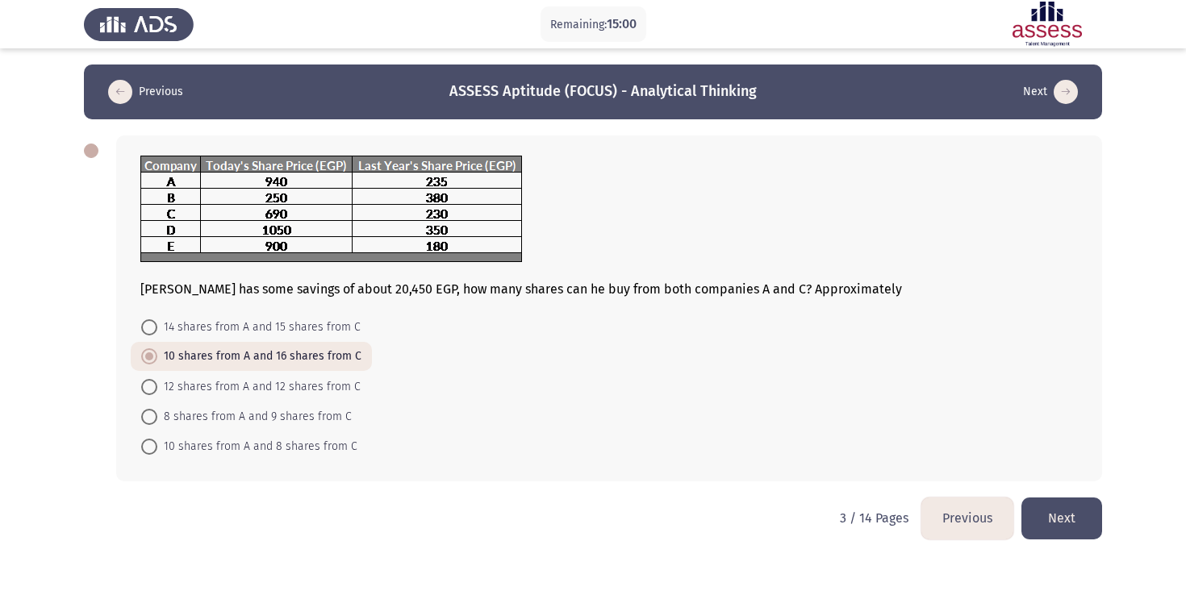
click at [1084, 507] on button "Next" at bounding box center [1061, 518] width 81 height 41
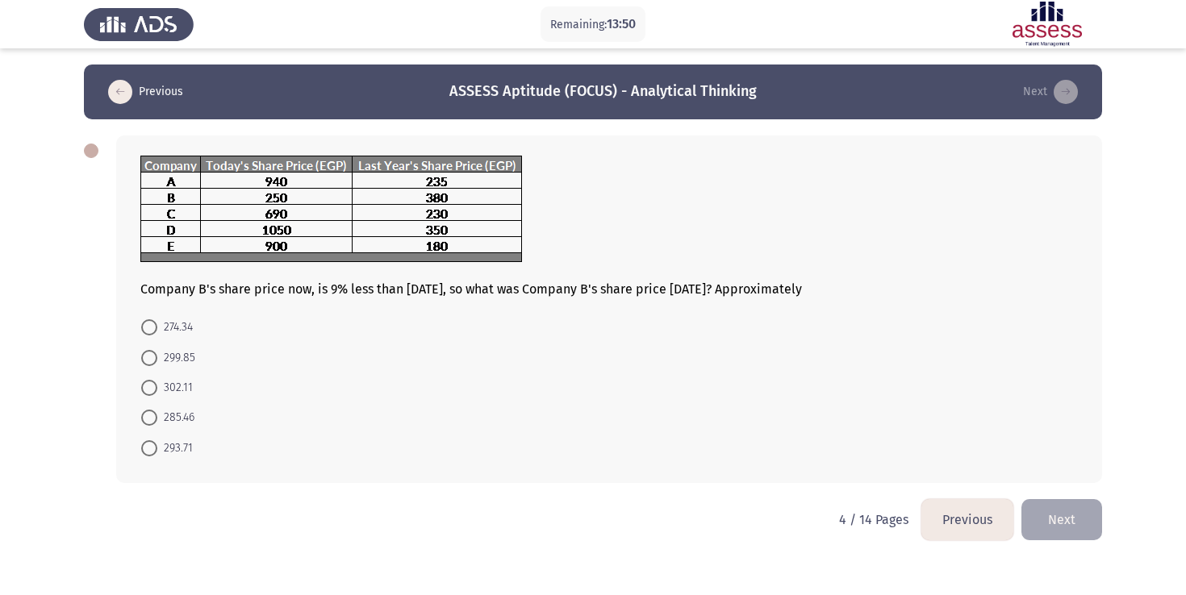
click at [144, 327] on span at bounding box center [149, 327] width 16 height 16
click at [144, 327] on input "274.34" at bounding box center [149, 327] width 16 height 16
radio input "true"
click at [1051, 540] on html "Remaining: 13:49 Previous ASSESS Aptitude (FOCUS) - Analytical Thinking Next Co…" at bounding box center [593, 281] width 1186 height 562
click at [1067, 516] on button "Next" at bounding box center [1061, 518] width 81 height 41
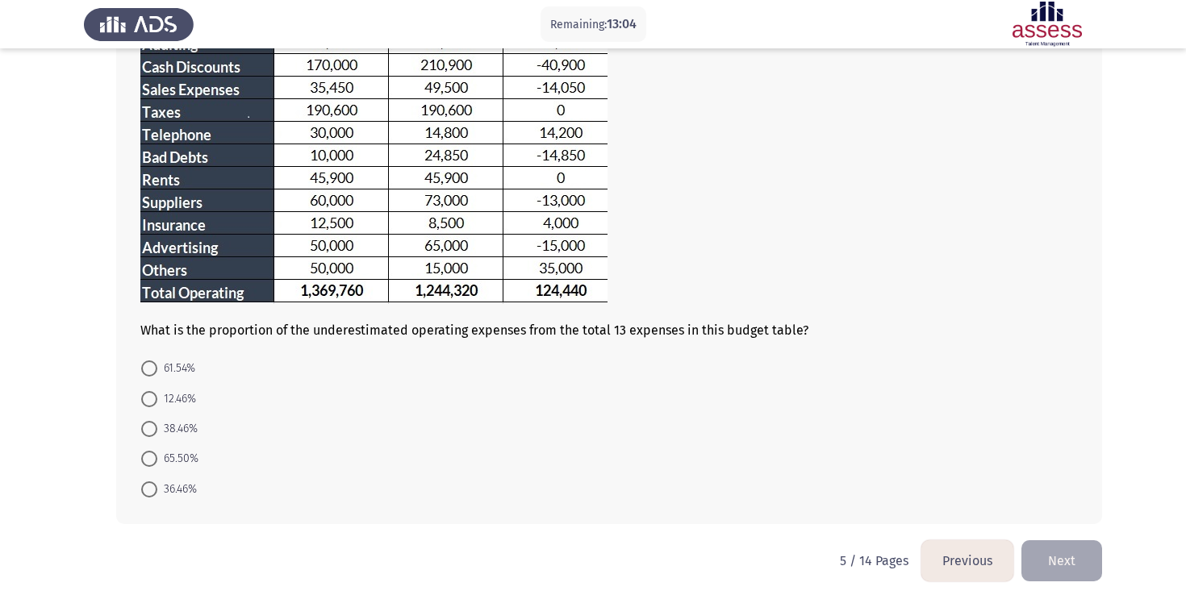
scroll to position [227, 0]
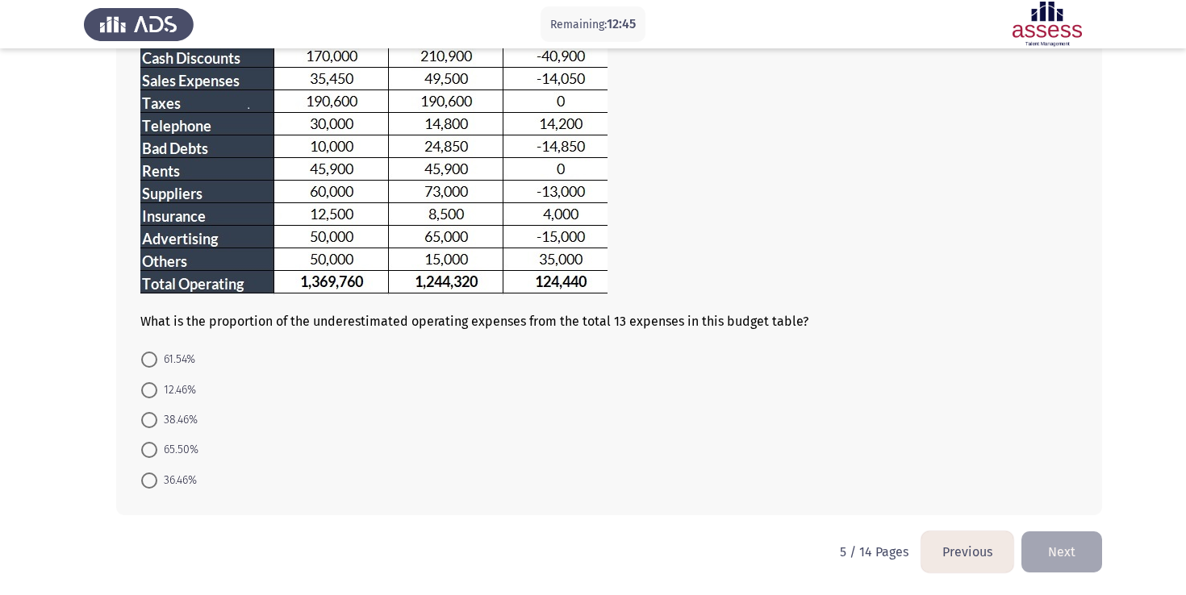
click at [149, 363] on span at bounding box center [149, 360] width 16 height 16
click at [149, 363] on input "61.54%" at bounding box center [149, 360] width 16 height 16
radio input "true"
click at [1058, 549] on button "Next" at bounding box center [1061, 551] width 81 height 41
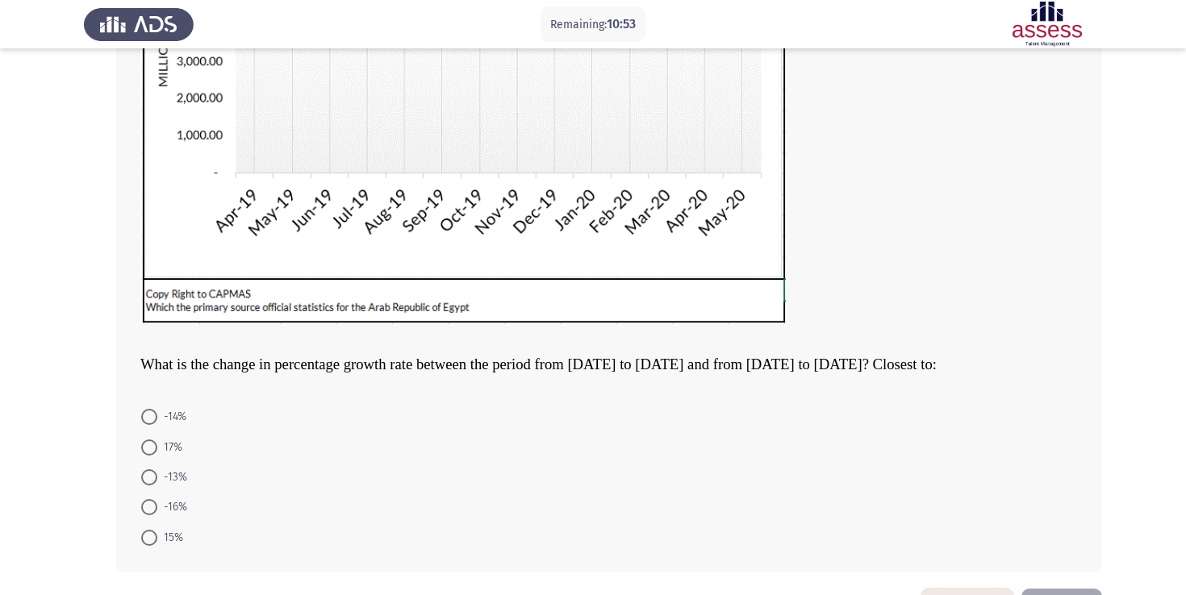
scroll to position [362, 0]
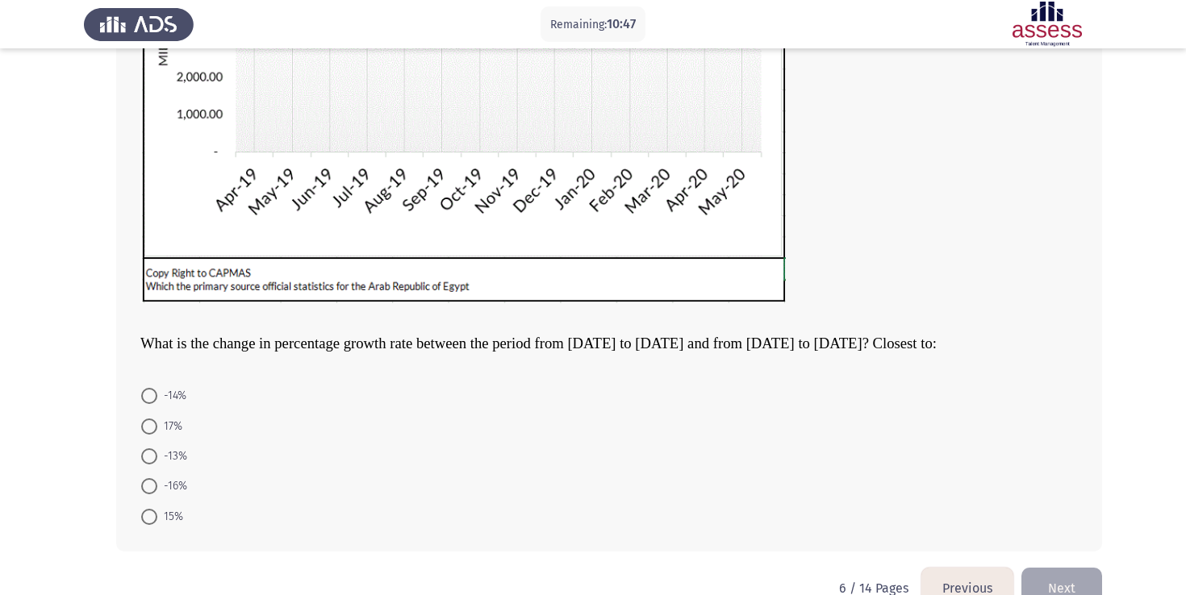
click at [151, 455] on span at bounding box center [149, 457] width 16 height 16
click at [151, 455] on input "-13%" at bounding box center [149, 457] width 16 height 16
radio input "true"
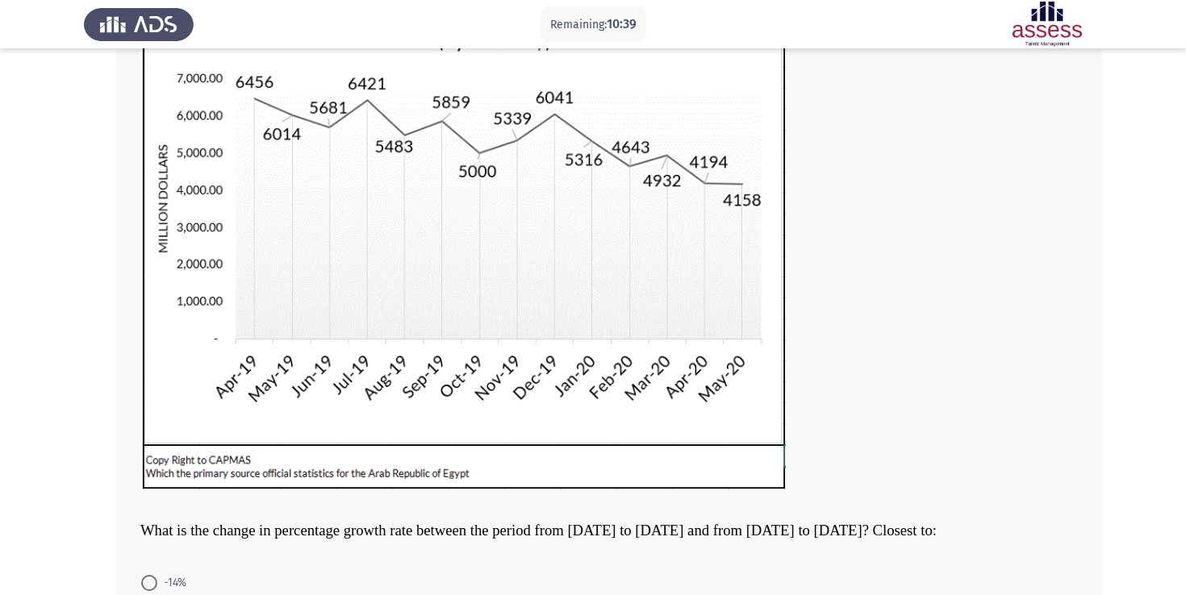
scroll to position [398, 0]
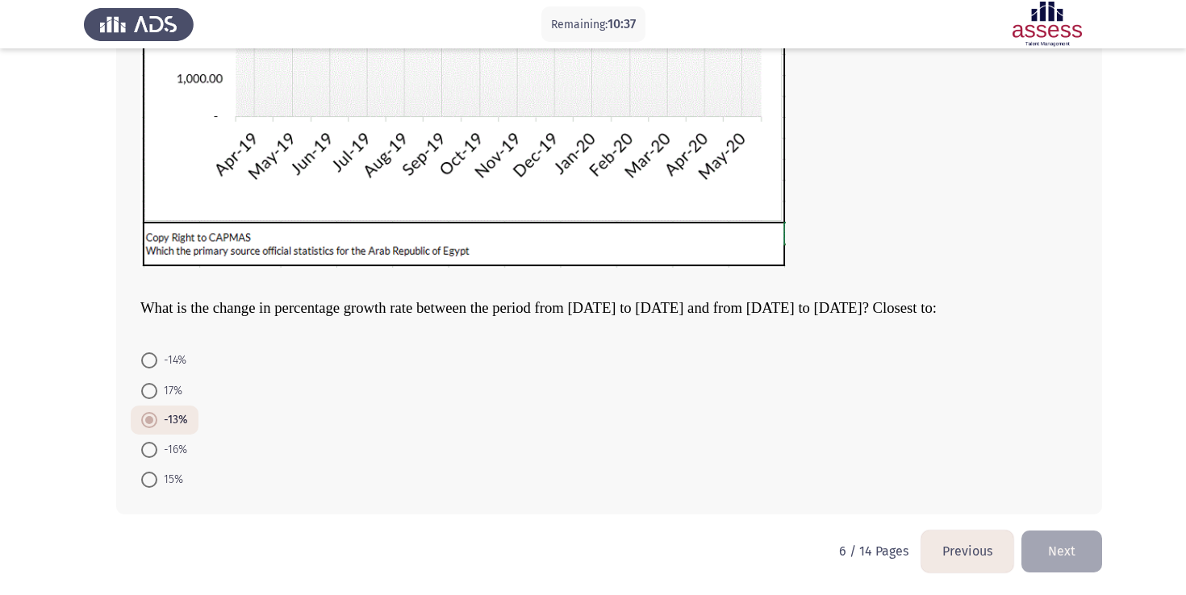
click at [152, 452] on span at bounding box center [149, 450] width 16 height 16
click at [152, 452] on input "-16%" at bounding box center [149, 450] width 16 height 16
radio input "true"
click at [150, 422] on span at bounding box center [149, 421] width 16 height 16
click at [150, 422] on input "-13%" at bounding box center [149, 421] width 16 height 16
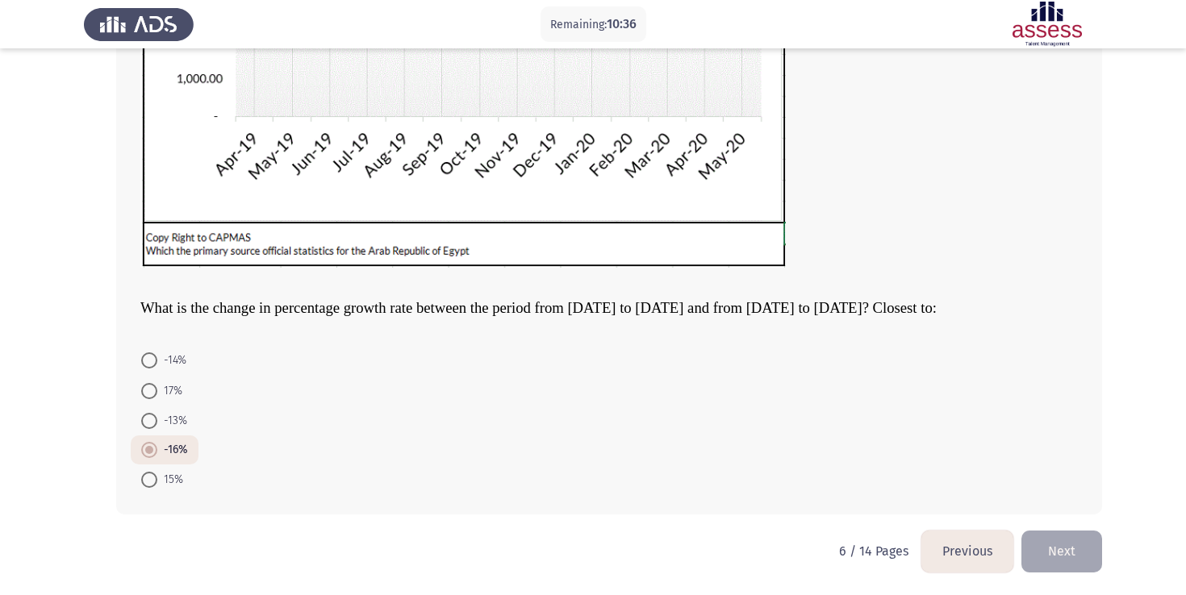
radio input "true"
click at [1071, 551] on button "Next" at bounding box center [1061, 551] width 81 height 41
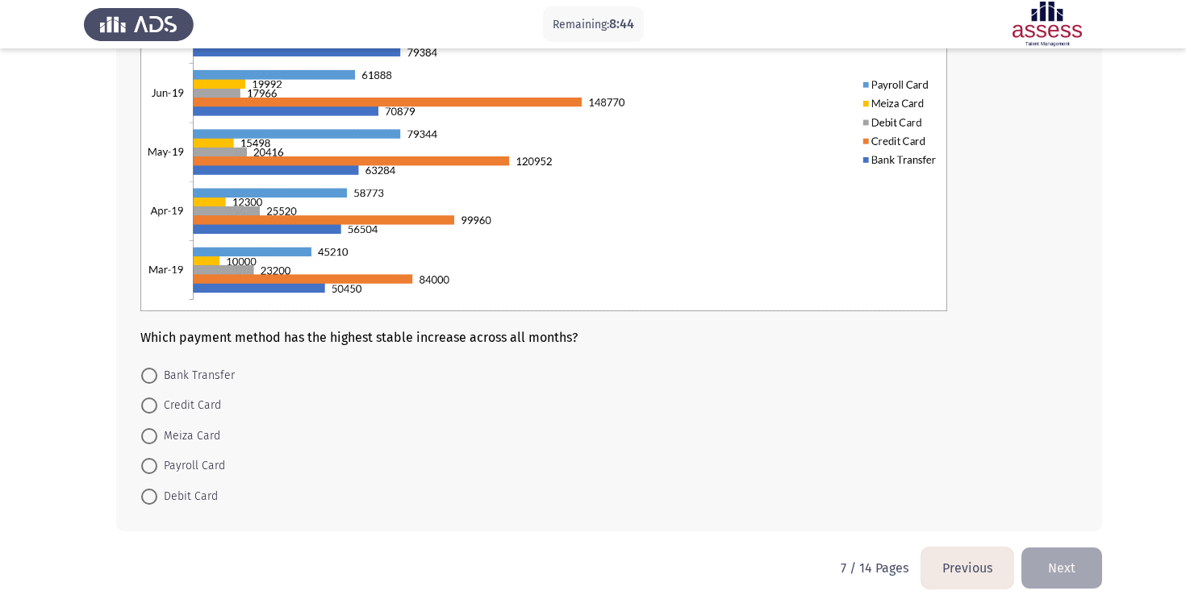
scroll to position [270, 0]
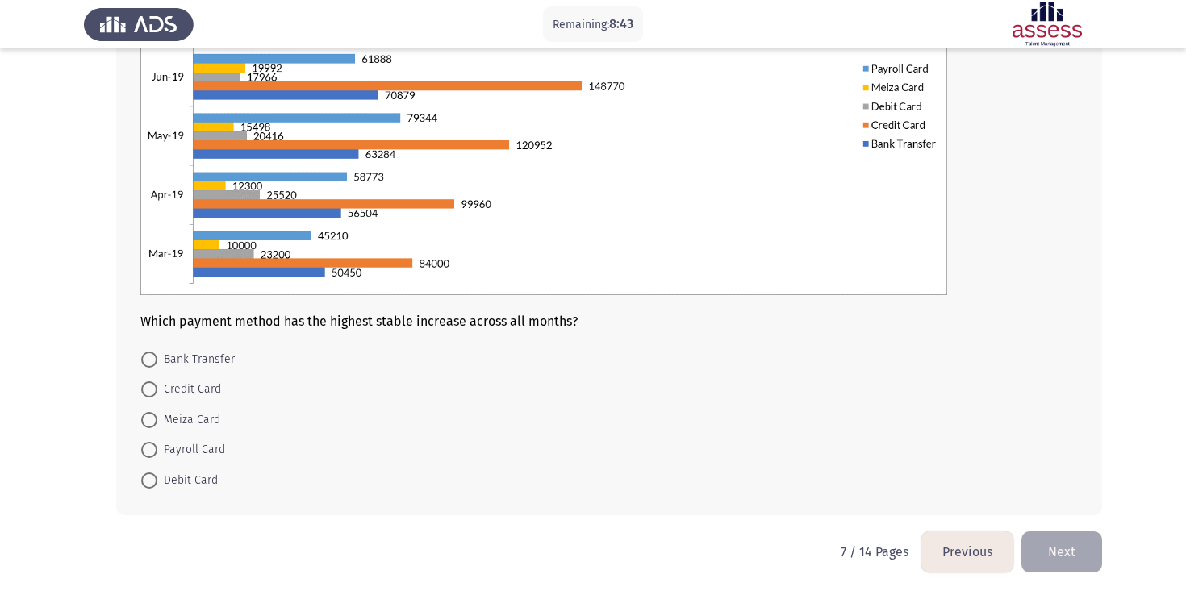
click at [201, 371] on mat-radio-button "Bank Transfer" at bounding box center [188, 359] width 115 height 30
click at [206, 362] on span "Bank Transfer" at bounding box center [195, 359] width 77 height 19
click at [157, 362] on input "Bank Transfer" at bounding box center [149, 360] width 16 height 16
radio input "true"
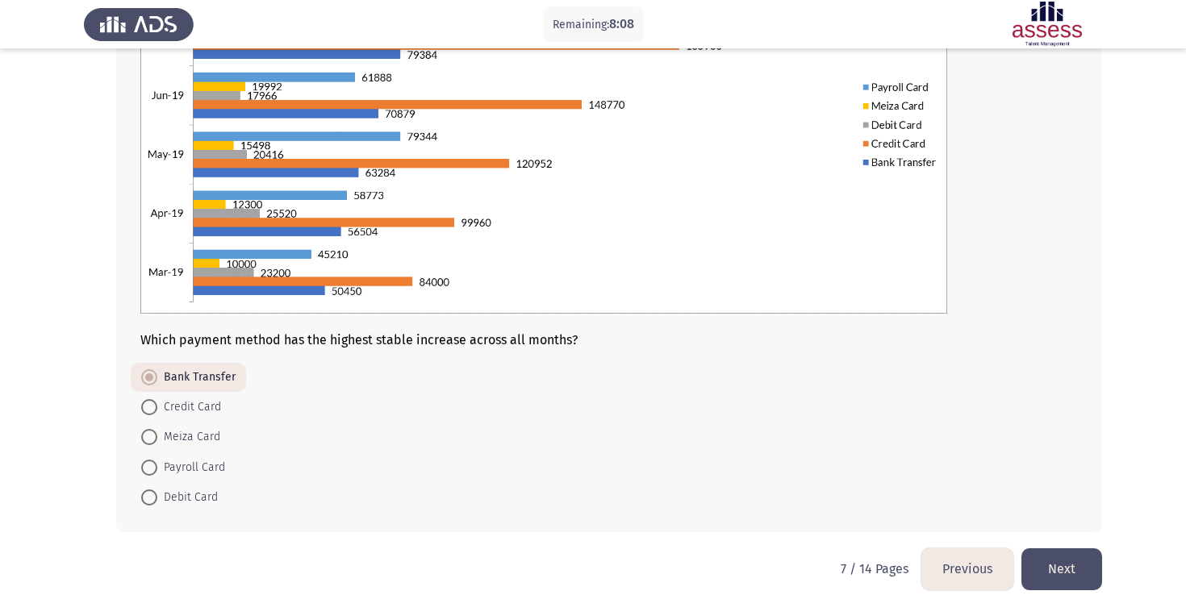
scroll to position [269, 0]
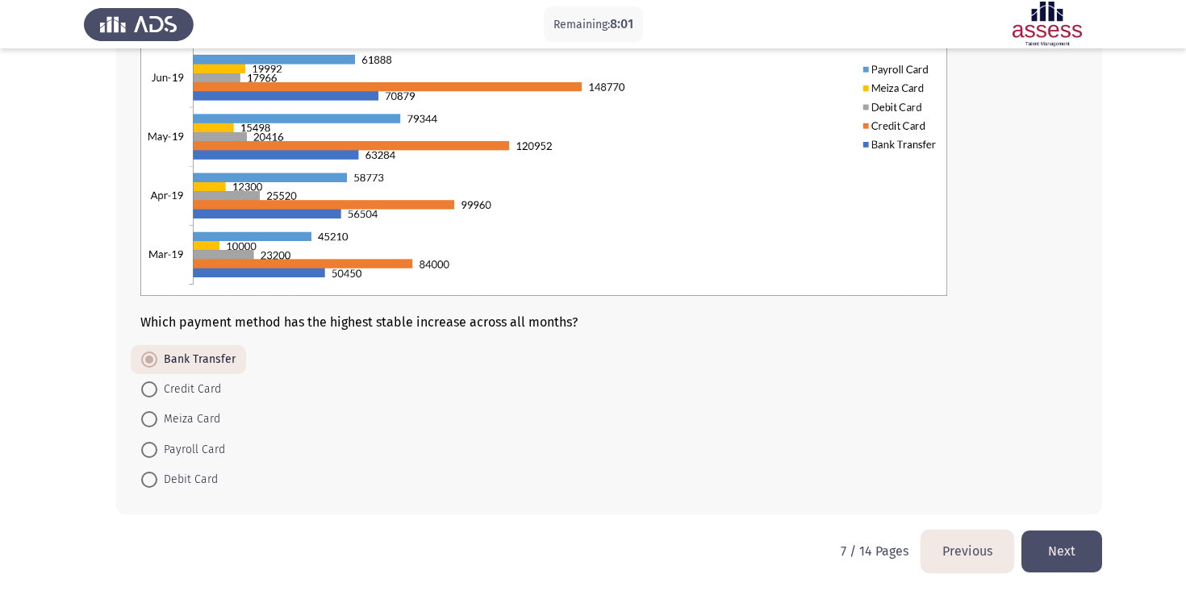
click at [1076, 555] on button "Next" at bounding box center [1061, 551] width 81 height 41
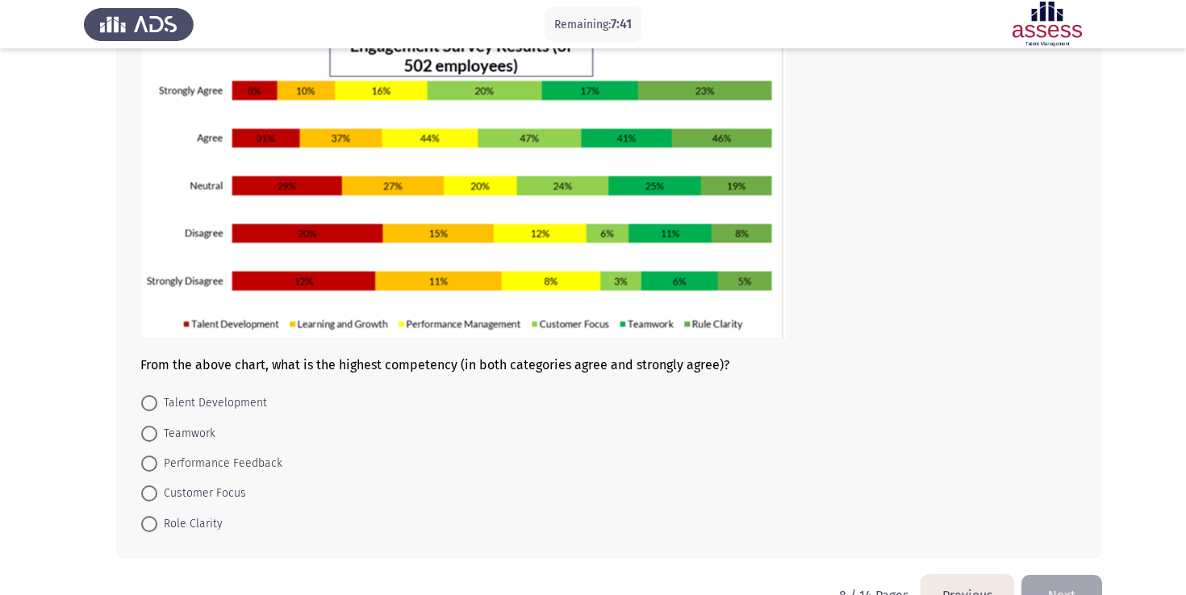
scroll to position [130, 0]
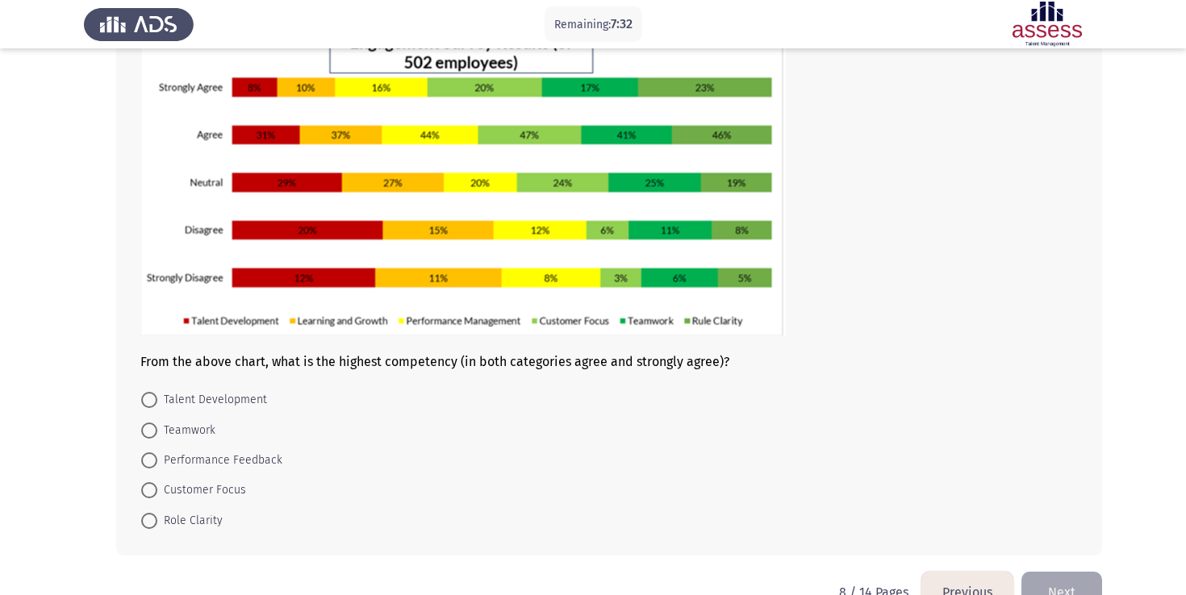
click at [166, 425] on span "Teamwork" at bounding box center [186, 430] width 58 height 19
click at [157, 425] on input "Teamwork" at bounding box center [149, 431] width 16 height 16
radio input "true"
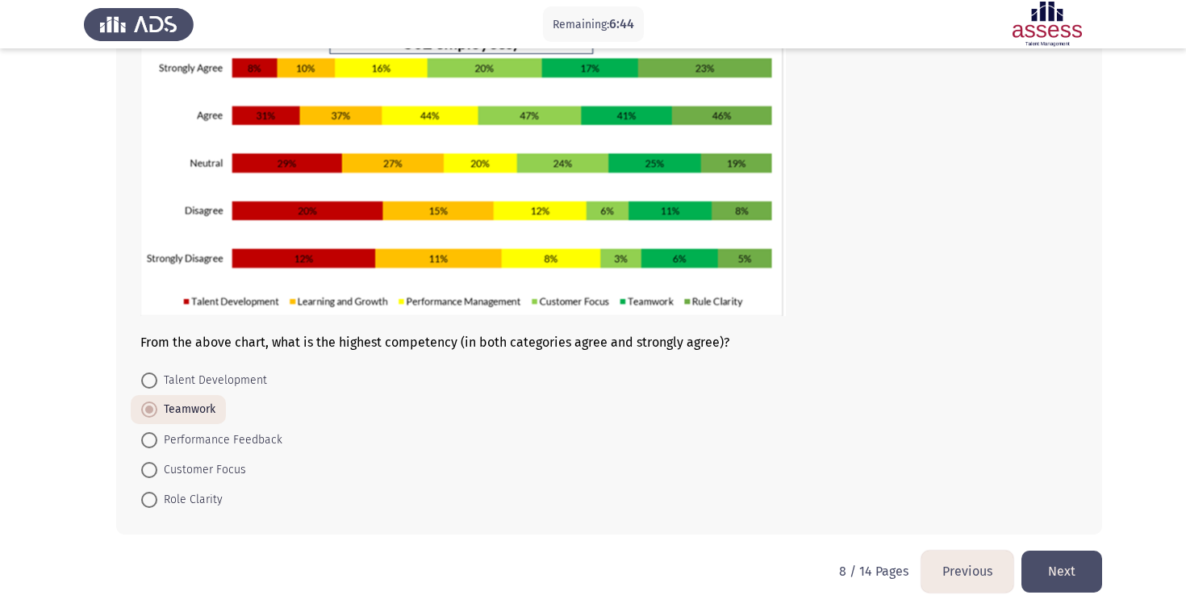
scroll to position [169, 0]
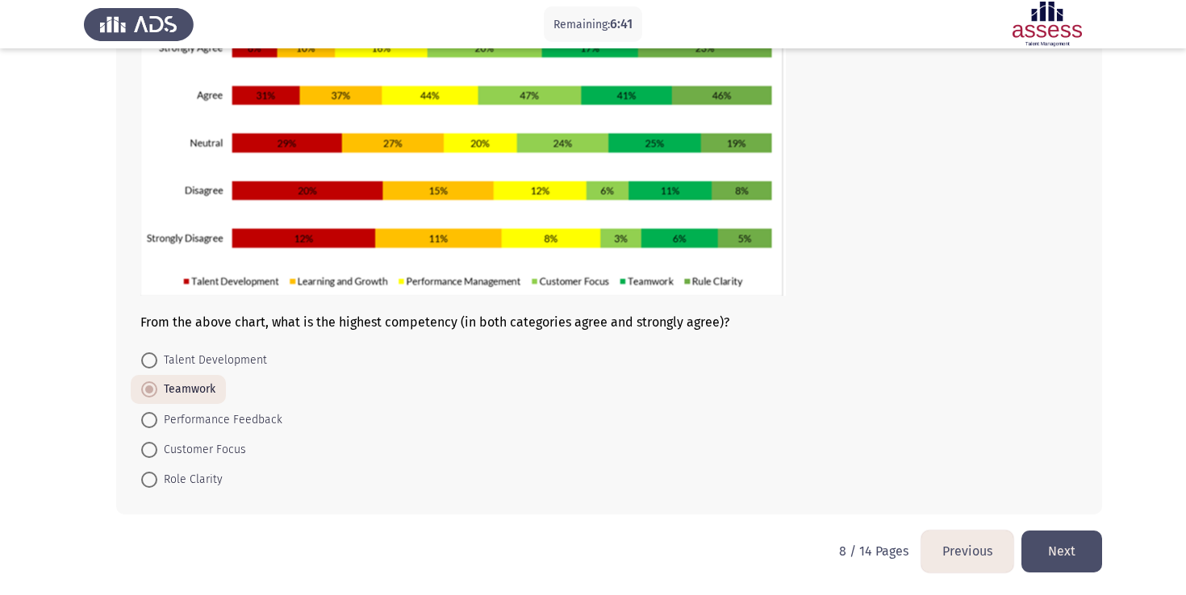
click at [173, 478] on span "Role Clarity" at bounding box center [189, 479] width 65 height 19
click at [157, 478] on input "Role Clarity" at bounding box center [149, 480] width 16 height 16
radio input "true"
click at [1066, 573] on html "Remaining: 6:41 Previous ASSESS Aptitude (FOCUS) - Analytical Thinking Next Fro…" at bounding box center [593, 213] width 1186 height 765
click at [1071, 560] on button "Next" at bounding box center [1061, 551] width 81 height 41
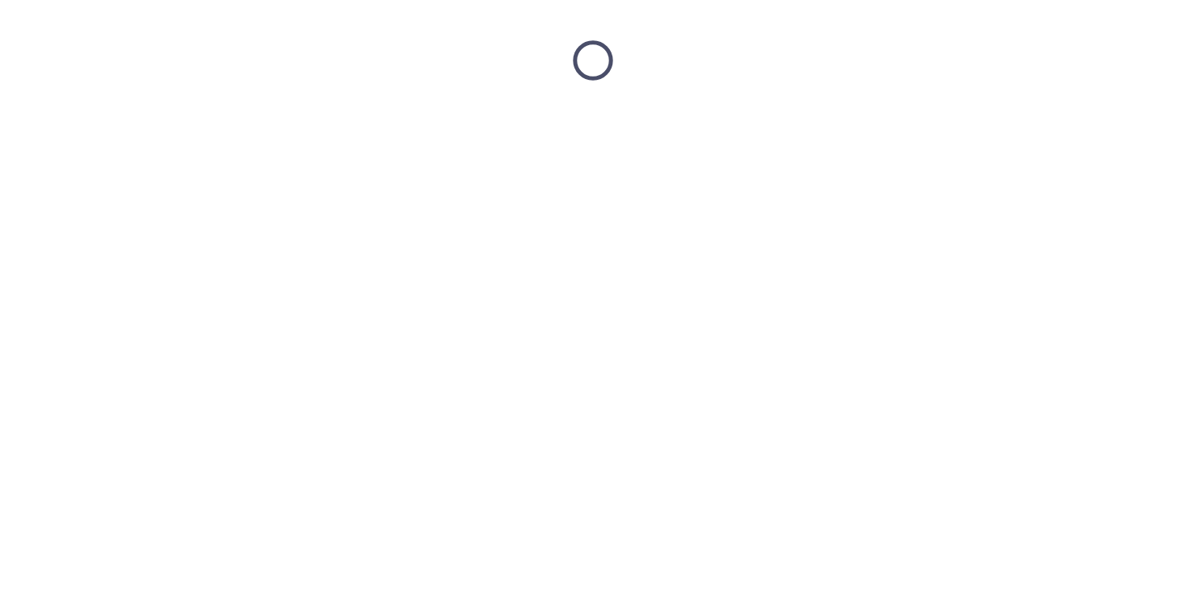
scroll to position [0, 0]
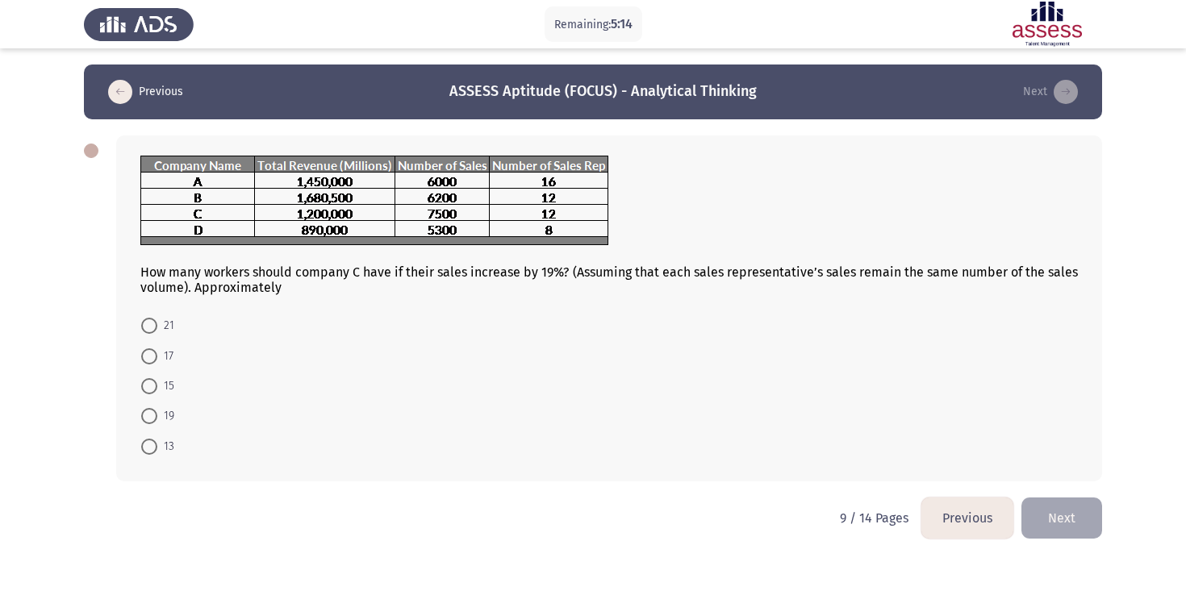
click at [151, 384] on span at bounding box center [149, 386] width 16 height 16
click at [151, 384] on input "15" at bounding box center [149, 386] width 16 height 16
radio input "true"
click at [671, 411] on form "21 17 15 19 13" at bounding box center [608, 385] width 937 height 149
click at [150, 408] on span at bounding box center [149, 415] width 16 height 16
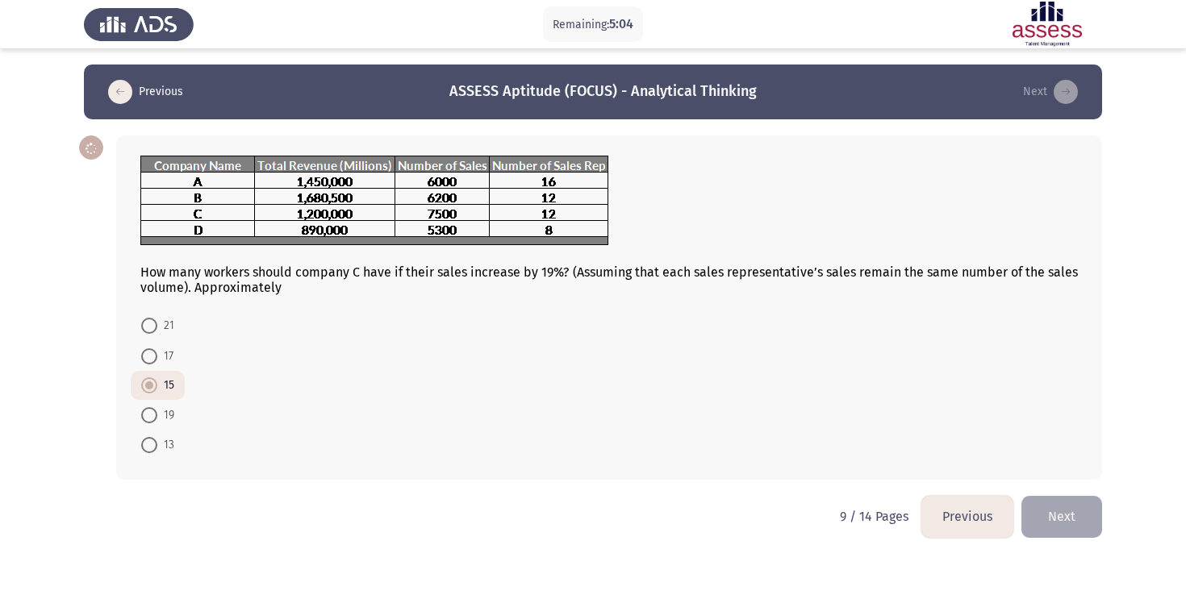
click at [150, 408] on input "19" at bounding box center [149, 415] width 16 height 16
radio input "true"
click at [152, 390] on span at bounding box center [149, 386] width 16 height 16
click at [152, 390] on input "15" at bounding box center [149, 386] width 16 height 16
radio input "true"
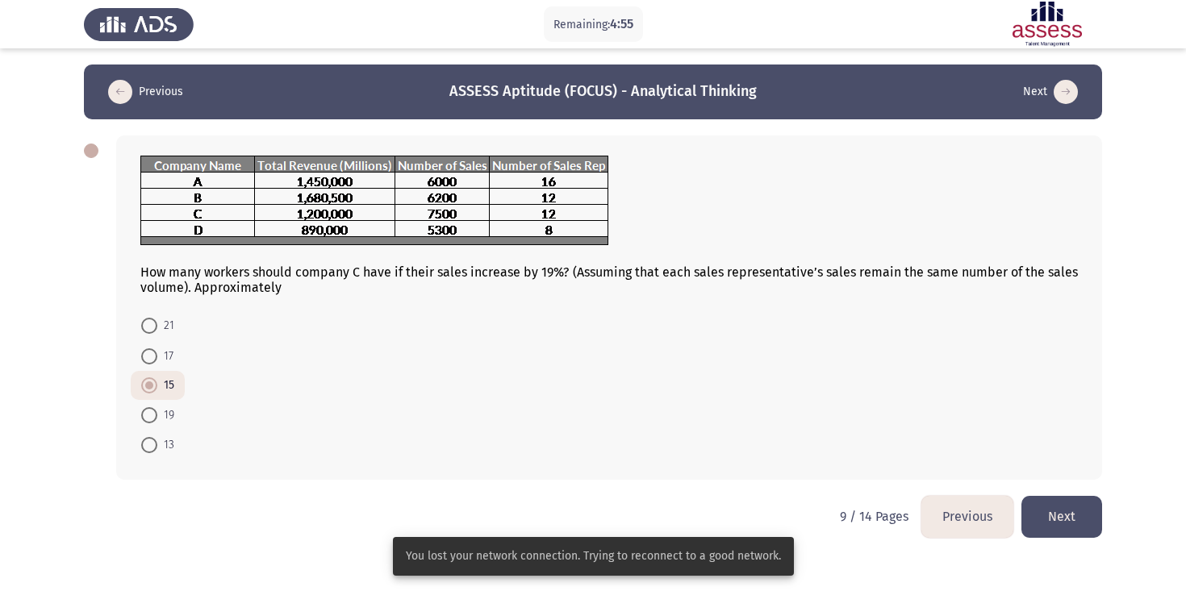
click at [1055, 524] on button "Next" at bounding box center [1061, 516] width 81 height 41
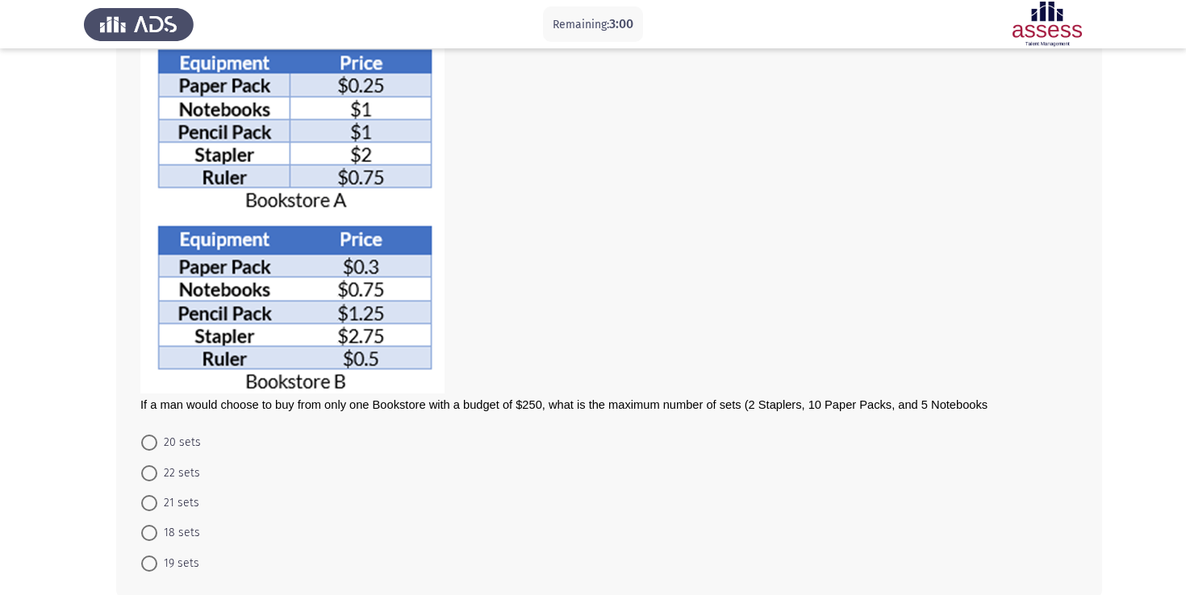
scroll to position [112, 0]
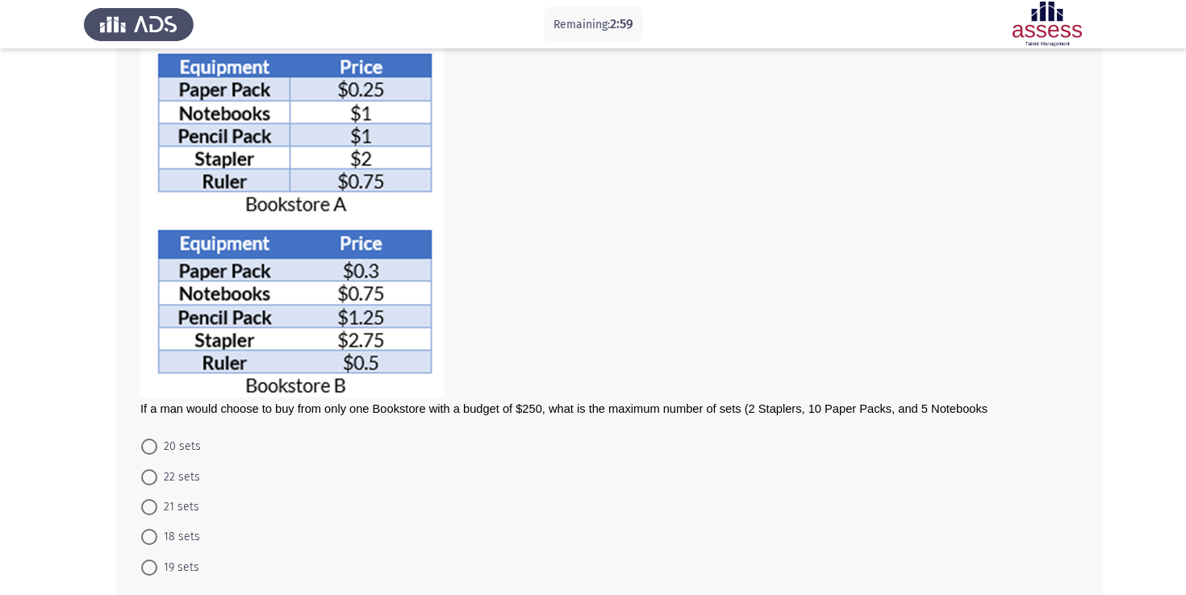
click at [154, 499] on span at bounding box center [149, 507] width 16 height 16
click at [154, 499] on input "21 sets" at bounding box center [149, 507] width 16 height 16
radio input "true"
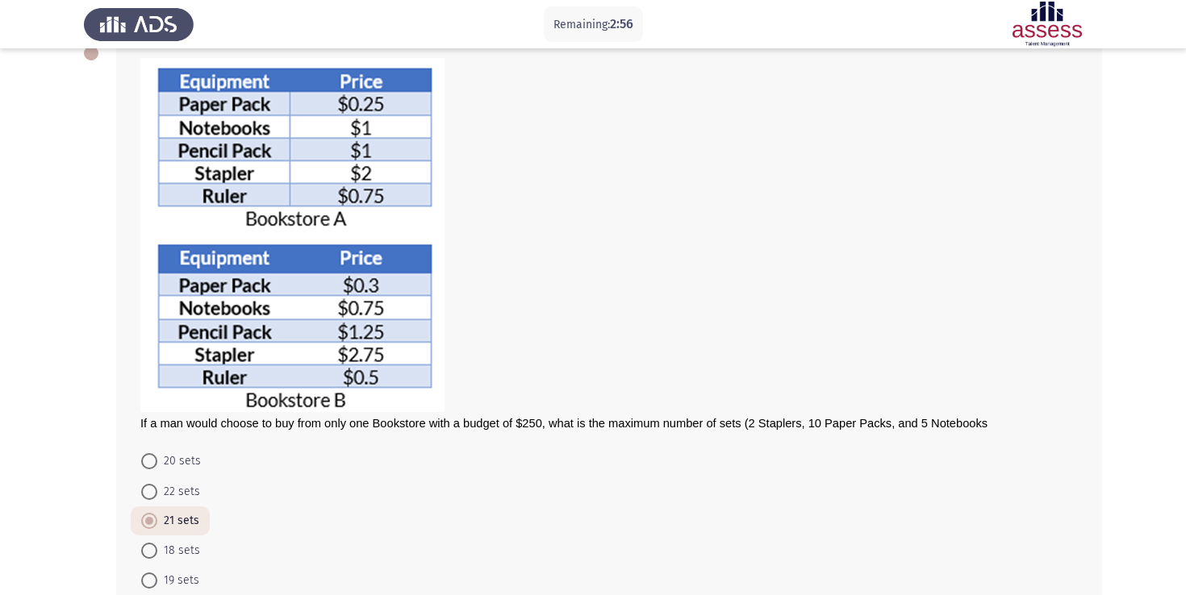
scroll to position [198, 0]
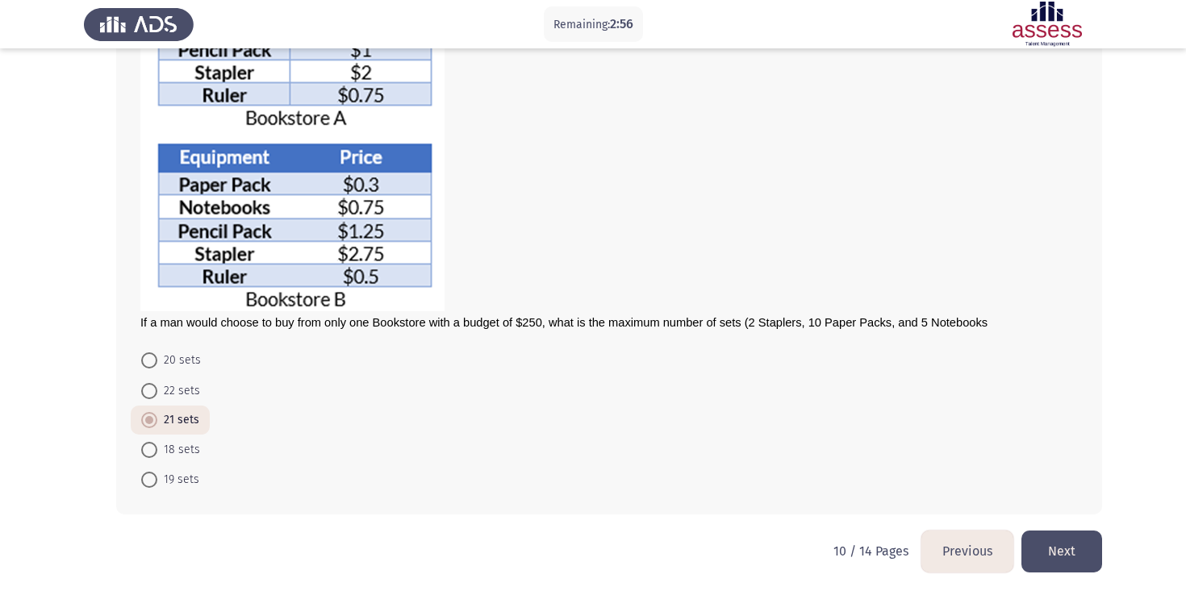
click at [1083, 549] on button "Next" at bounding box center [1061, 551] width 81 height 41
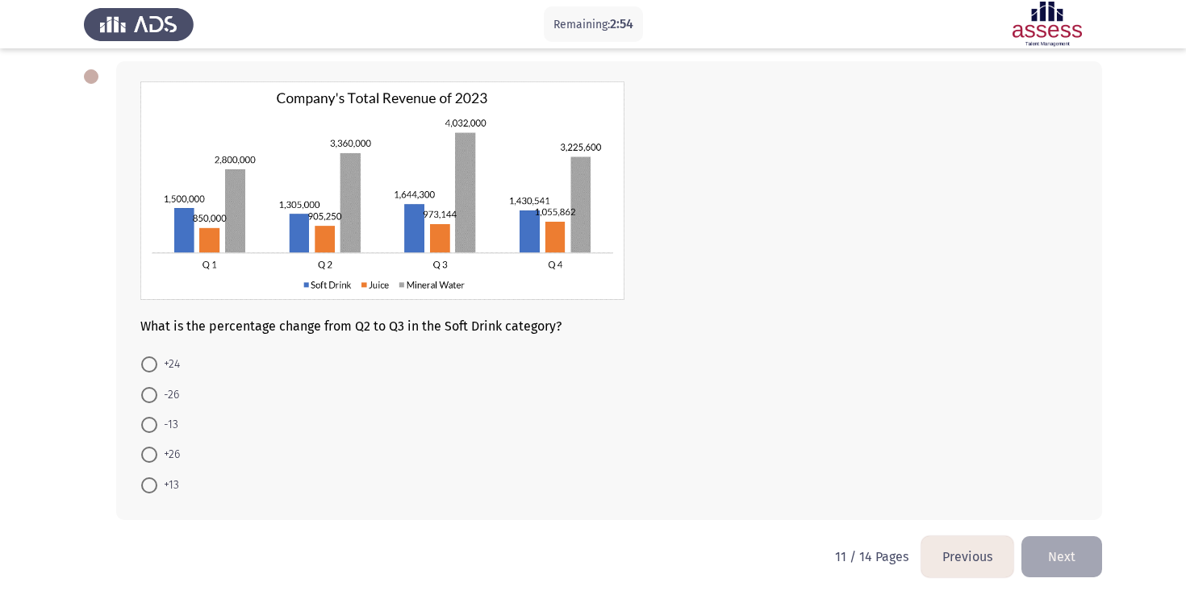
scroll to position [79, 0]
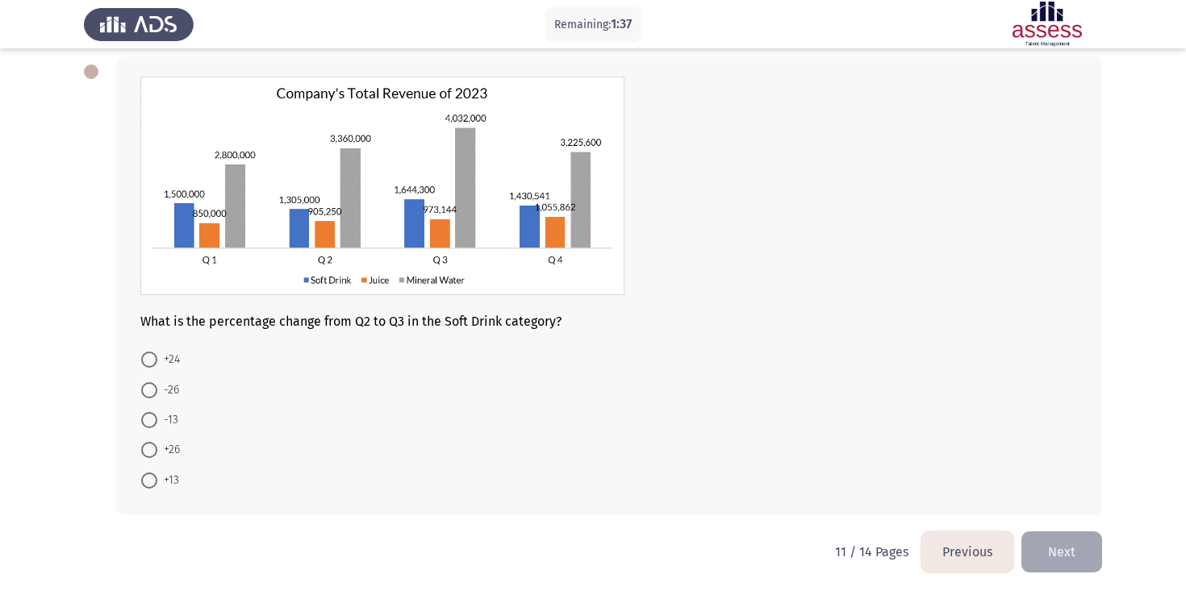
click at [152, 453] on span at bounding box center [149, 450] width 16 height 16
click at [152, 453] on input "+26" at bounding box center [149, 450] width 16 height 16
radio input "true"
click at [155, 411] on label "-13" at bounding box center [159, 420] width 37 height 19
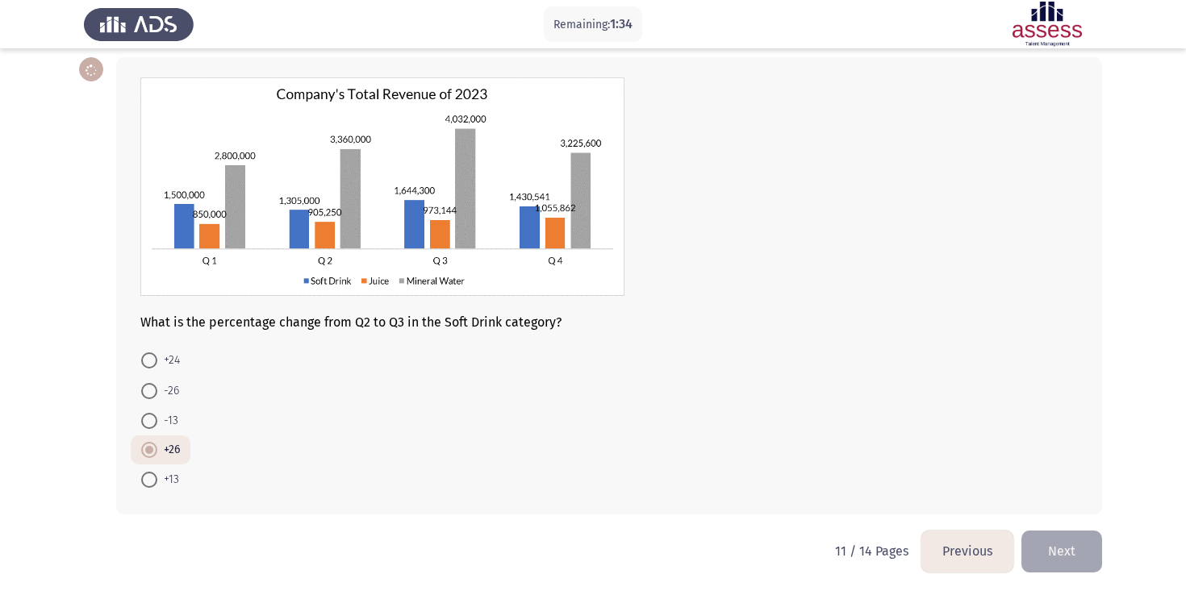
click at [155, 413] on input "-13" at bounding box center [149, 421] width 16 height 16
radio input "true"
click at [154, 440] on label "+26" at bounding box center [160, 449] width 39 height 19
click at [154, 442] on input "+26" at bounding box center [149, 450] width 16 height 16
radio input "true"
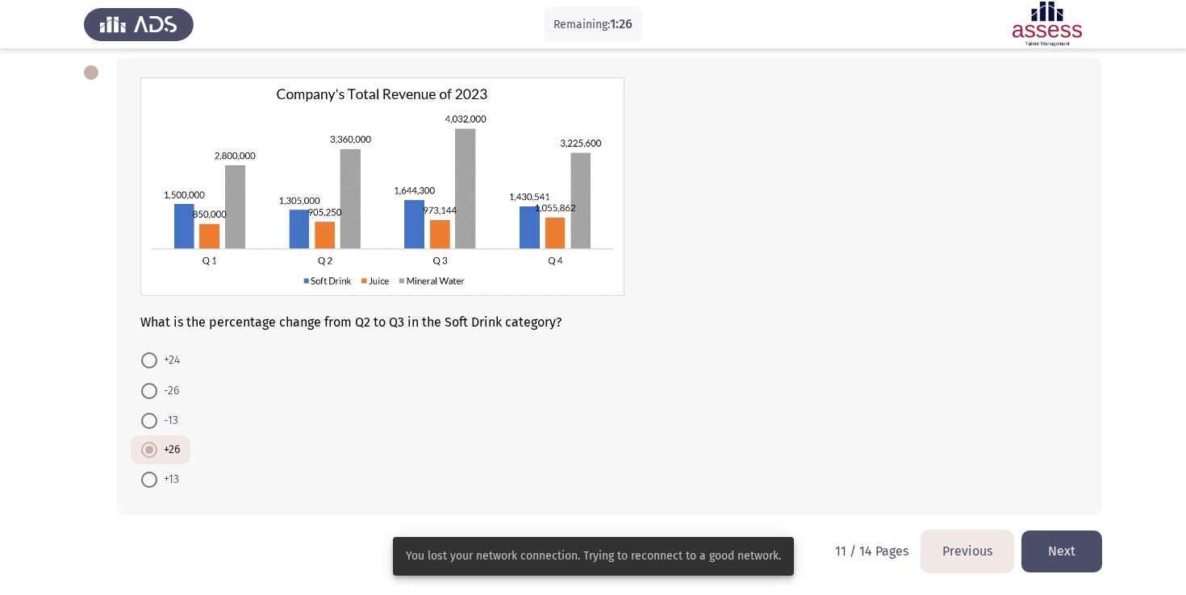
click at [1077, 548] on button "Next" at bounding box center [1061, 551] width 81 height 41
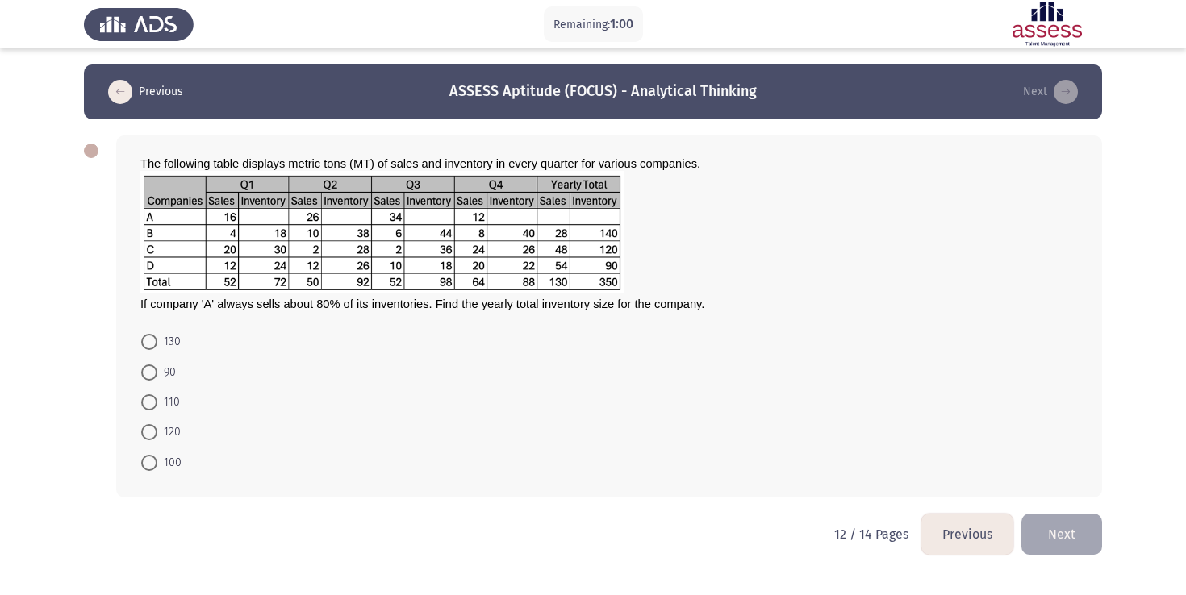
click at [138, 387] on mat-radio-button "110" at bounding box center [161, 402] width 60 height 30
click at [165, 402] on span "110" at bounding box center [168, 402] width 23 height 19
click at [157, 402] on input "110" at bounding box center [149, 402] width 16 height 16
radio input "true"
click at [159, 451] on mat-radio-button "100" at bounding box center [161, 461] width 61 height 30
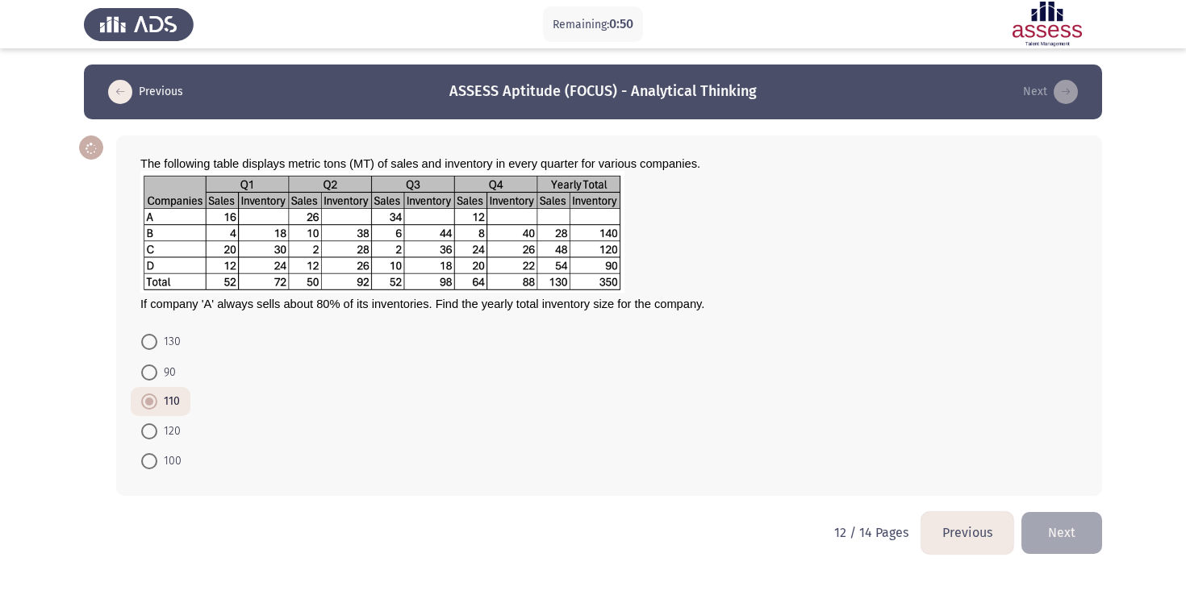
click at [154, 461] on span at bounding box center [149, 461] width 16 height 16
click at [154, 461] on input "100" at bounding box center [149, 461] width 16 height 16
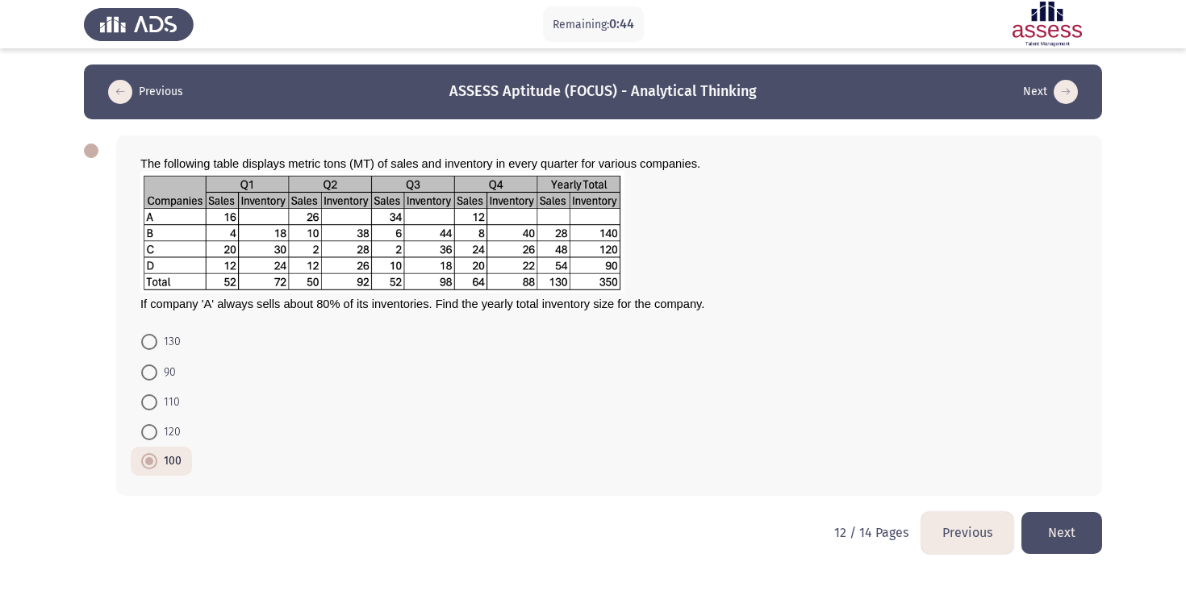
click at [127, 394] on div "The following table displays metric tons (MT) of sales and inventory in every q…" at bounding box center [609, 316] width 986 height 361
click at [138, 395] on mat-radio-button "110" at bounding box center [161, 402] width 60 height 30
click at [151, 398] on span at bounding box center [149, 402] width 16 height 16
click at [151, 398] on input "110" at bounding box center [149, 402] width 16 height 16
radio input "true"
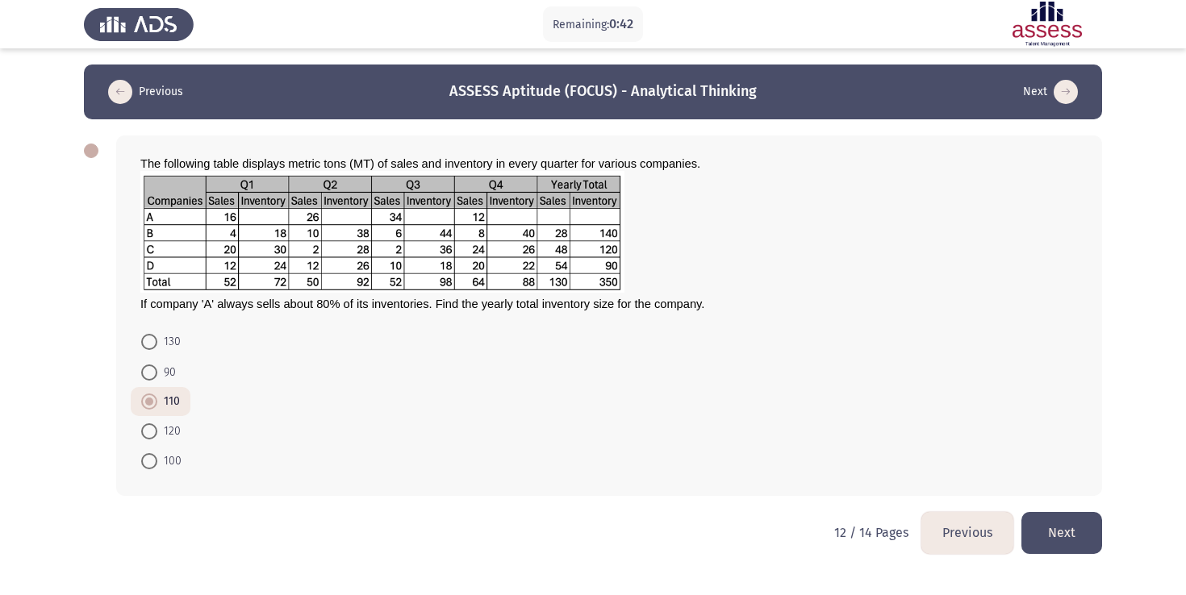
click at [1087, 530] on button "Next" at bounding box center [1061, 532] width 81 height 41
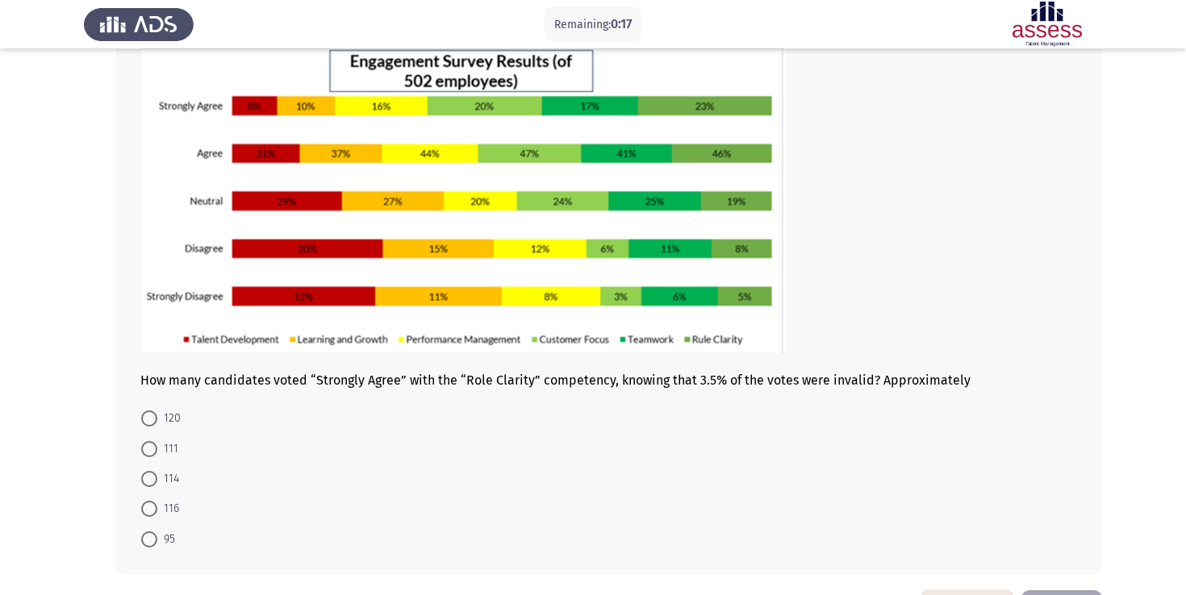
scroll to position [170, 0]
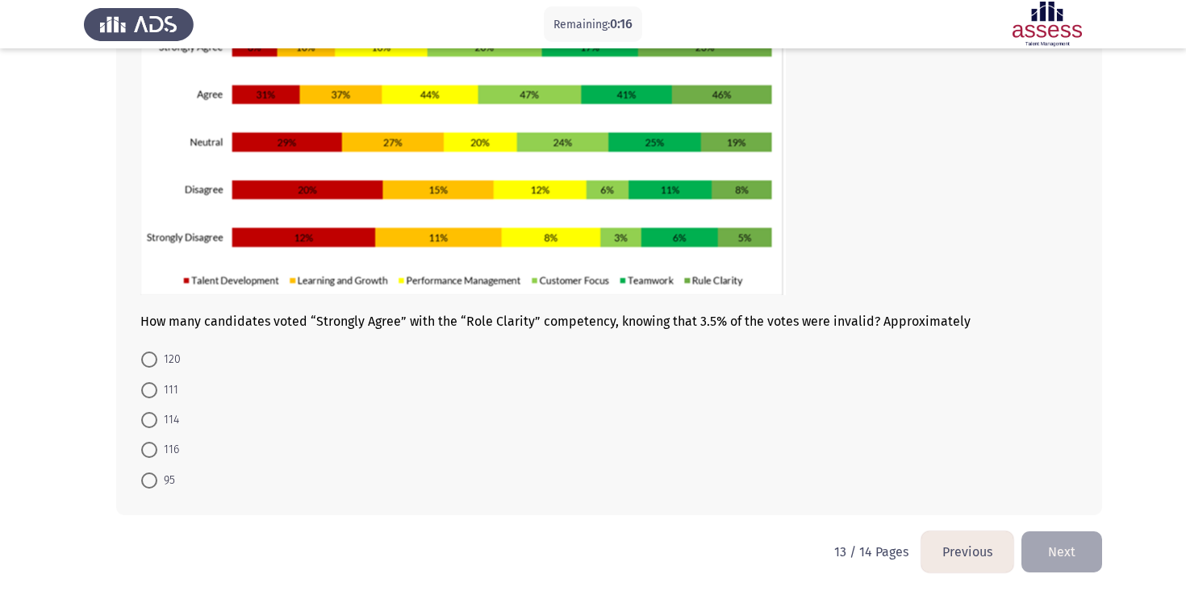
click at [156, 469] on mat-radio-button "95" at bounding box center [158, 480] width 55 height 30
click at [149, 451] on span at bounding box center [149, 450] width 16 height 16
click at [149, 451] on input "116" at bounding box center [149, 450] width 16 height 16
radio input "true"
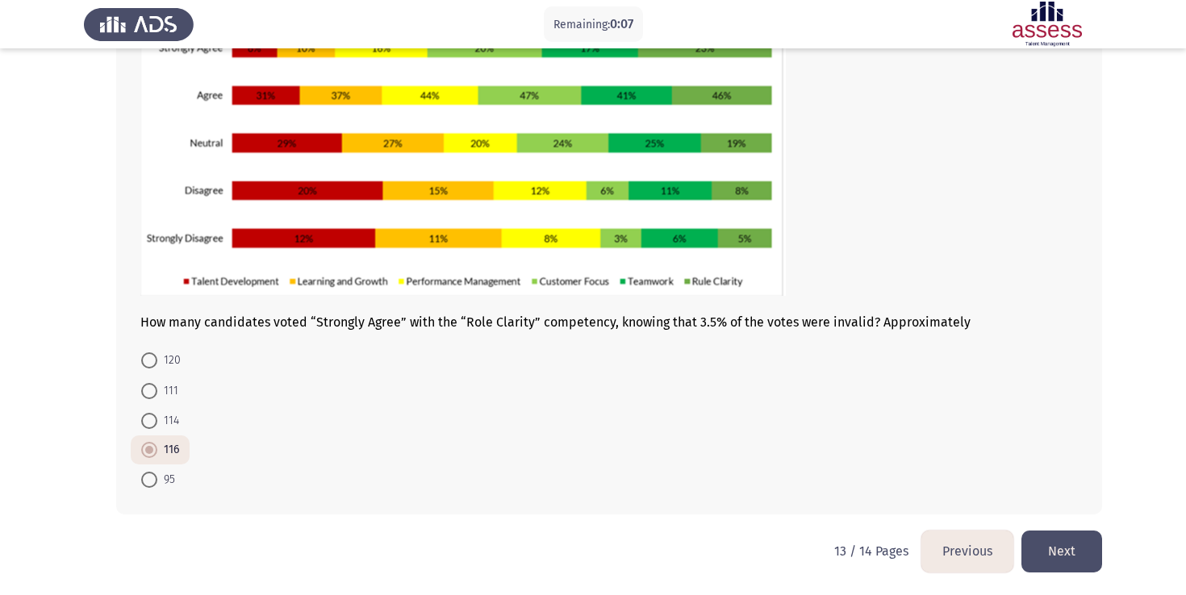
click at [1044, 553] on button "Next" at bounding box center [1061, 551] width 81 height 41
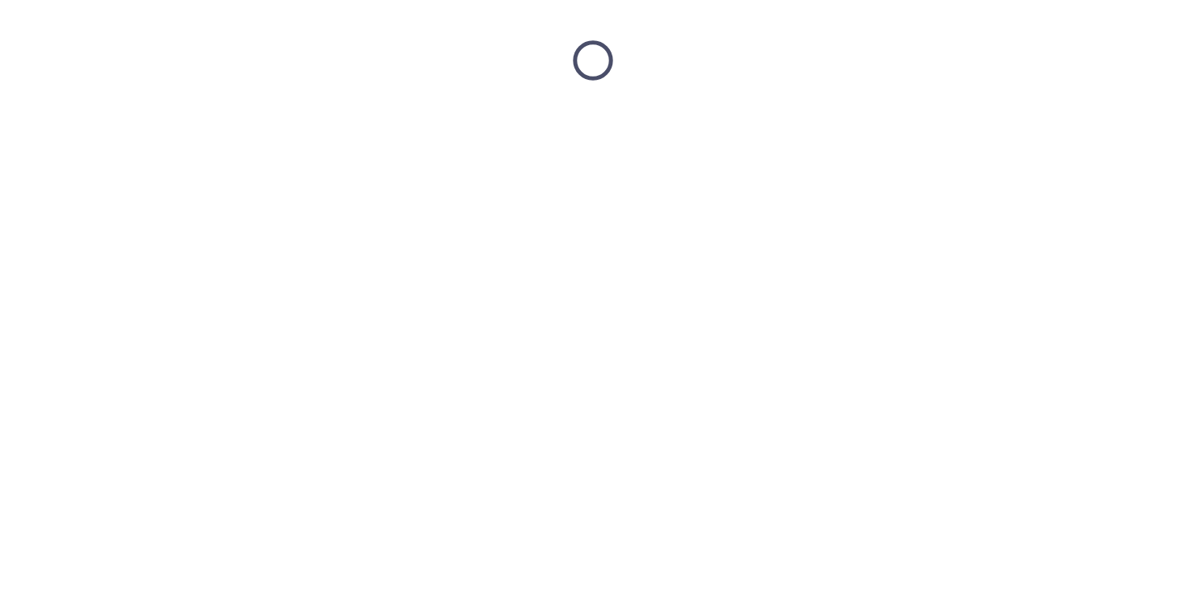
scroll to position [0, 0]
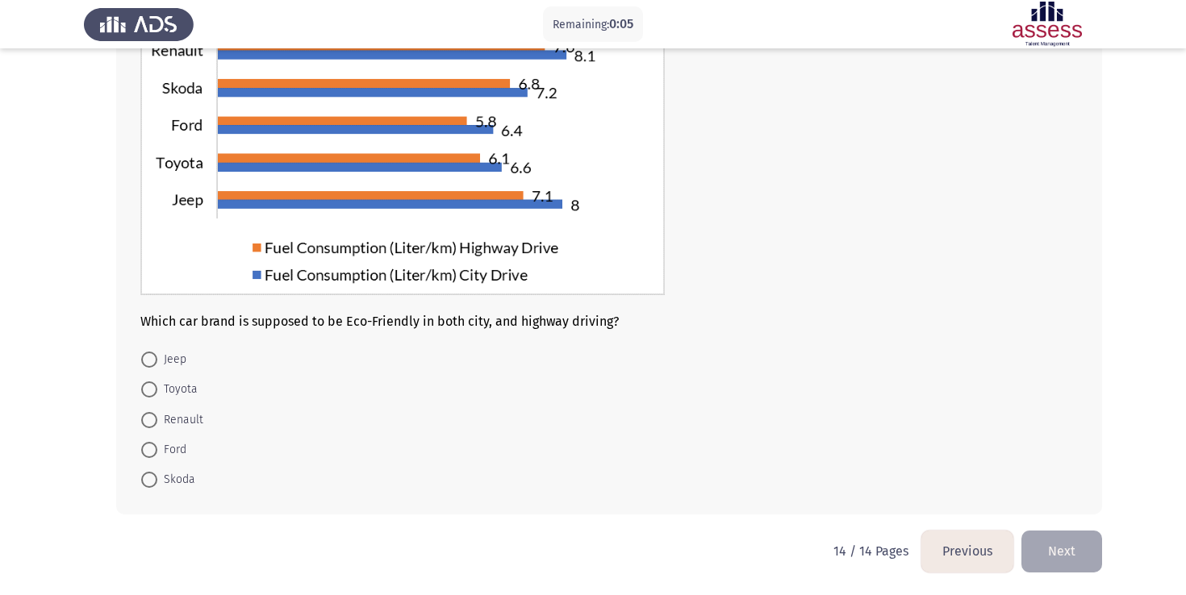
click at [153, 419] on span at bounding box center [149, 420] width 16 height 16
click at [153, 419] on input "Renault" at bounding box center [149, 420] width 16 height 16
radio input "true"
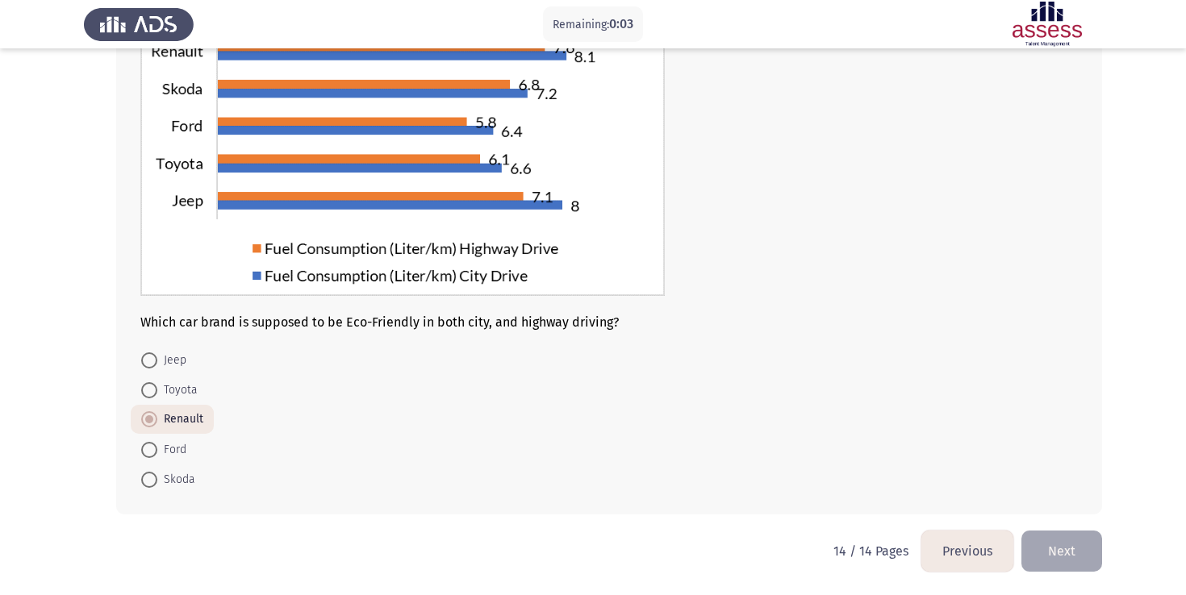
click at [1076, 553] on button "Next" at bounding box center [1061, 551] width 81 height 41
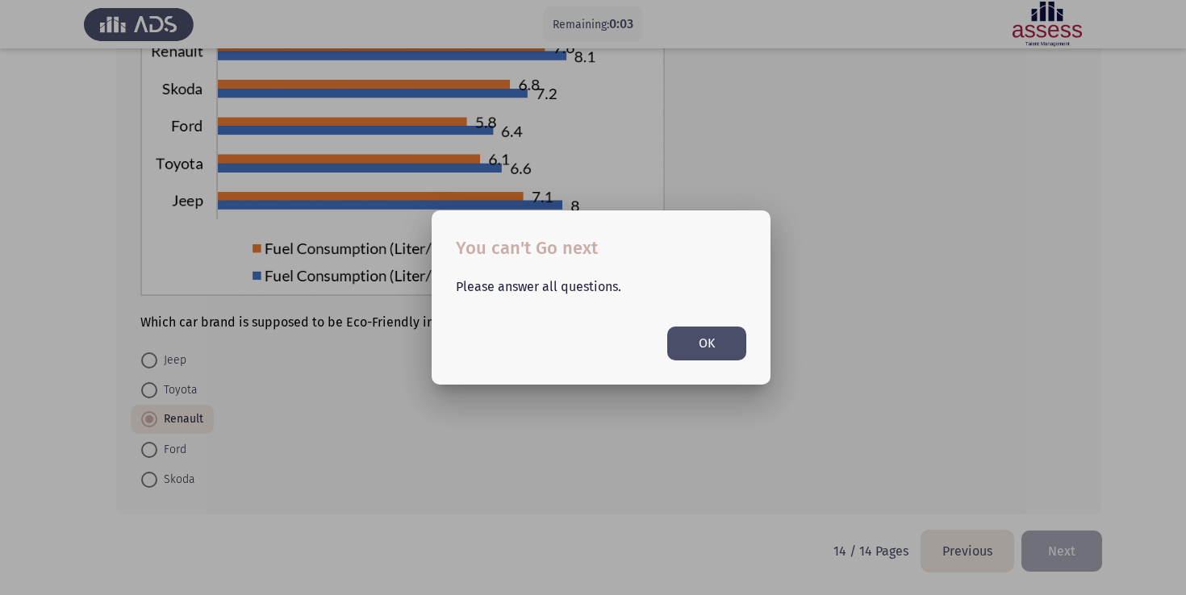
scroll to position [0, 0]
click at [1076, 553] on div at bounding box center [593, 297] width 1186 height 595
click at [1076, 553] on button "Next" at bounding box center [1061, 551] width 81 height 41
click at [729, 361] on mat-dialog-container "You can't Go next Please answer all questions. OK" at bounding box center [601, 297] width 339 height 173
click at [727, 353] on button "OK" at bounding box center [706, 343] width 79 height 33
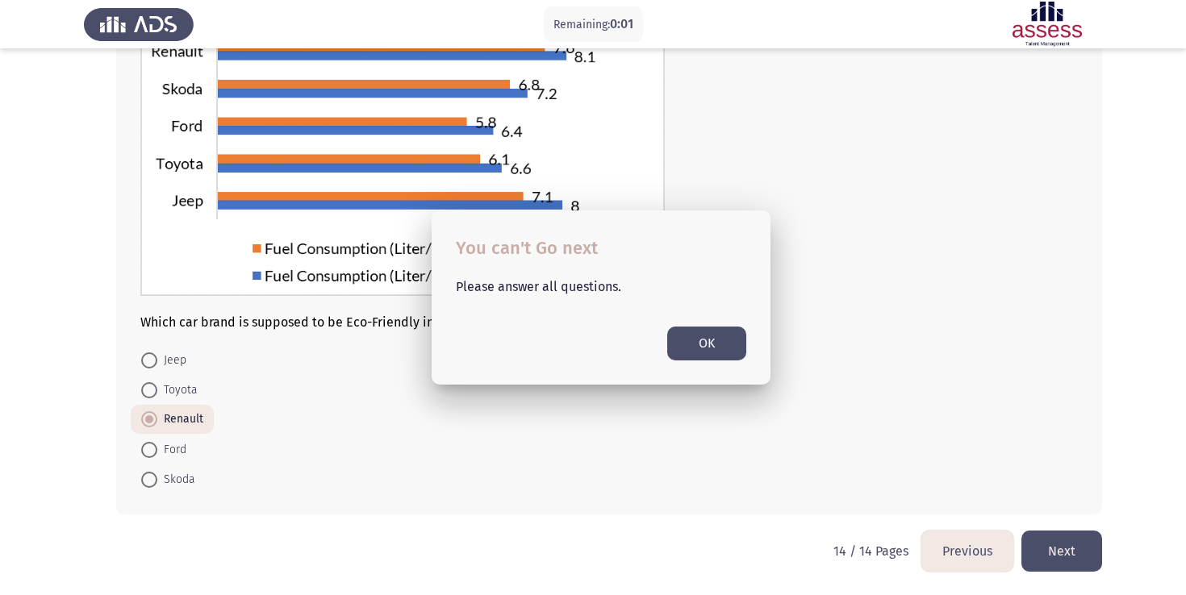
scroll to position [175, 0]
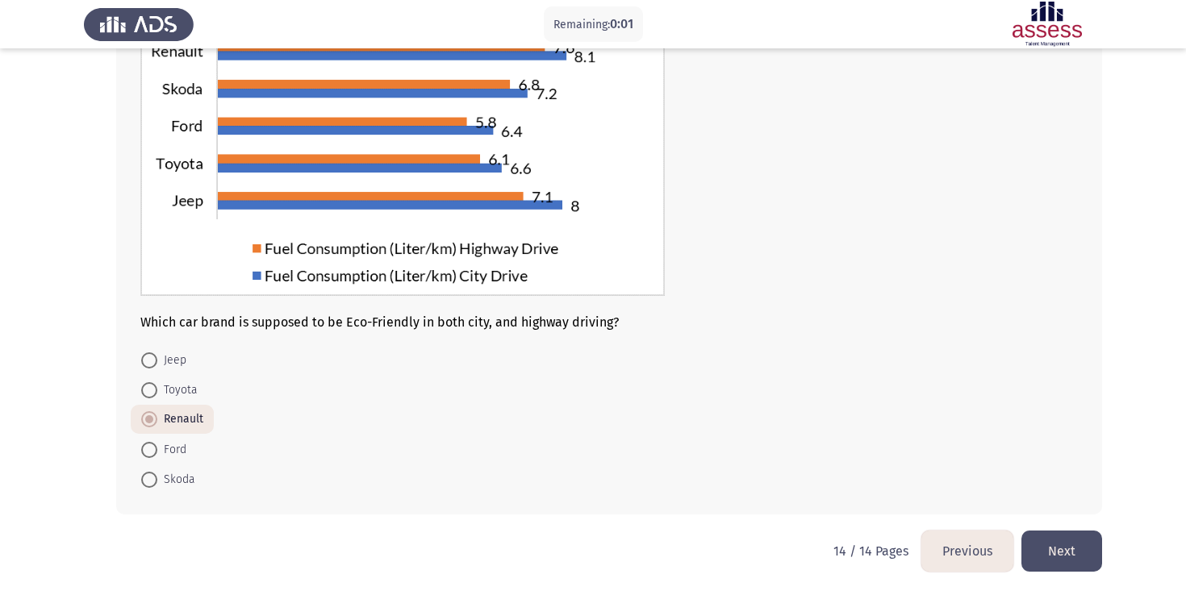
click at [1083, 540] on button "Next" at bounding box center [1061, 551] width 81 height 41
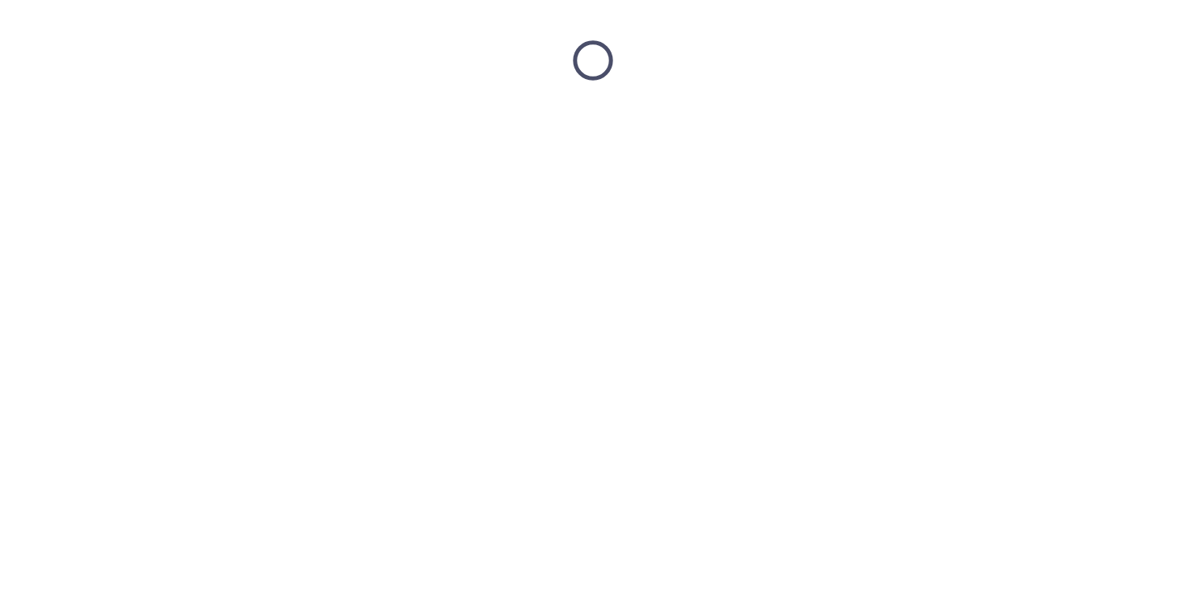
scroll to position [0, 0]
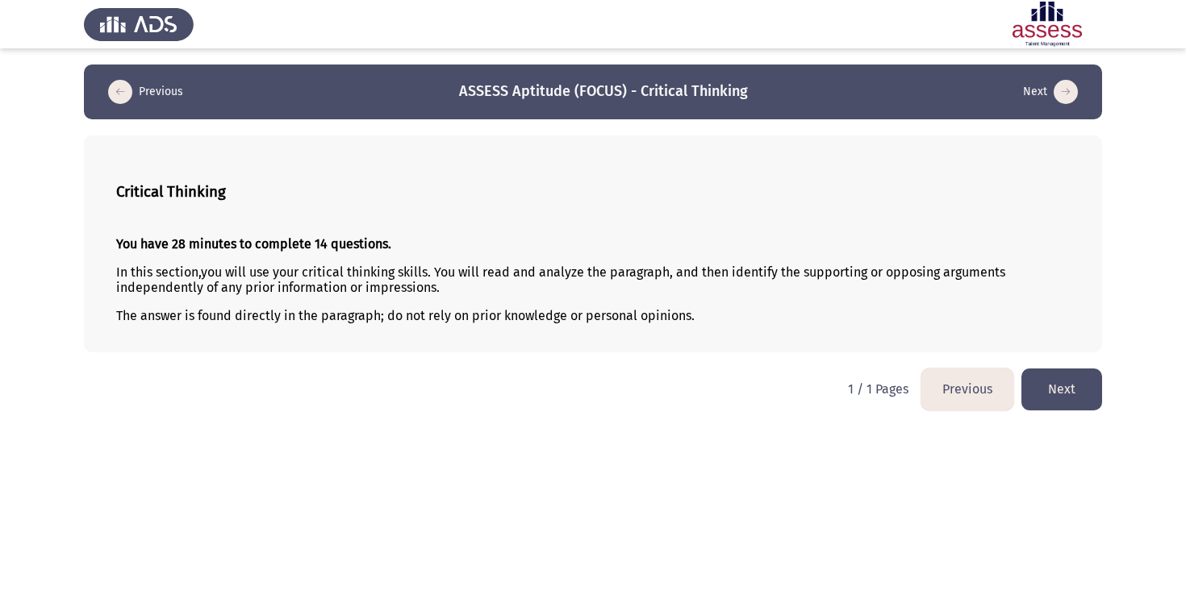
click at [1056, 390] on button "Next" at bounding box center [1061, 389] width 81 height 41
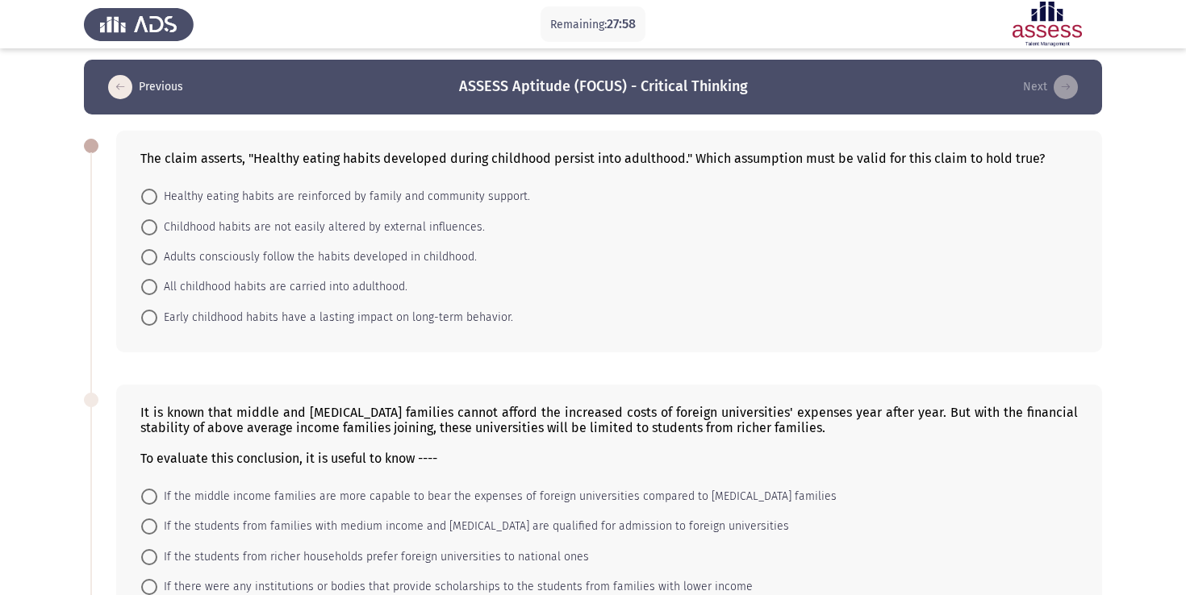
scroll to position [3, 0]
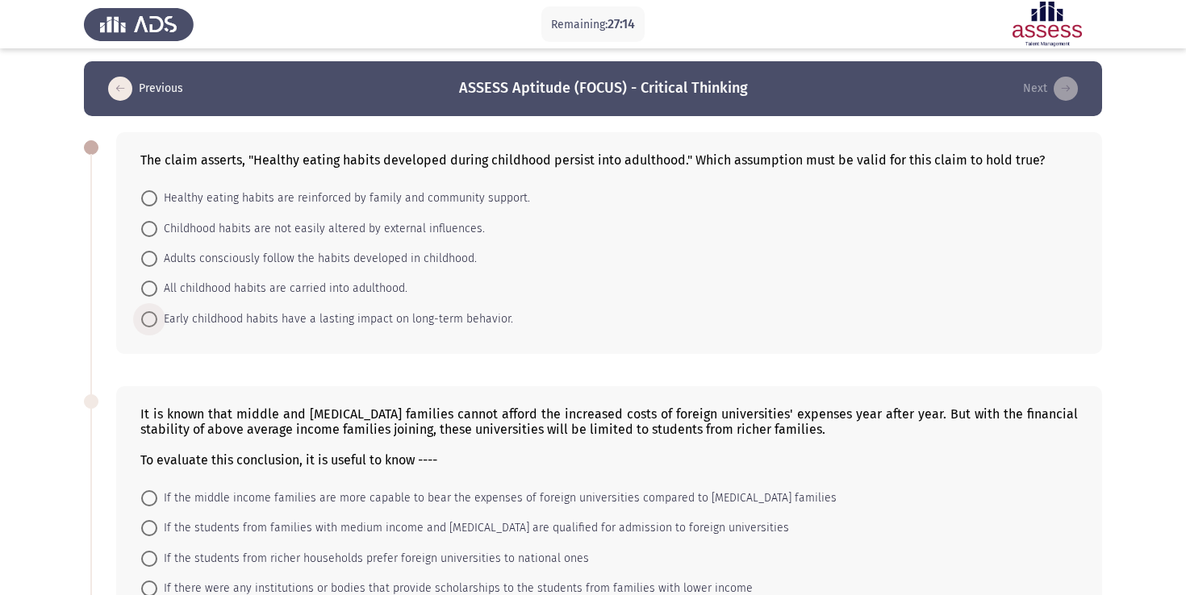
drag, startPoint x: 474, startPoint y: 317, endPoint x: 439, endPoint y: 318, distance: 35.5
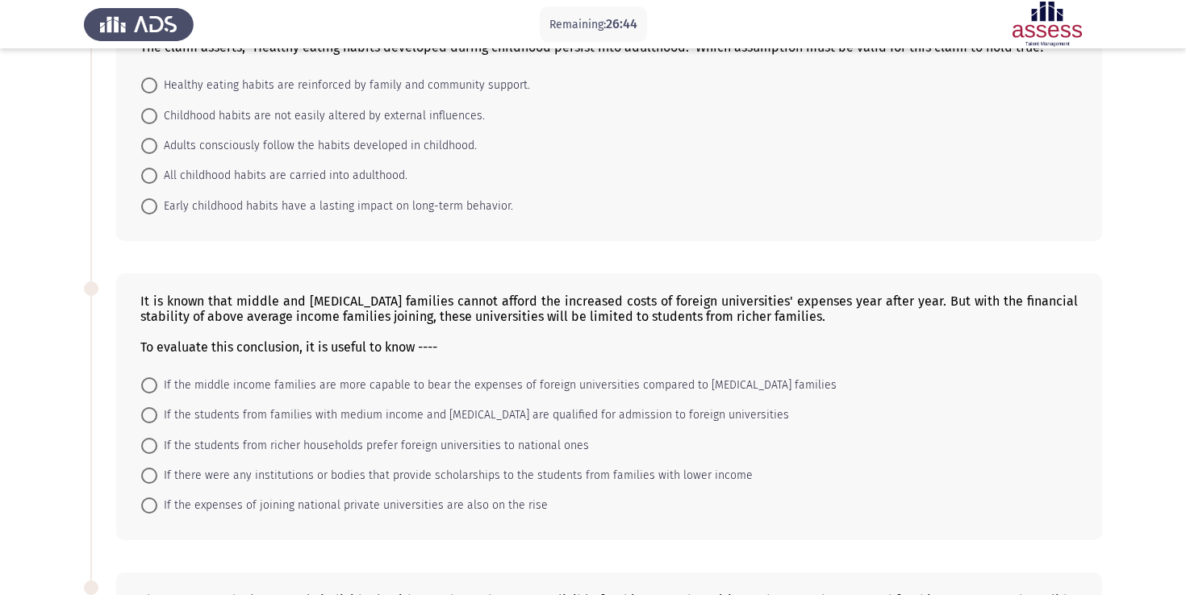
scroll to position [98, 0]
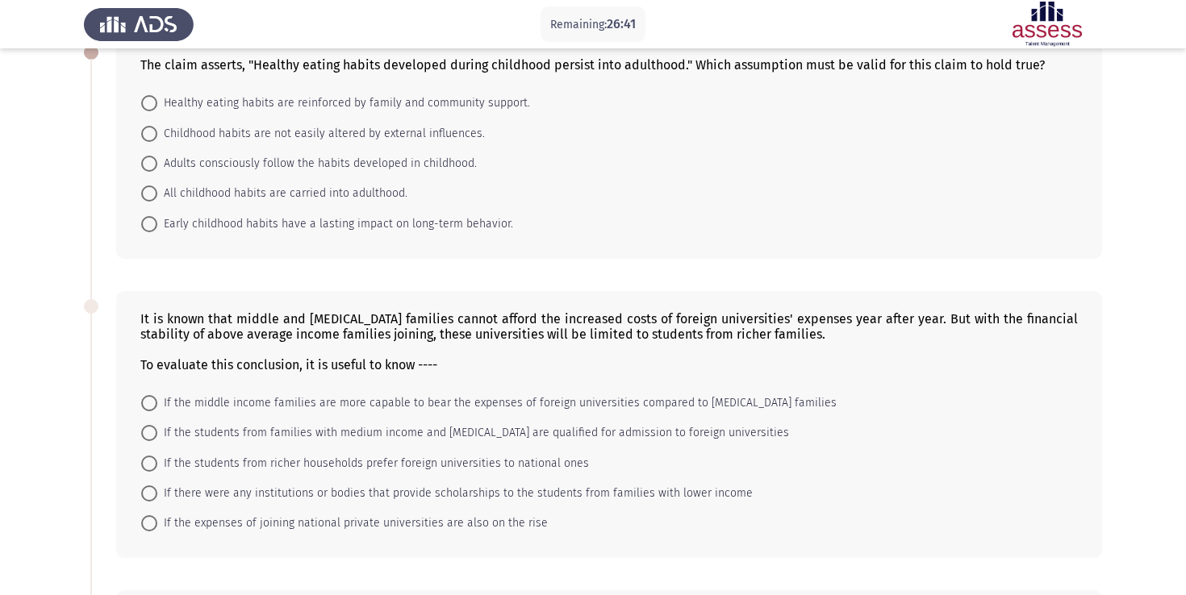
click at [148, 225] on span at bounding box center [149, 224] width 16 height 16
click at [148, 225] on input "Early childhood habits have a lasting impact on long-term behavior." at bounding box center [149, 224] width 16 height 16
radio input "true"
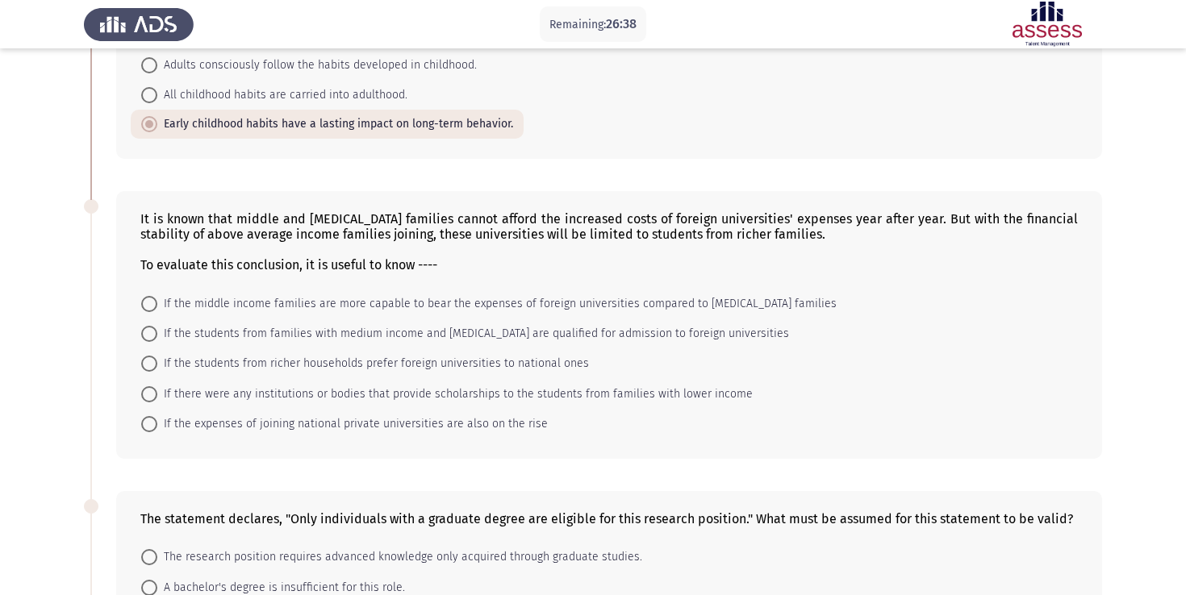
scroll to position [198, 0]
click at [154, 370] on span at bounding box center [149, 363] width 16 height 16
click at [154, 370] on input "If the students from richer households prefer foreign universities to national …" at bounding box center [149, 363] width 16 height 16
radio input "true"
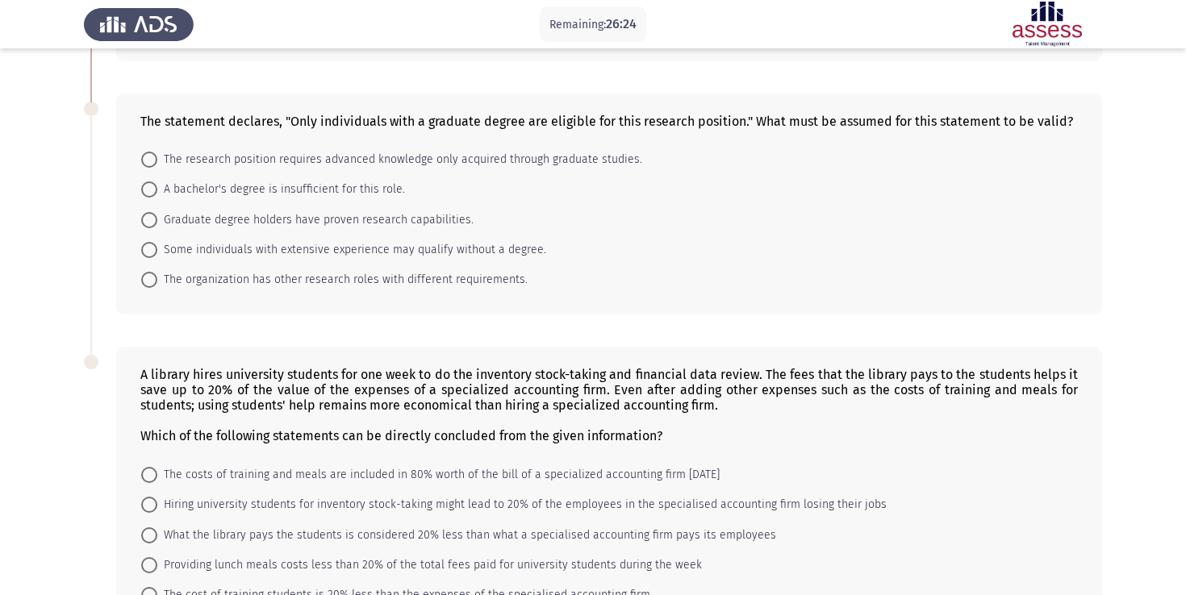
scroll to position [599, 0]
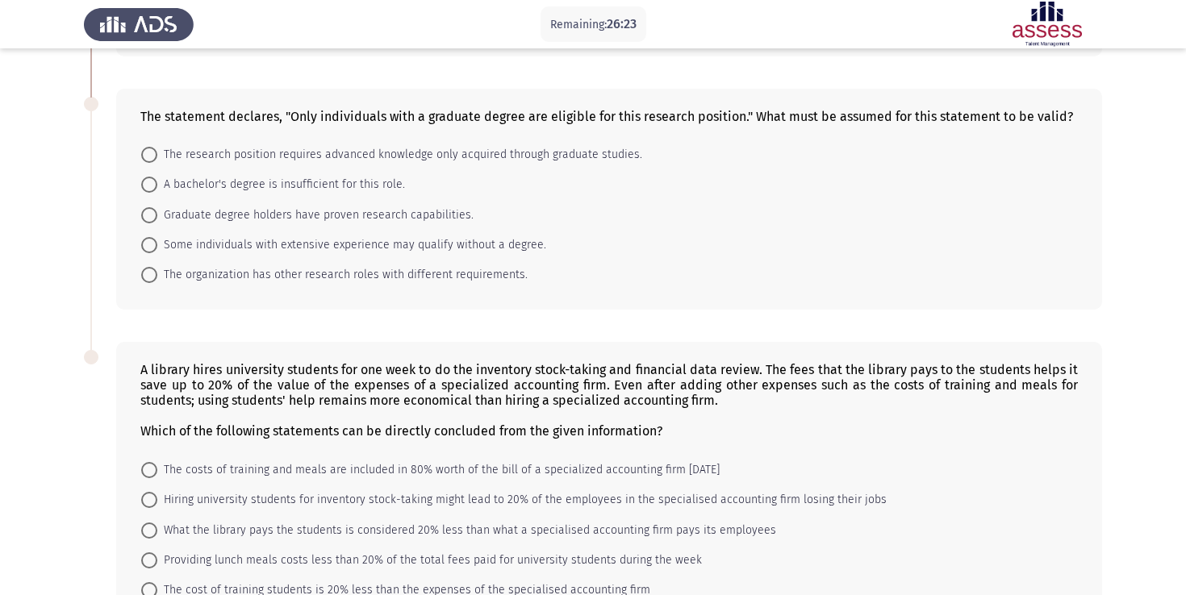
click at [148, 181] on span at bounding box center [149, 185] width 16 height 16
click at [148, 181] on input "A bachelor's degree is insufficient for this role." at bounding box center [149, 185] width 16 height 16
radio input "true"
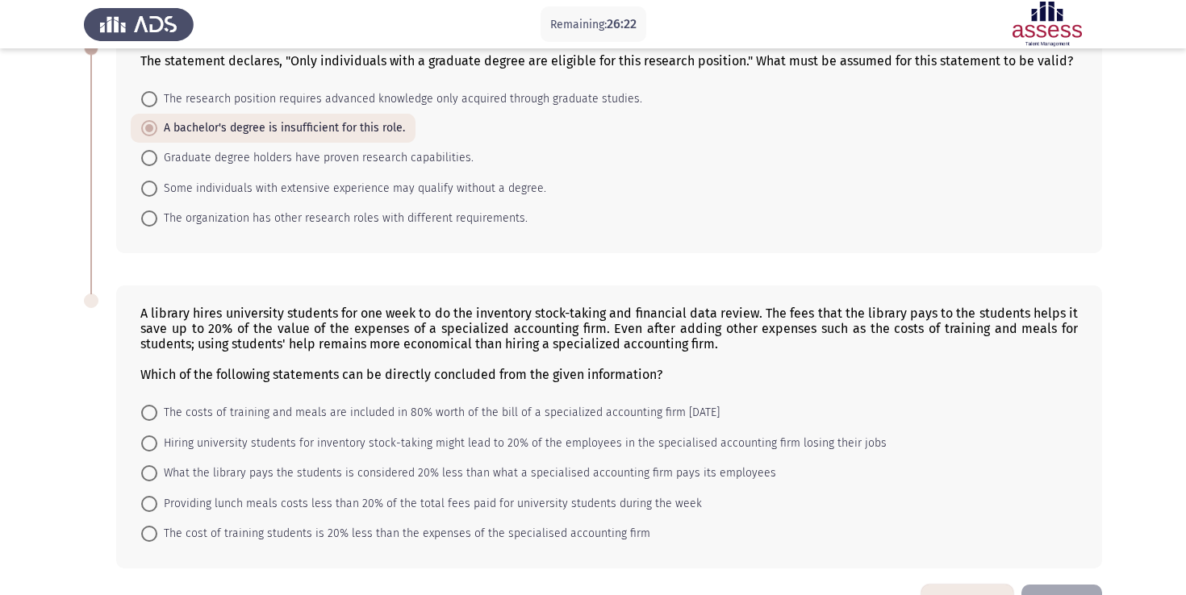
scroll to position [707, 0]
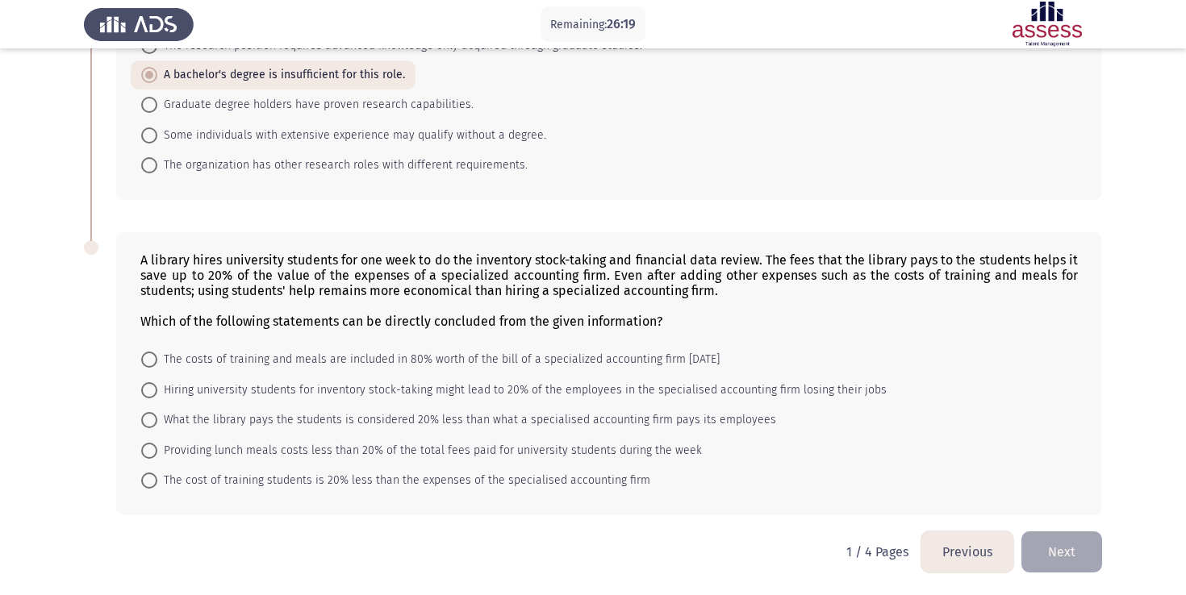
click at [160, 386] on span "Hiring university students for inventory stock-taking might lead to 20% of the …" at bounding box center [521, 390] width 729 height 19
click at [157, 386] on input "Hiring university students for inventory stock-taking might lead to 20% of the …" at bounding box center [149, 390] width 16 height 16
radio input "true"
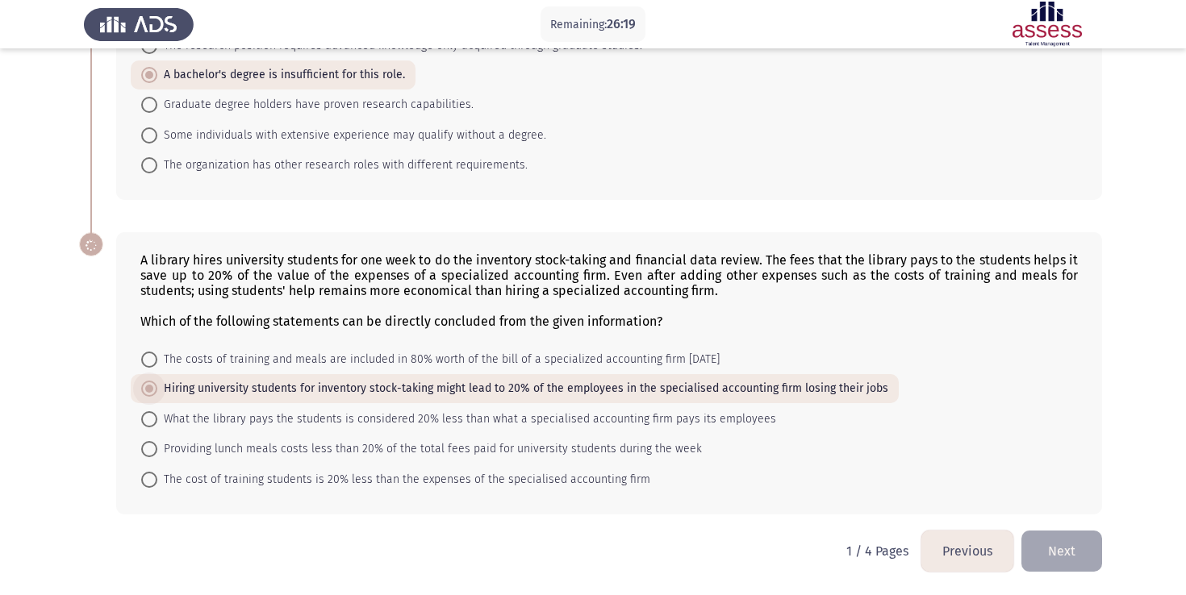
scroll to position [707, 0]
click at [1049, 541] on button "Next" at bounding box center [1061, 552] width 81 height 41
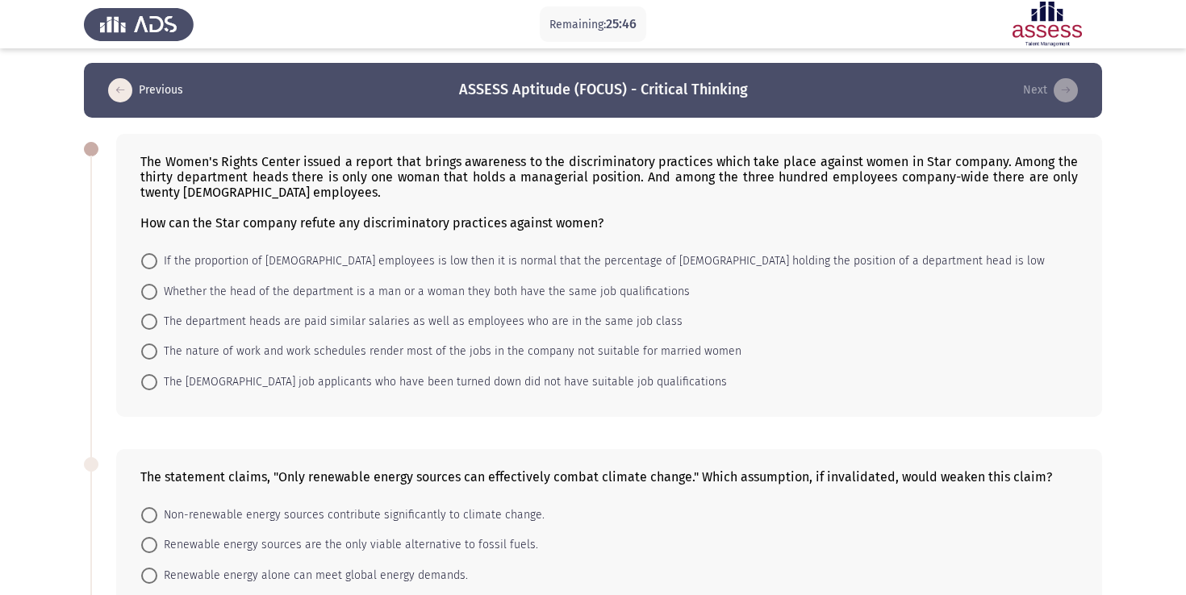
scroll to position [0, 0]
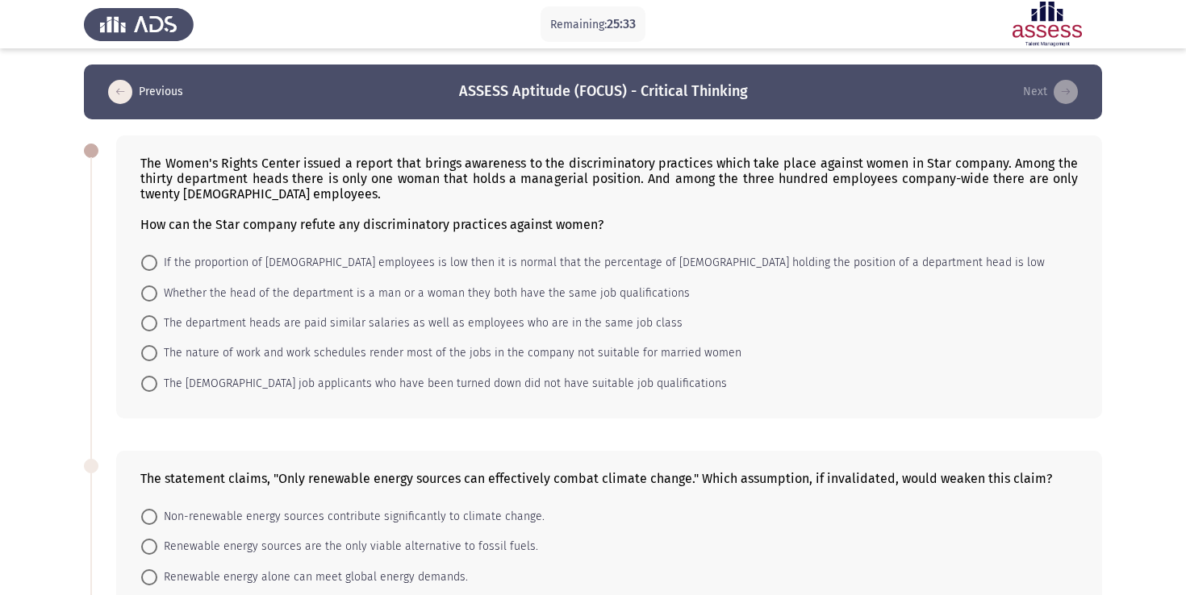
click at [213, 262] on span "If the proportion of [DEMOGRAPHIC_DATA] employees is low then it is normal that…" at bounding box center [600, 262] width 887 height 19
click at [157, 262] on input "If the proportion of [DEMOGRAPHIC_DATA] employees is low then it is normal that…" at bounding box center [149, 263] width 16 height 16
radio input "true"
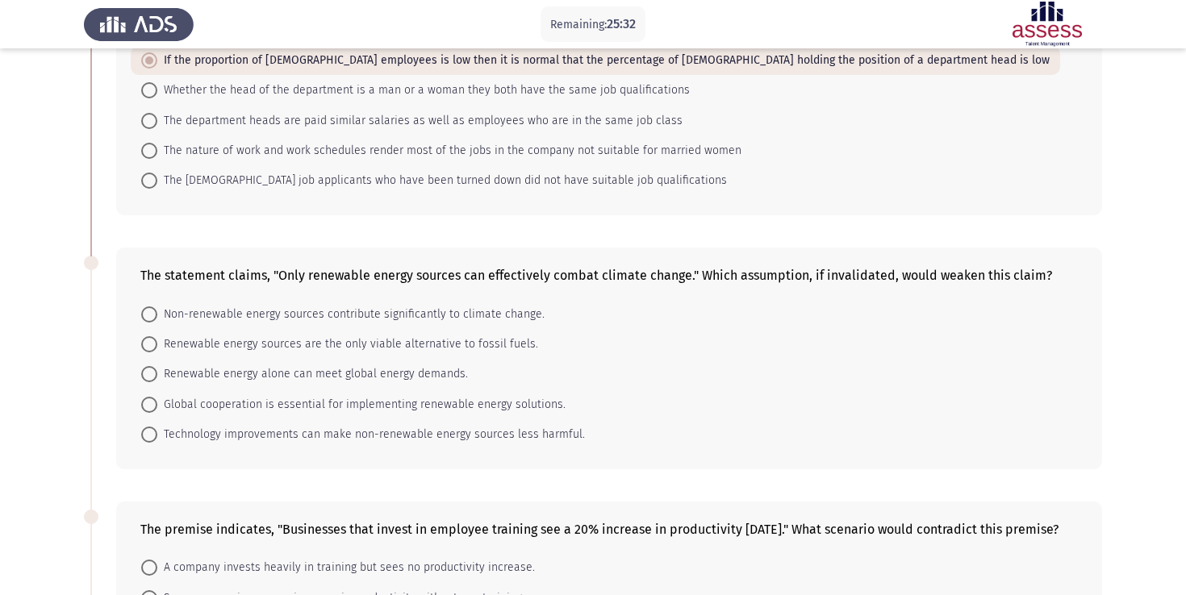
scroll to position [207, 0]
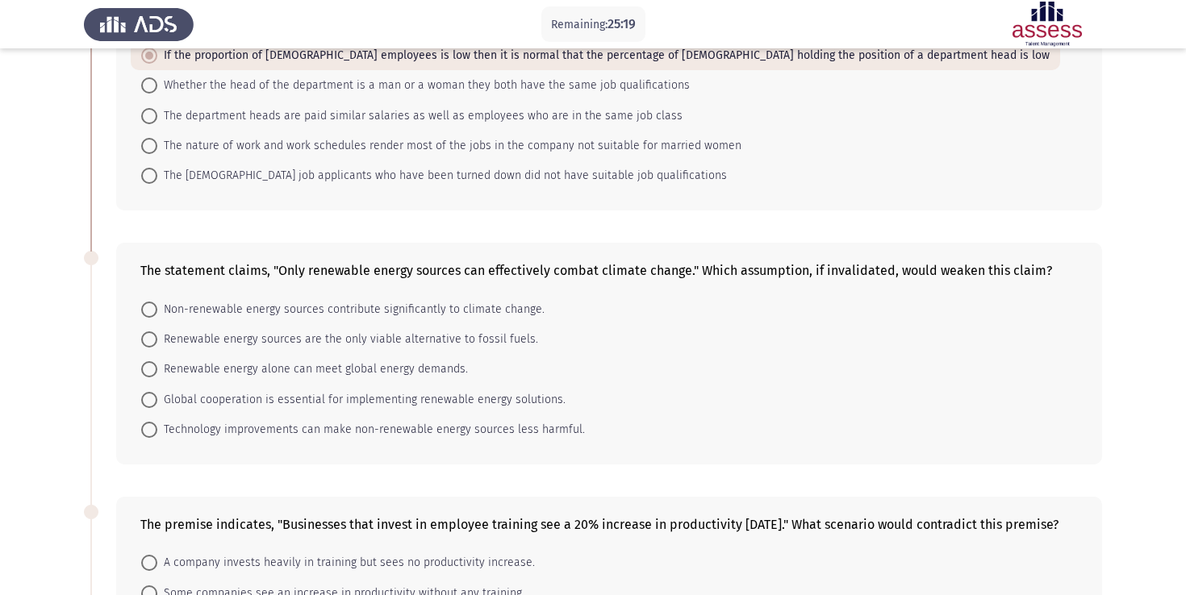
click at [603, 240] on div "The statement claims, "Only renewable energy sources can effectively combat cli…" at bounding box center [593, 354] width 1018 height 254
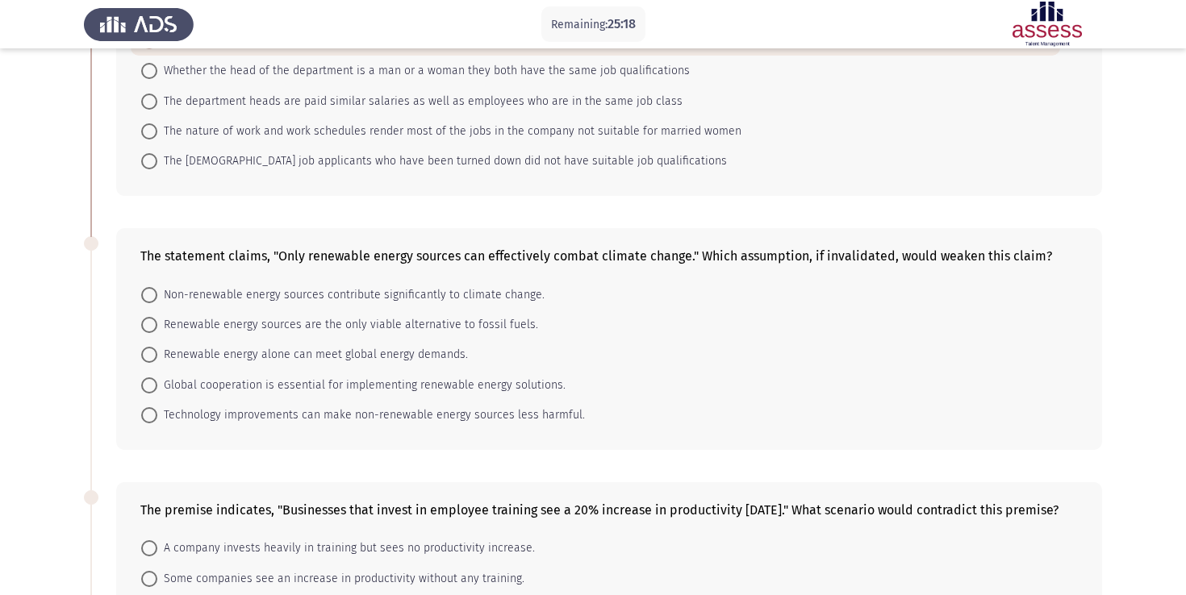
scroll to position [223, 0]
click at [545, 257] on div "The statement claims, "Only renewable energy sources can effectively combat cli…" at bounding box center [608, 254] width 937 height 15
click at [328, 360] on span "Renewable energy alone can meet global energy demands." at bounding box center [312, 353] width 311 height 19
click at [157, 360] on input "Renewable energy alone can meet global energy demands." at bounding box center [149, 353] width 16 height 16
radio input "true"
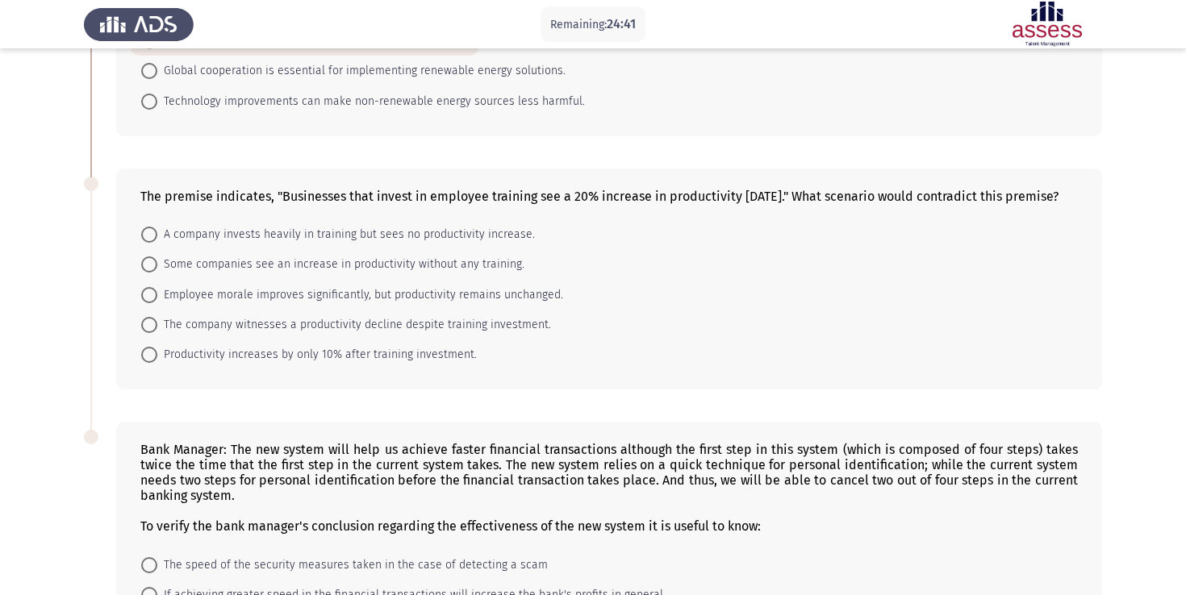
scroll to position [515, 0]
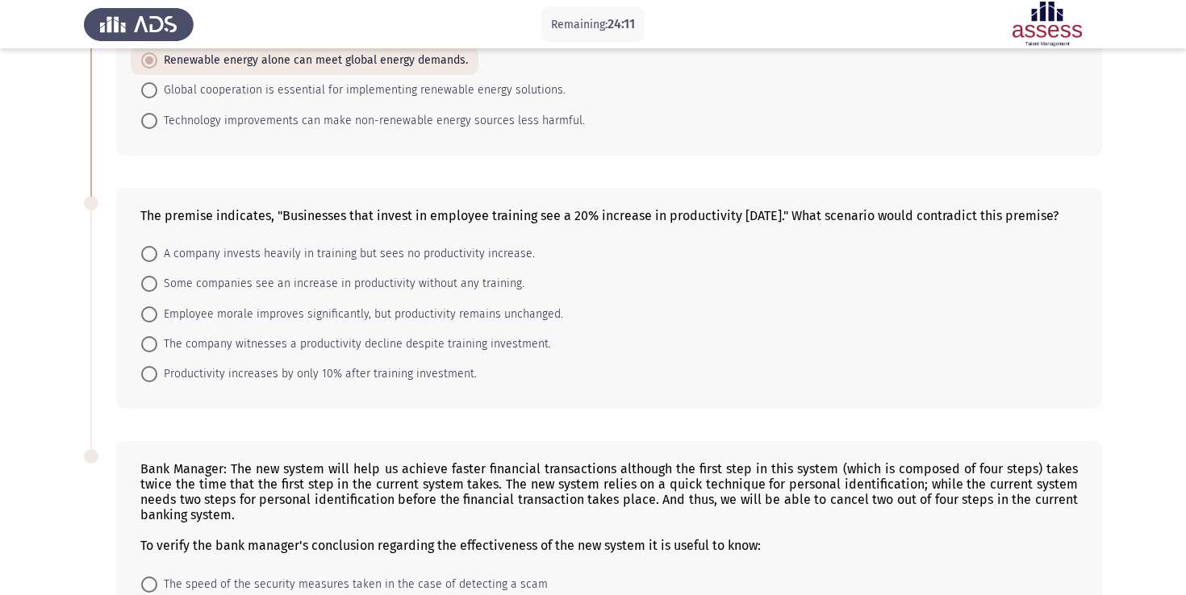
click at [405, 264] on span "A company invests heavily in training but sees no productivity increase." at bounding box center [346, 253] width 378 height 19
click at [157, 262] on input "A company invests heavily in training but sees no productivity increase." at bounding box center [149, 254] width 16 height 16
radio input "true"
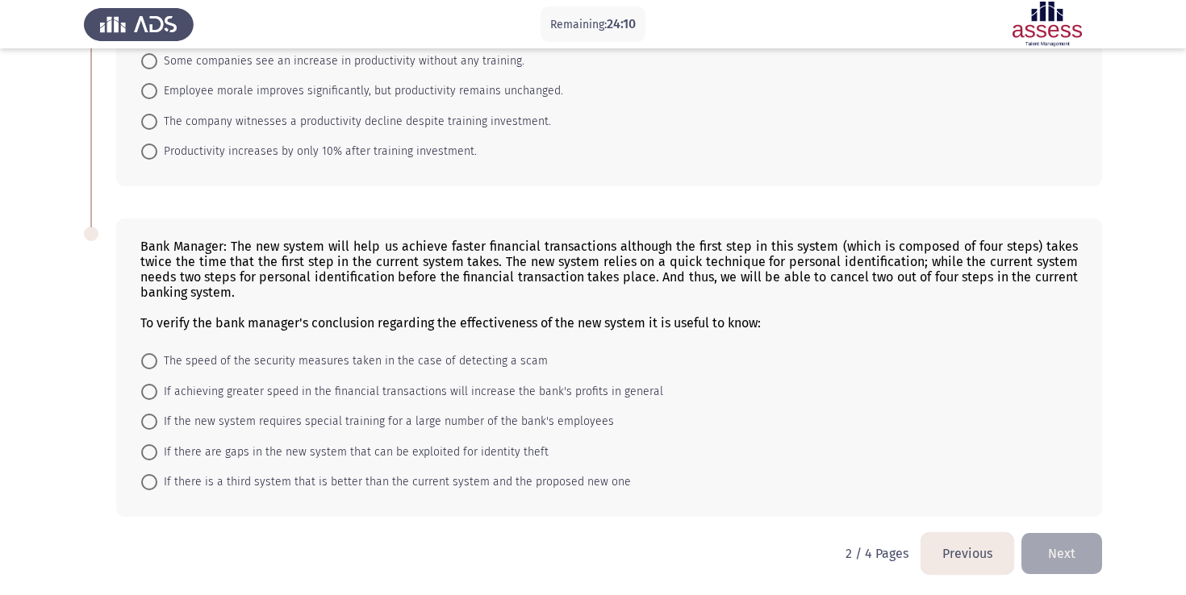
scroll to position [753, 0]
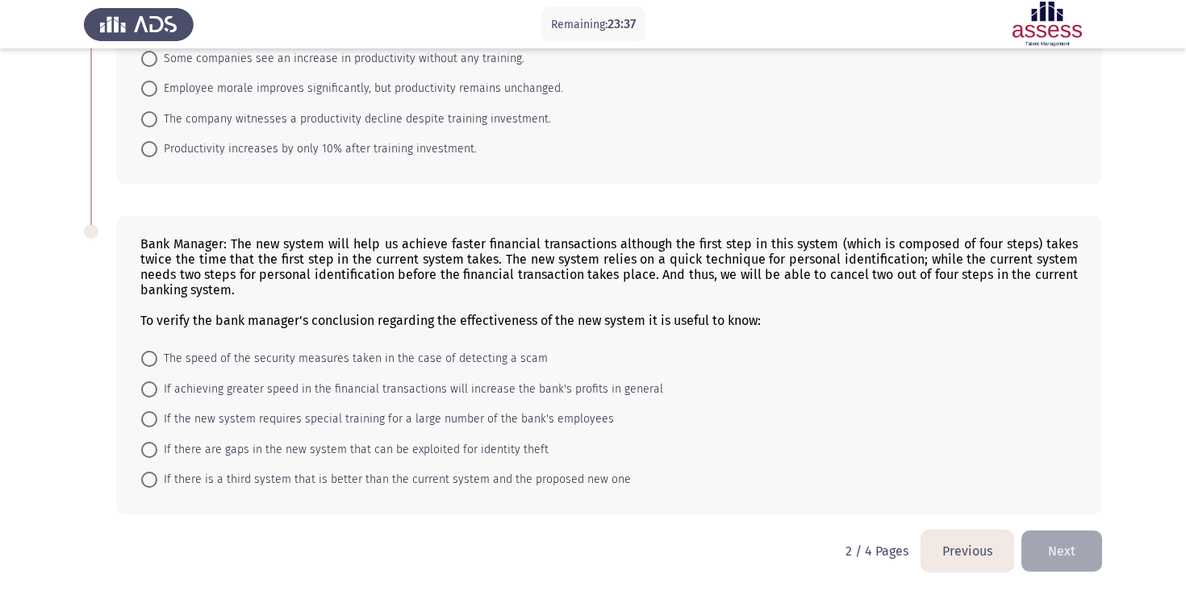
click at [384, 419] on span "If the new system requires special training for a large number of the bank's em…" at bounding box center [385, 419] width 457 height 19
click at [157, 419] on input "If the new system requires special training for a large number of the bank's em…" at bounding box center [149, 419] width 16 height 16
radio input "true"
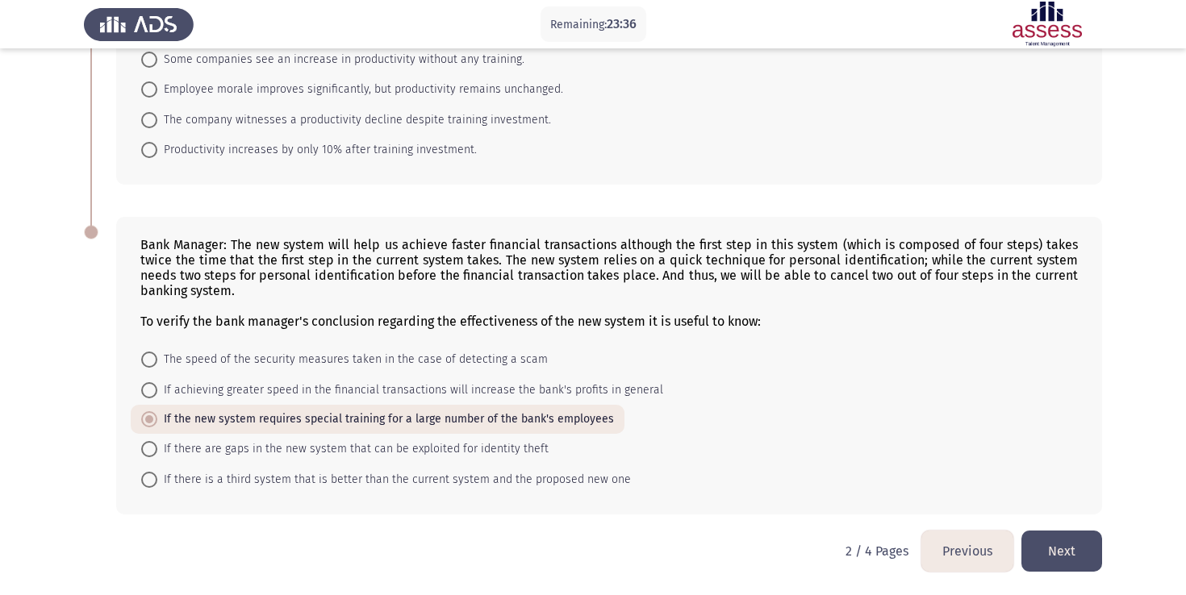
click at [1057, 544] on button "Next" at bounding box center [1061, 551] width 81 height 41
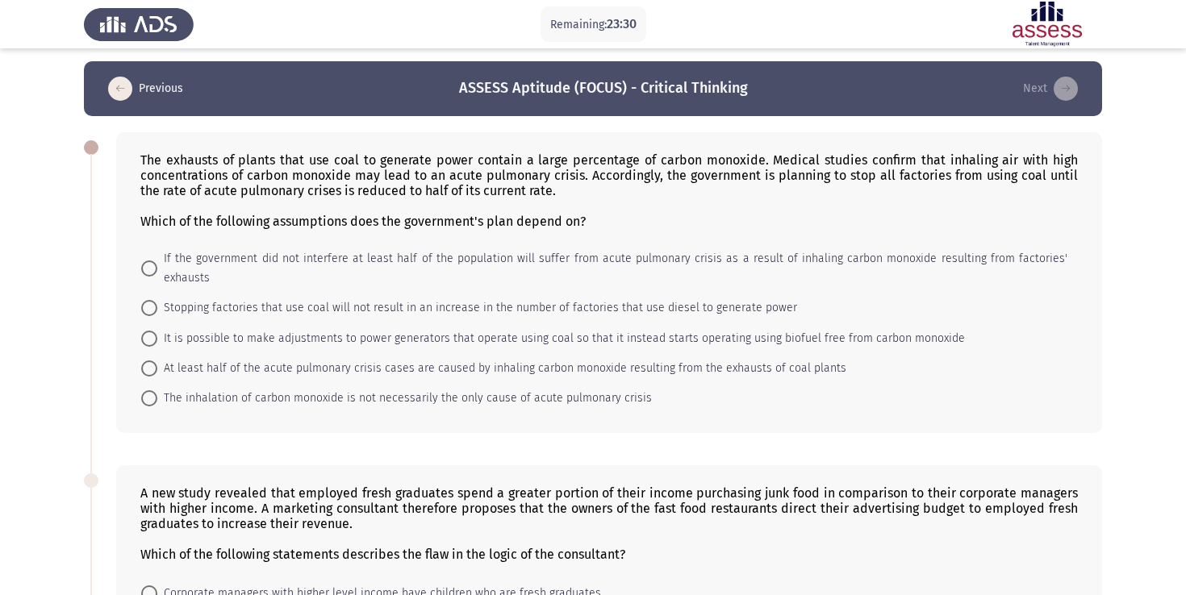
scroll to position [7, 0]
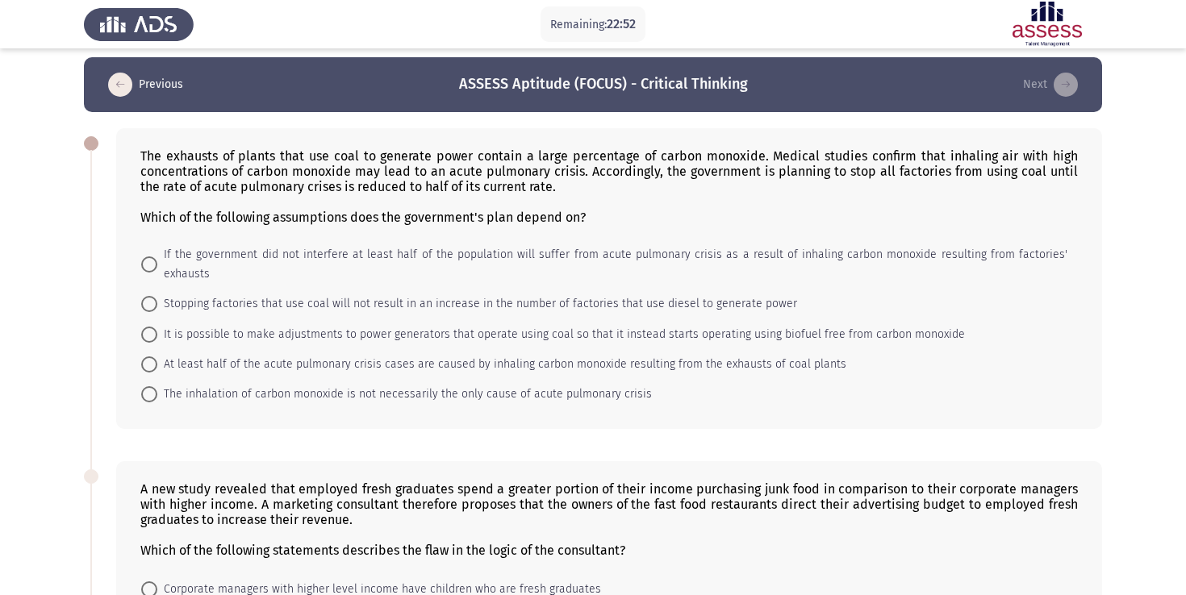
click at [202, 355] on span "At least half of the acute pulmonary crisis cases are caused by inhaling carbon…" at bounding box center [501, 364] width 689 height 19
click at [157, 357] on input "At least half of the acute pulmonary crisis cases are caused by inhaling carbon…" at bounding box center [149, 365] width 16 height 16
radio input "true"
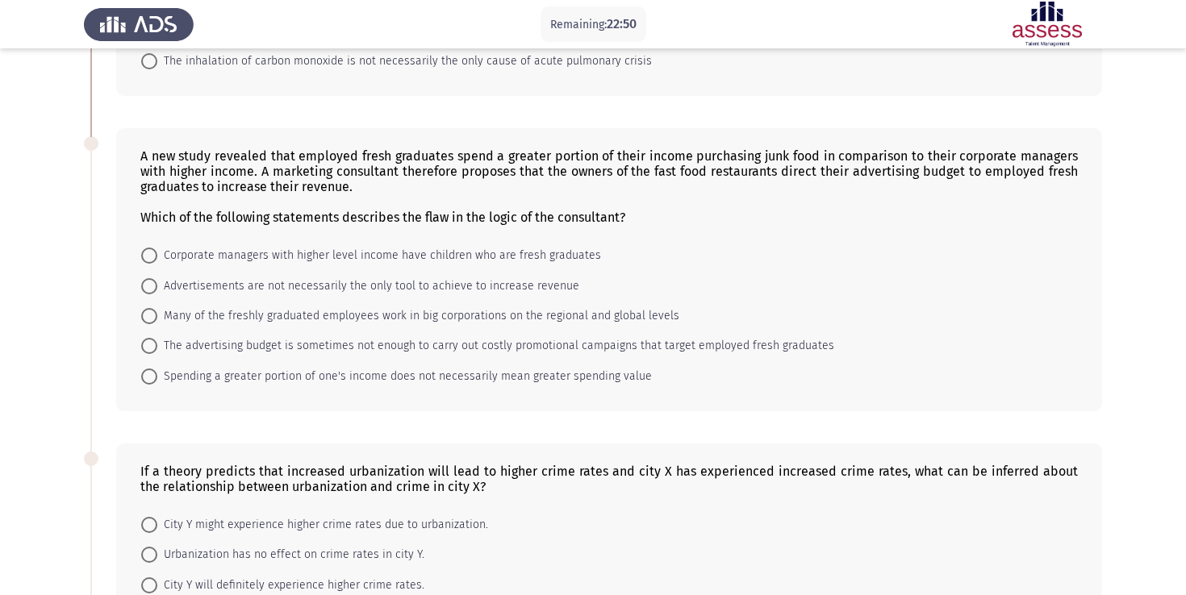
scroll to position [341, 0]
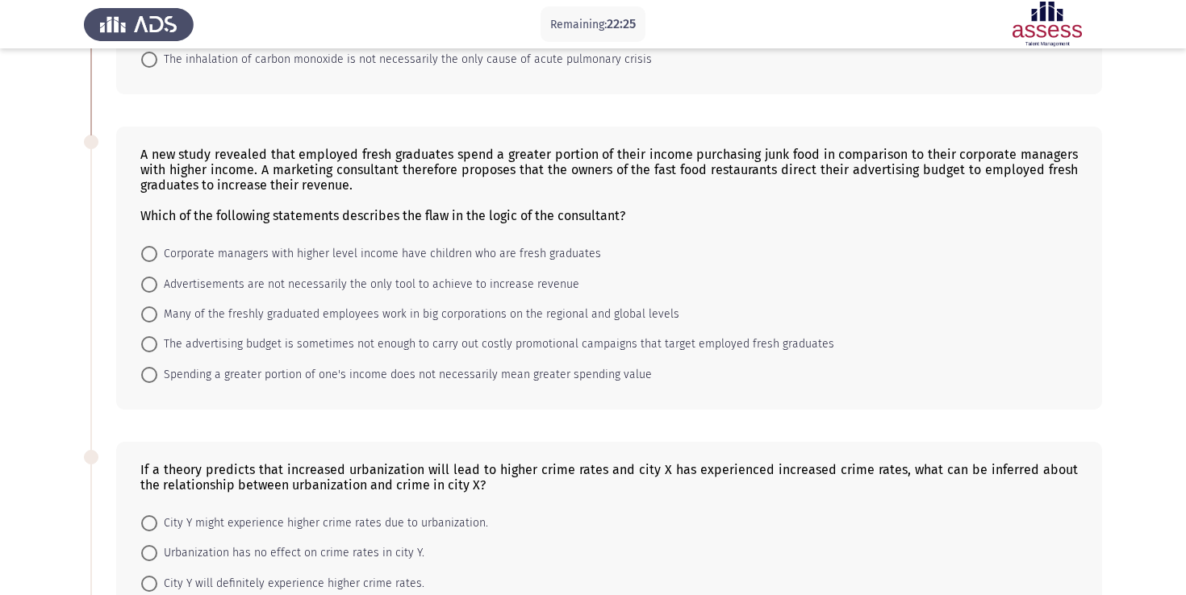
click at [261, 365] on span "Spending a greater portion of one's income does not necessarily mean greater sp…" at bounding box center [404, 374] width 495 height 19
click at [157, 367] on input "Spending a greater portion of one's income does not necessarily mean greater sp…" at bounding box center [149, 375] width 16 height 16
radio input "true"
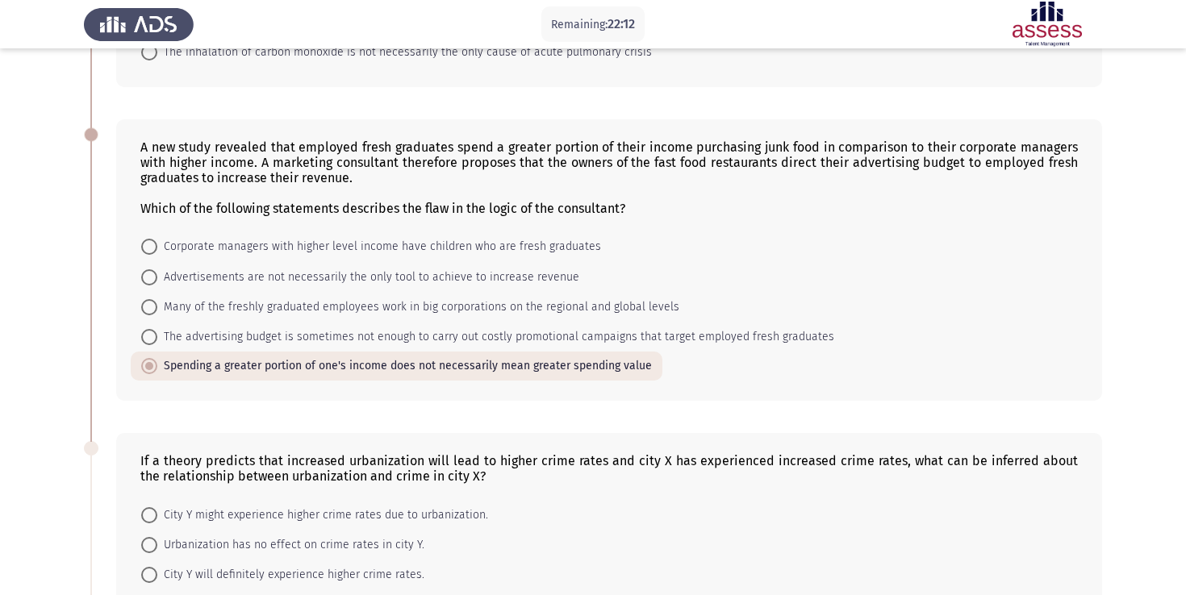
scroll to position [741, 0]
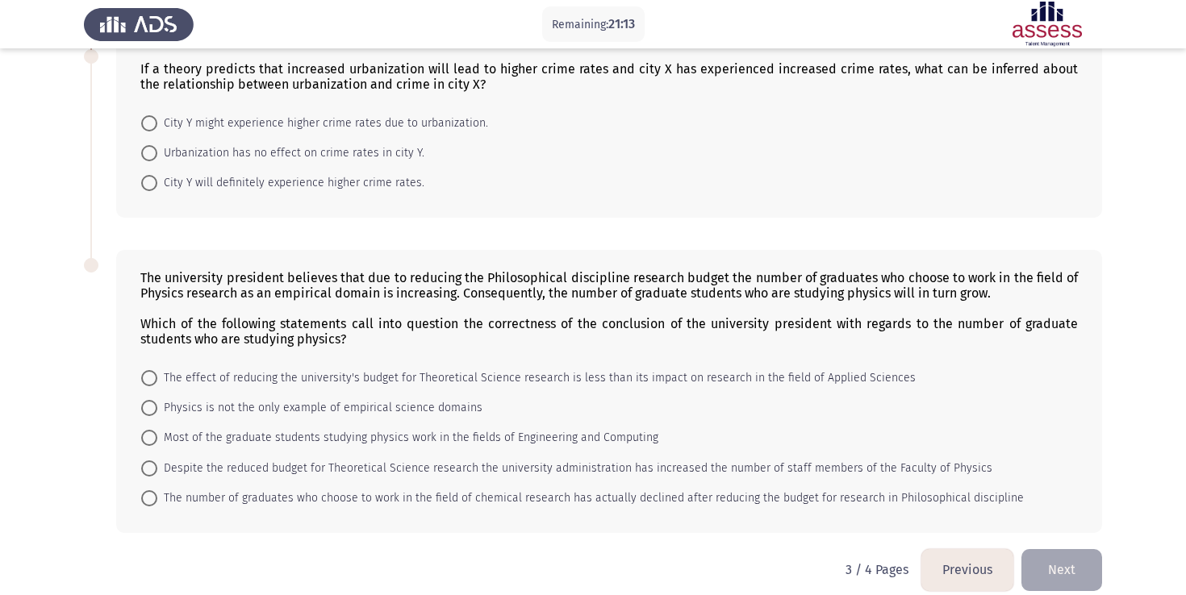
click at [148, 115] on span at bounding box center [149, 123] width 16 height 16
click at [148, 115] on input "City Y might experience higher crime rates due to urbanization." at bounding box center [149, 123] width 16 height 16
radio input "true"
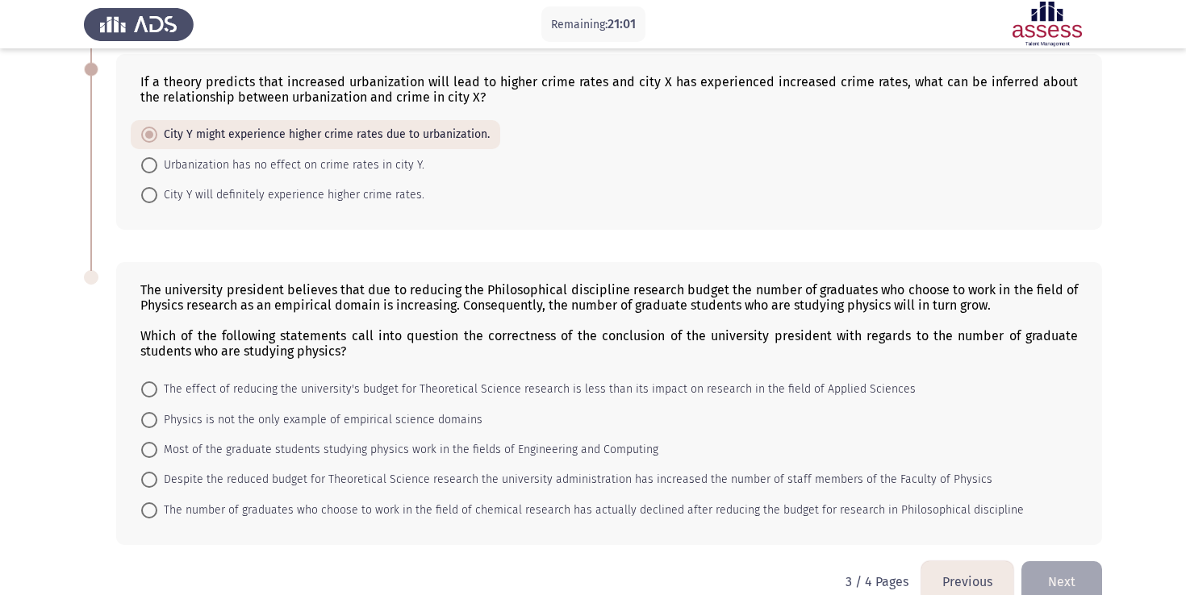
scroll to position [740, 0]
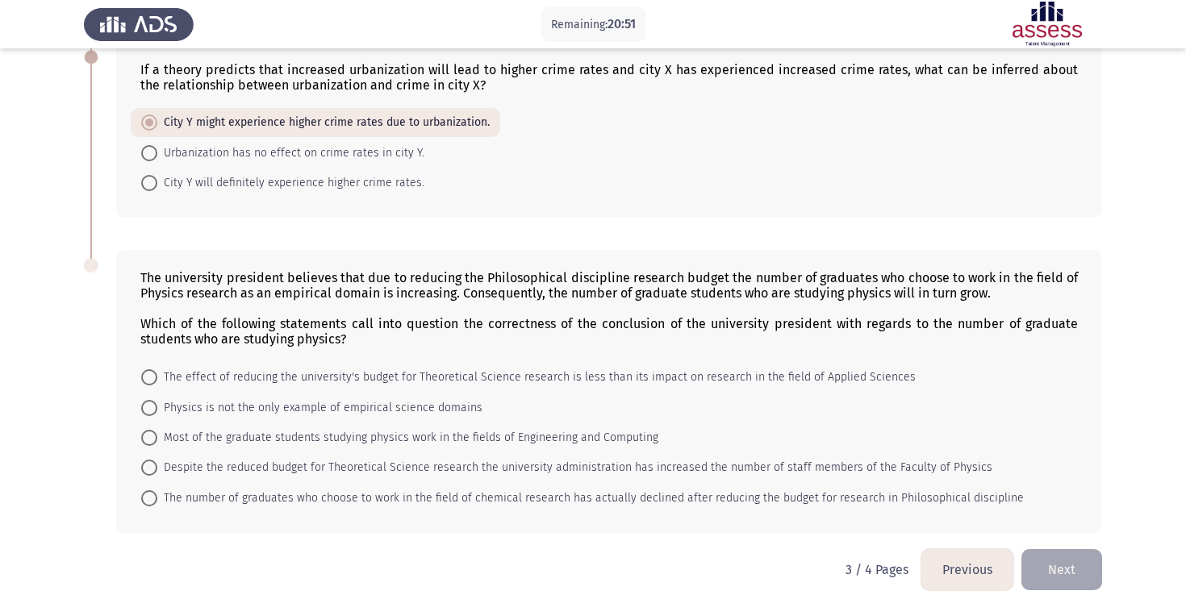
click at [881, 490] on mat-radio-button "The number of graduates who choose to work in the field of chemical research ha…" at bounding box center [583, 497] width 904 height 30
click at [878, 489] on span "The number of graduates who choose to work in the field of chemical research ha…" at bounding box center [590, 498] width 866 height 19
click at [157, 490] on input "The number of graduates who choose to work in the field of chemical research ha…" at bounding box center [149, 498] width 16 height 16
radio input "true"
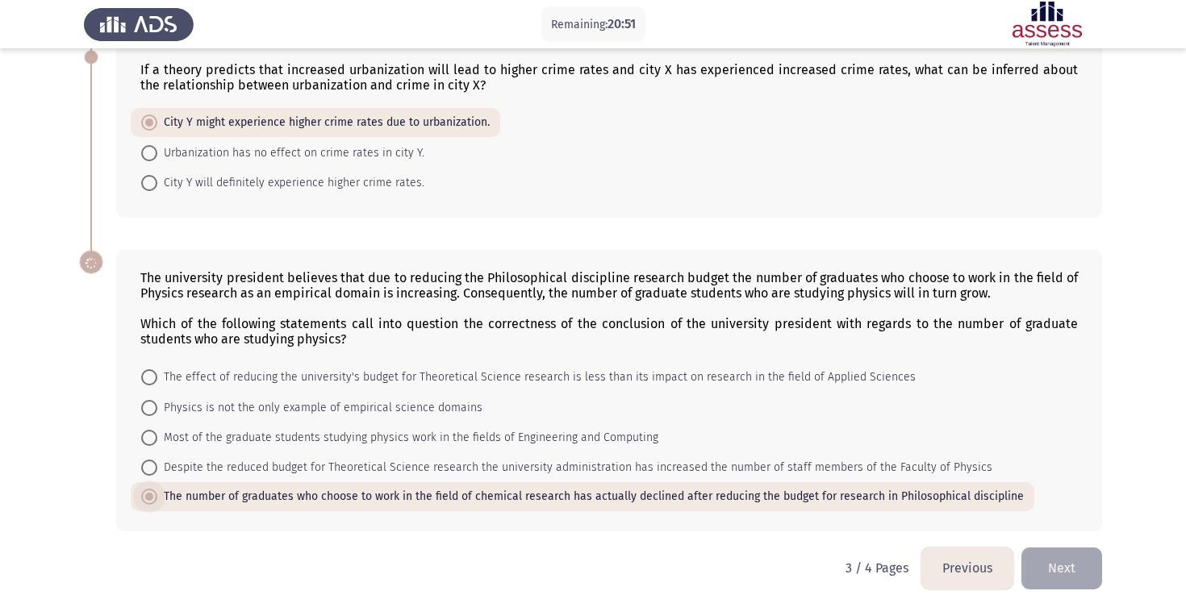
scroll to position [738, 0]
click at [878, 489] on span "The number of graduates who choose to work in the field of chemical research ha…" at bounding box center [590, 498] width 866 height 19
click at [157, 490] on input "The number of graduates who choose to work in the field of chemical research ha…" at bounding box center [149, 498] width 16 height 16
click at [878, 489] on span "The number of graduates who choose to work in the field of chemical research ha…" at bounding box center [590, 498] width 866 height 19
click at [157, 490] on input "The number of graduates who choose to work in the field of chemical research ha…" at bounding box center [149, 498] width 16 height 16
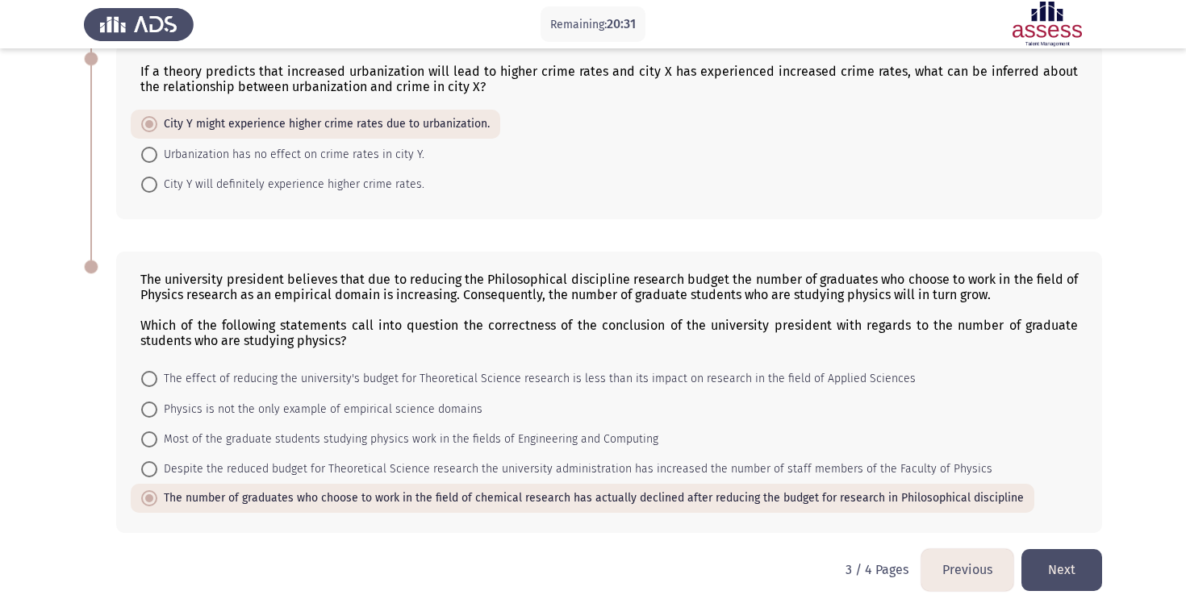
click at [573, 460] on span "Despite the reduced budget for Theoretical Science research the university admi…" at bounding box center [574, 469] width 835 height 19
click at [157, 461] on input "Despite the reduced budget for Theoretical Science research the university admi…" at bounding box center [149, 469] width 16 height 16
radio input "true"
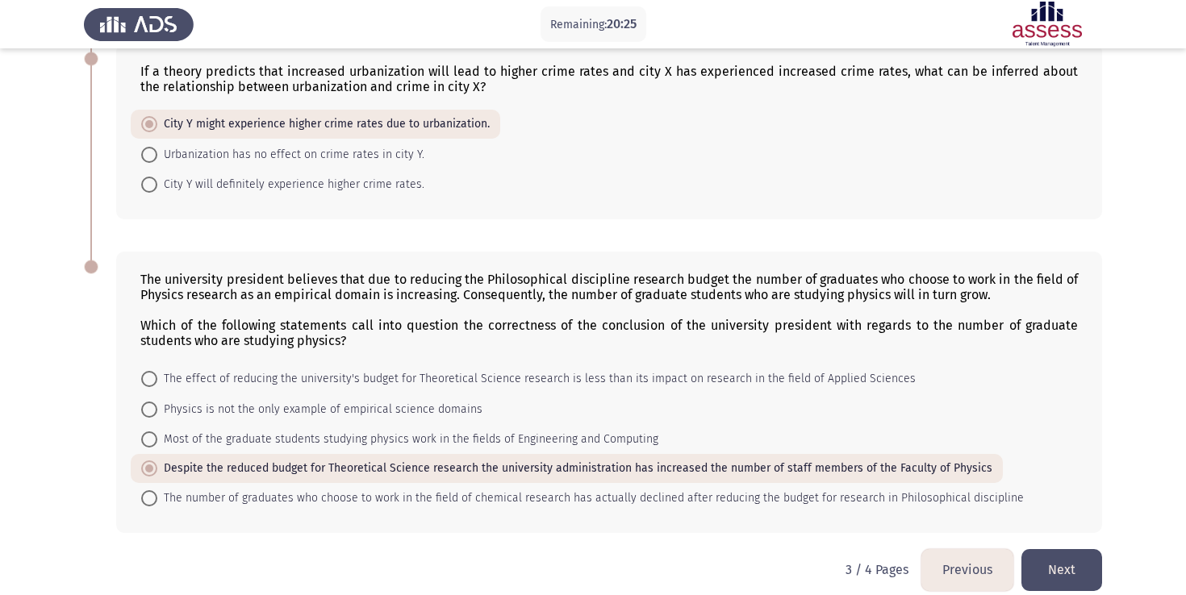
click at [405, 430] on span "Most of the graduate students studying physics work in the fields of Engineerin…" at bounding box center [407, 439] width 501 height 19
click at [157, 432] on input "Most of the graduate students studying physics work in the fields of Engineerin…" at bounding box center [149, 440] width 16 height 16
radio input "true"
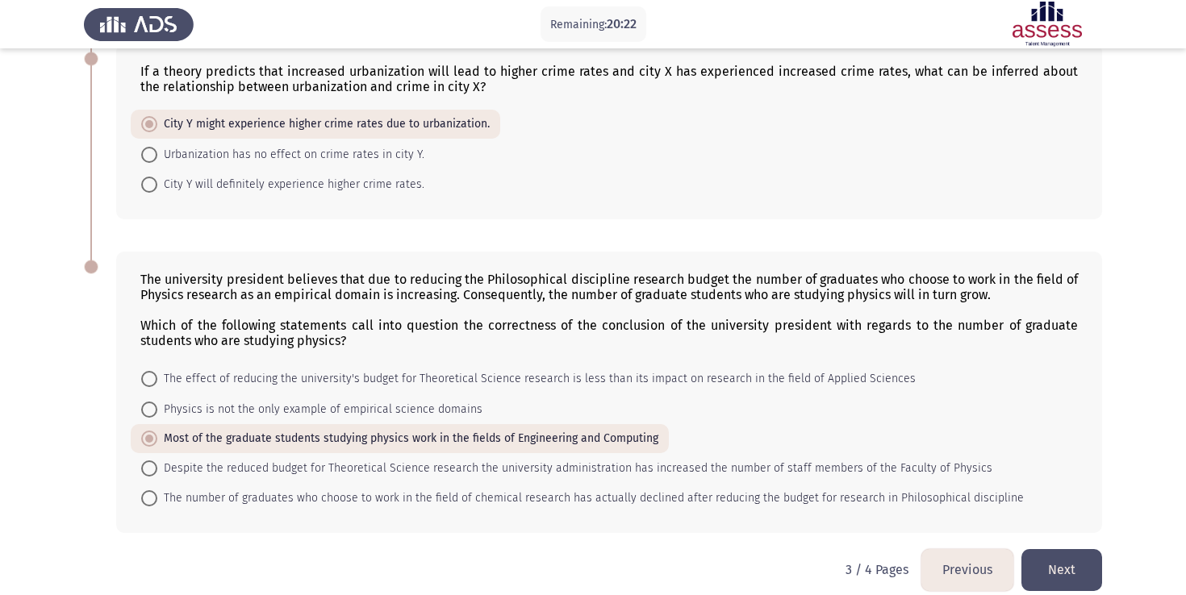
click at [1056, 549] on button "Next" at bounding box center [1061, 569] width 81 height 41
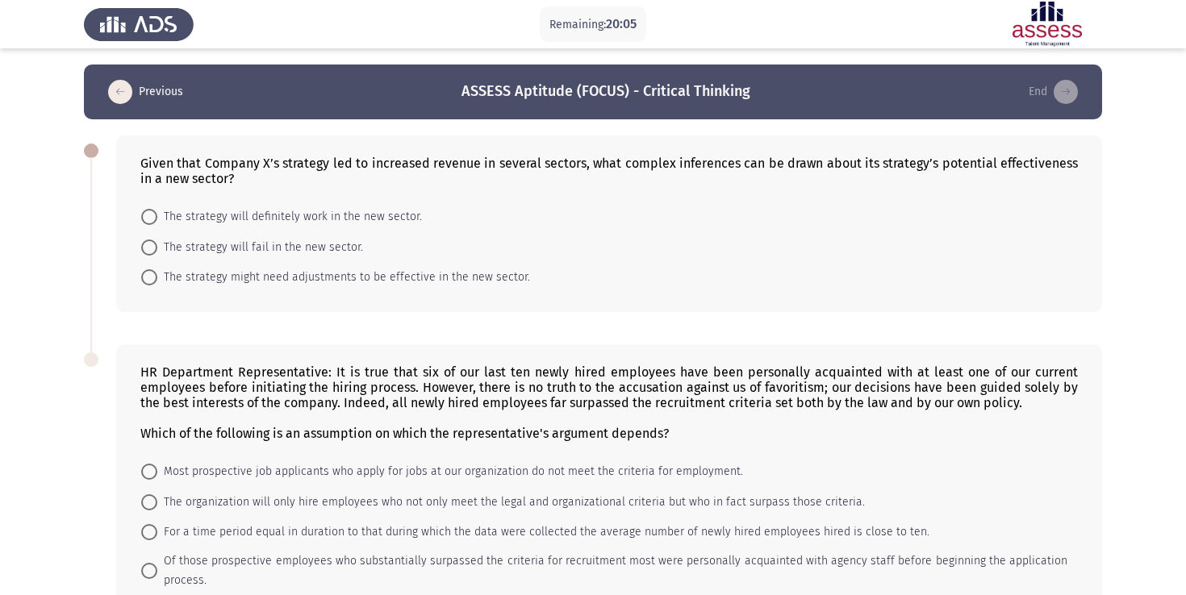
click at [156, 273] on span at bounding box center [149, 277] width 16 height 16
click at [156, 273] on input "The strategy might need adjustments to be effective in the new sector." at bounding box center [149, 277] width 16 height 16
radio input "true"
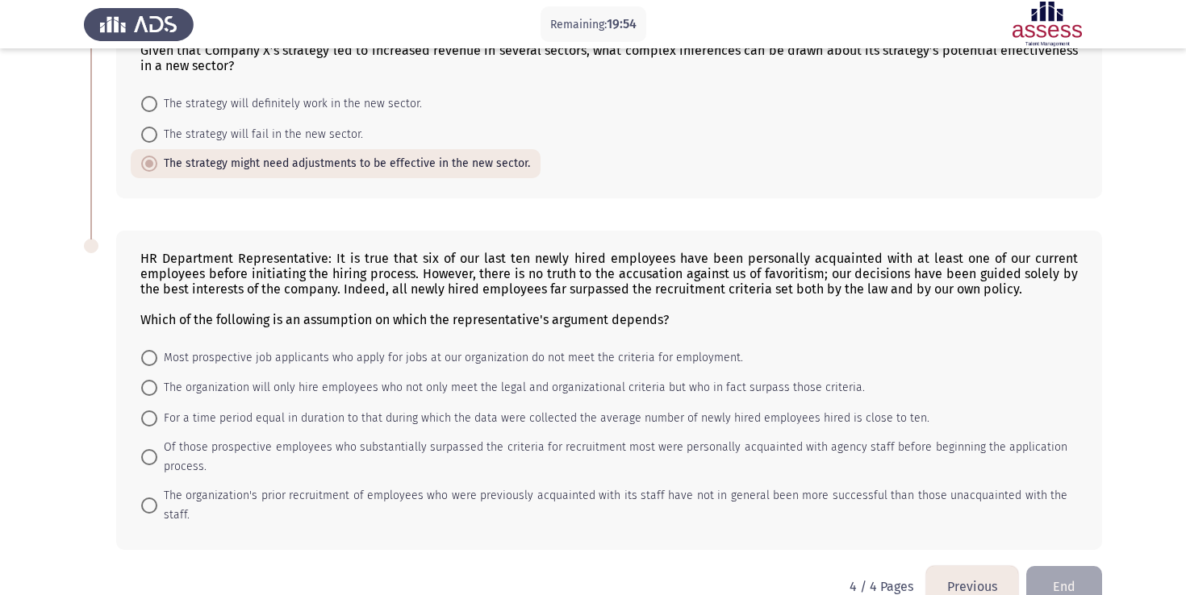
scroll to position [130, 0]
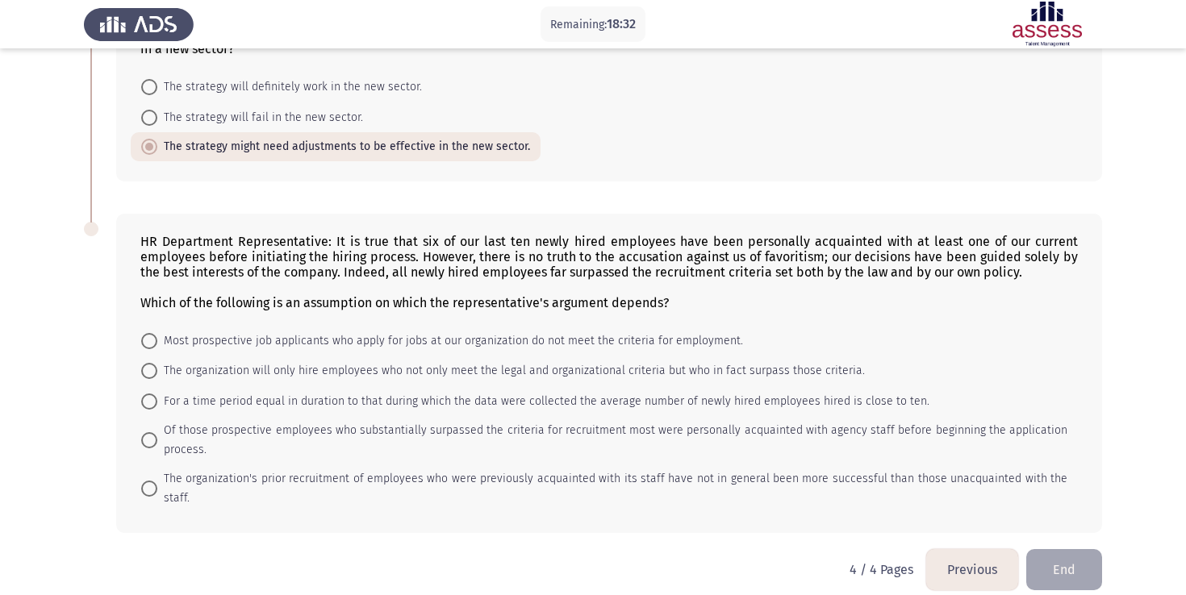
click at [236, 373] on span "The organization will only hire employees who not only meet the legal and organ…" at bounding box center [510, 370] width 707 height 19
click at [157, 373] on input "The organization will only hire employees who not only meet the legal and organ…" at bounding box center [149, 371] width 16 height 16
radio input "true"
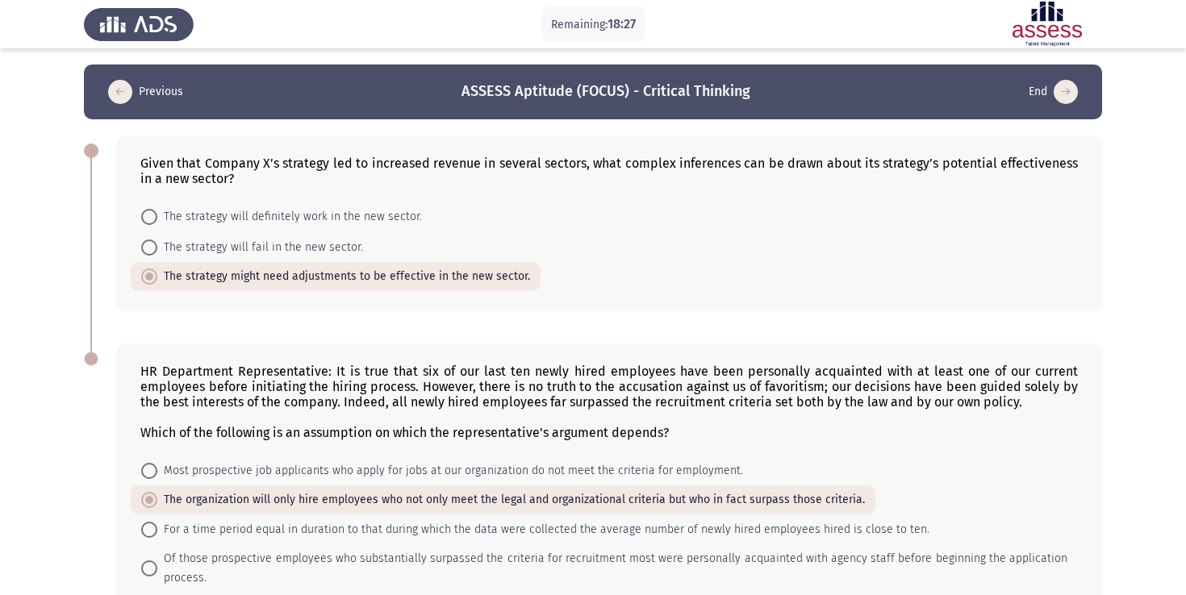
scroll to position [128, 0]
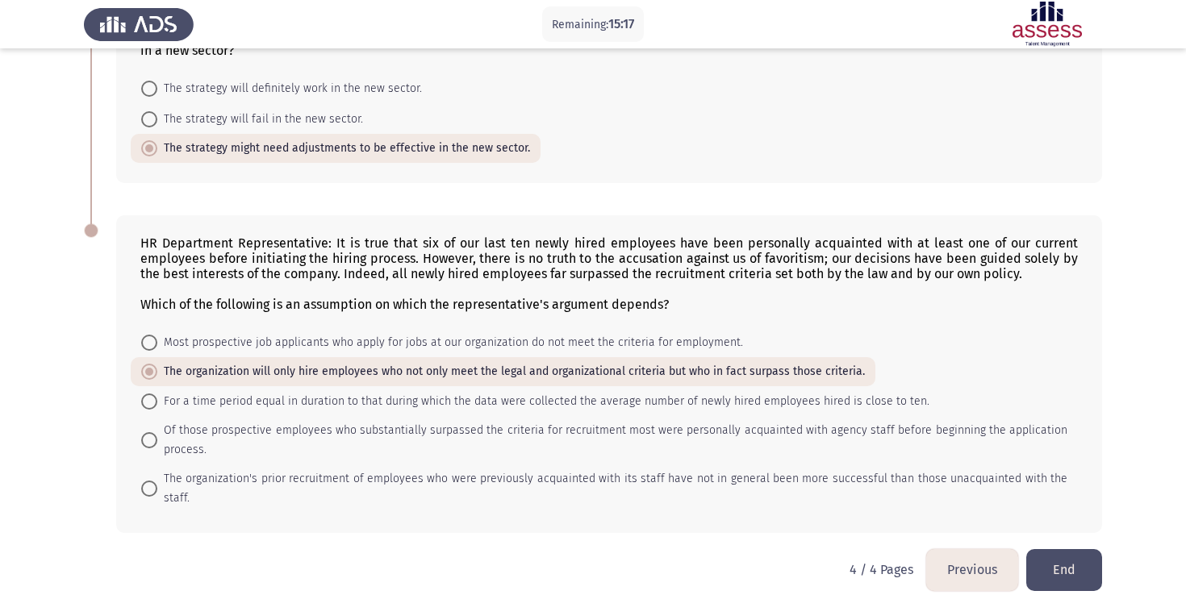
click at [1074, 549] on button "End" at bounding box center [1064, 569] width 76 height 41
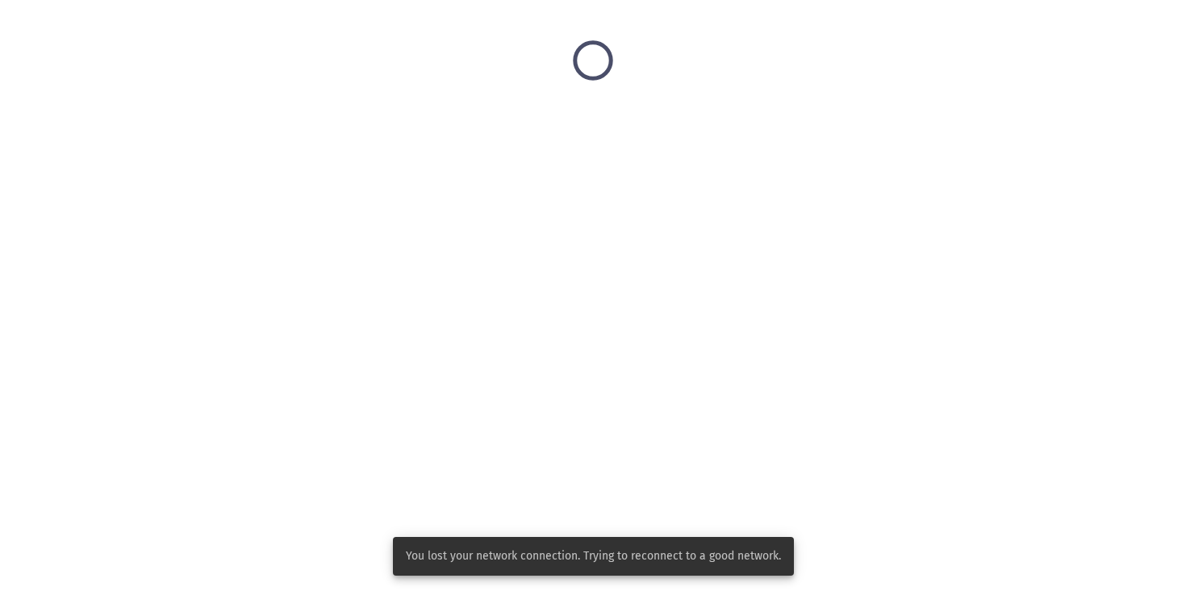
scroll to position [0, 0]
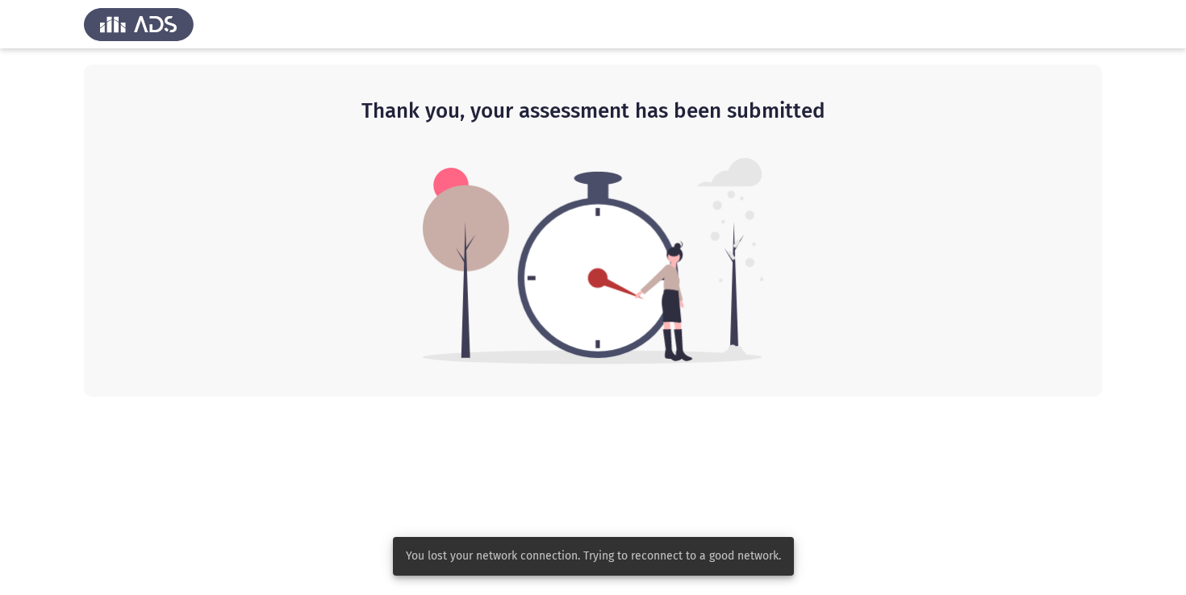
drag, startPoint x: 935, startPoint y: 227, endPoint x: 936, endPoint y: 65, distance: 162.1
